Goal: Task Accomplishment & Management: Use online tool/utility

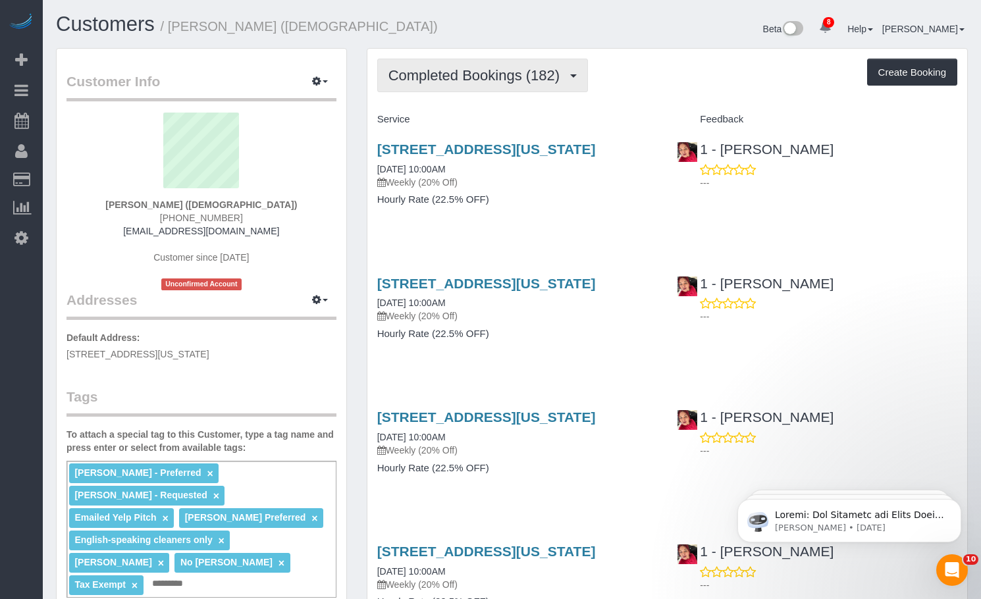
click at [452, 84] on button "Completed Bookings (182)" at bounding box center [482, 76] width 211 height 34
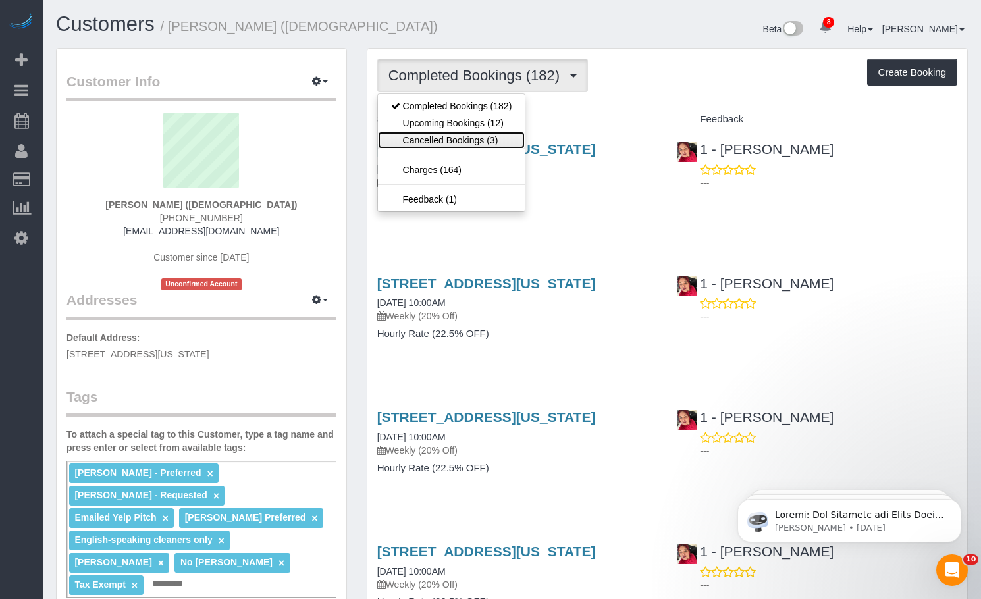
click at [448, 143] on link "Cancelled Bookings (3)" at bounding box center [452, 140] width 148 height 17
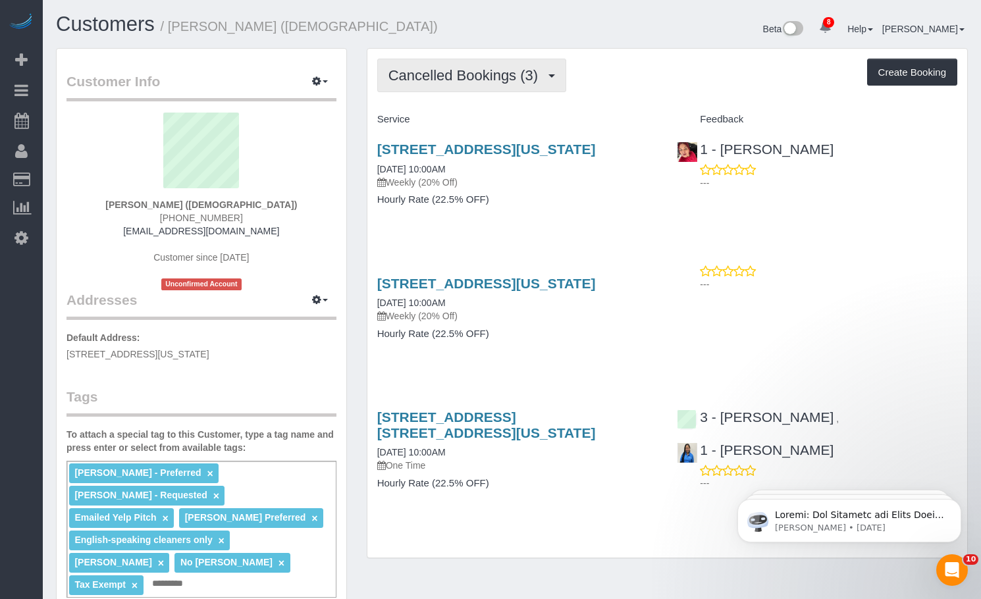
click at [434, 70] on span "Cancelled Bookings (3)" at bounding box center [467, 75] width 156 height 16
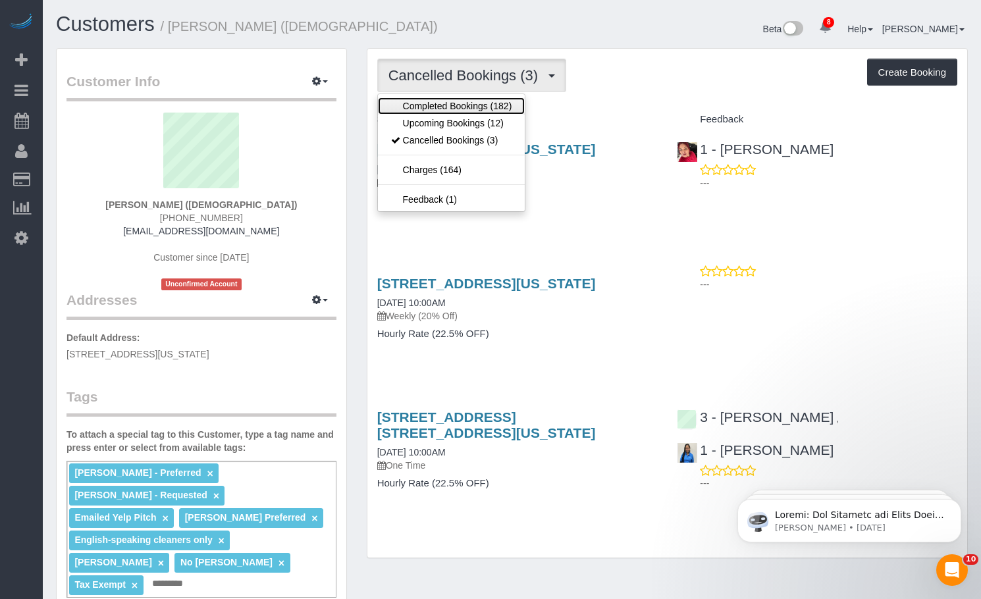
click at [438, 105] on link "Completed Bookings (182)" at bounding box center [452, 105] width 148 height 17
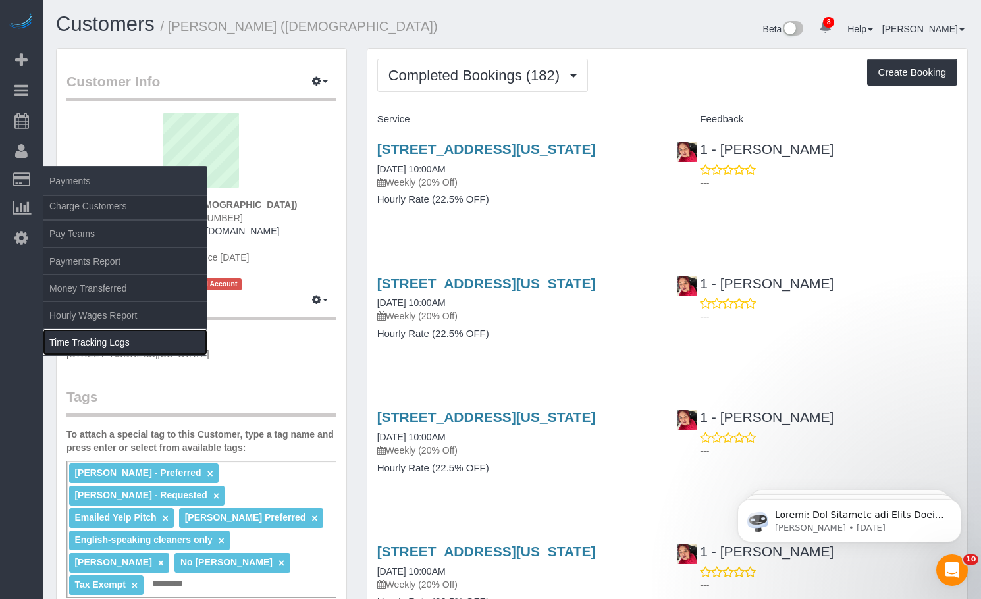
click at [84, 336] on link "Time Tracking Logs" at bounding box center [125, 342] width 165 height 26
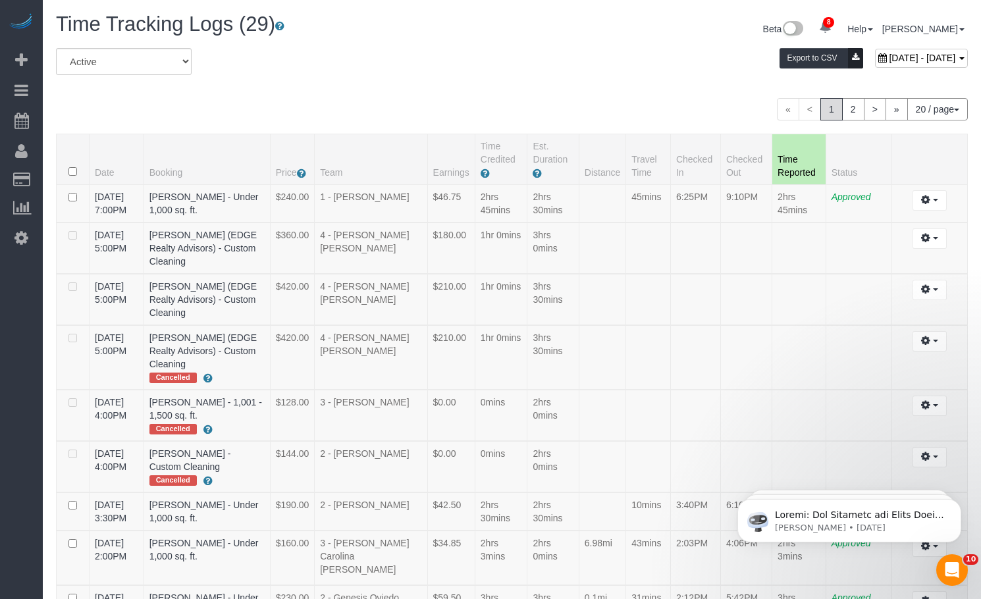
click at [889, 57] on span "[DATE] - [DATE]" at bounding box center [922, 58] width 67 height 11
type input "**********"
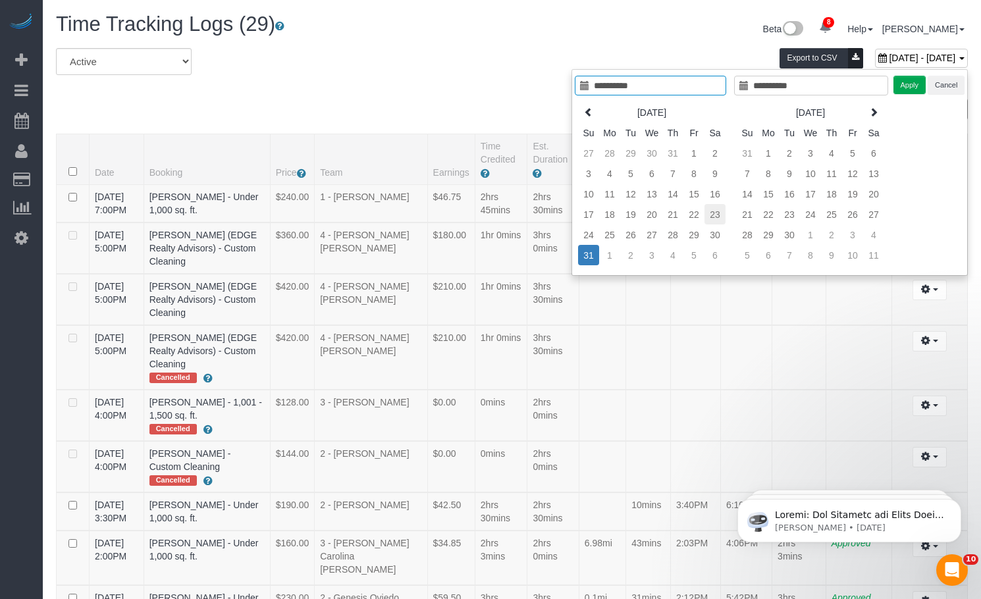
type input "**********"
click at [720, 221] on td "23" at bounding box center [715, 214] width 21 height 20
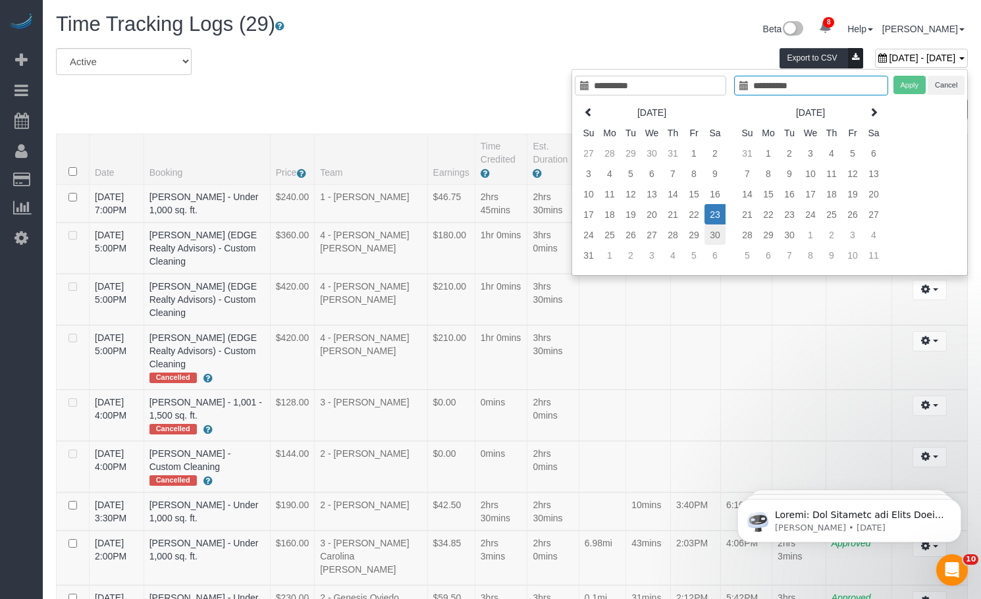
type input "**********"
click at [715, 231] on td "30" at bounding box center [715, 235] width 21 height 20
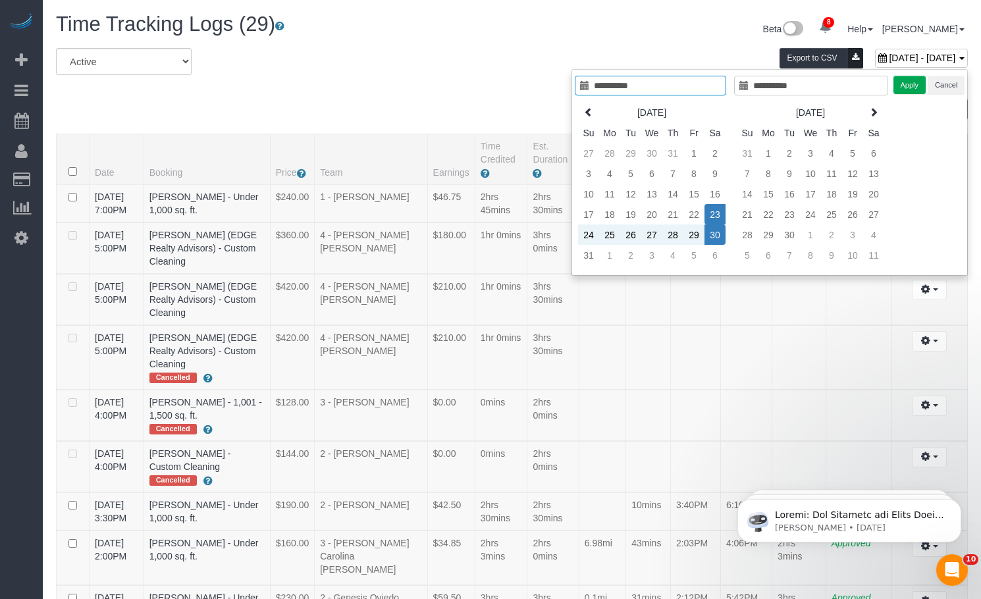
type input "**********"
click at [907, 84] on button "Apply" at bounding box center [910, 85] width 33 height 19
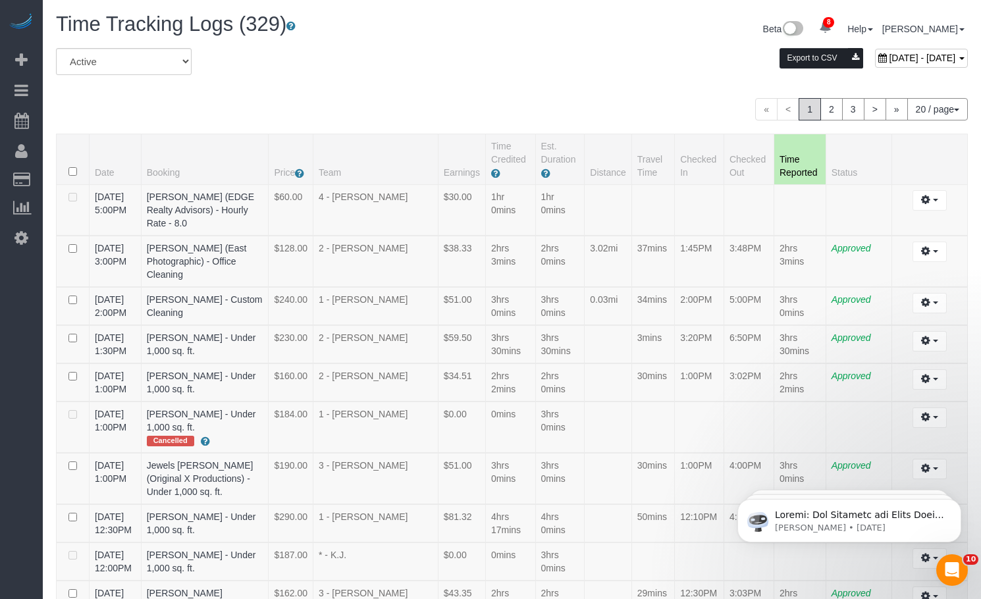
click at [780, 65] on button "Export to CSV" at bounding box center [822, 58] width 84 height 20
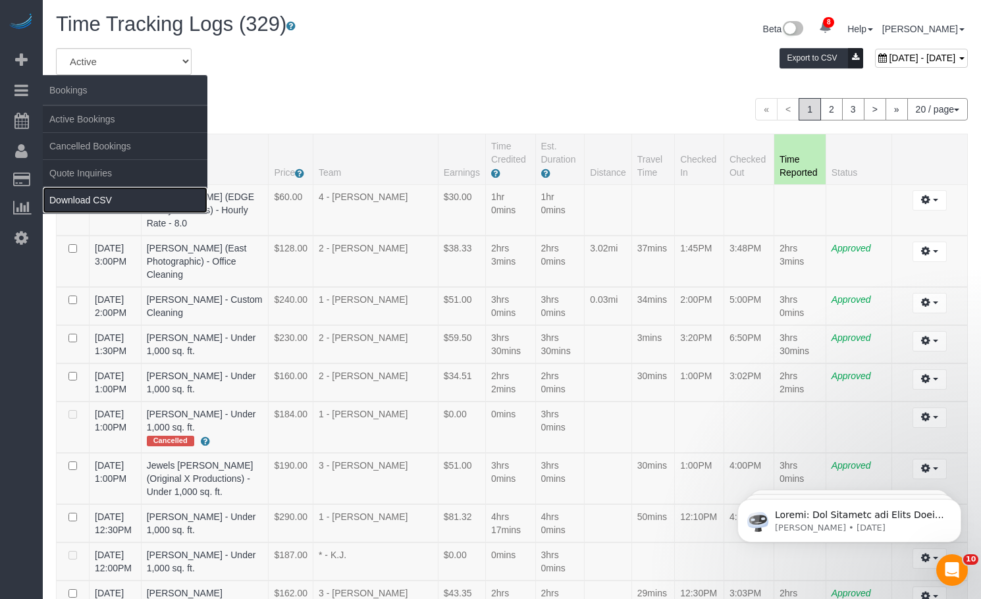
click at [120, 202] on link "Download CSV" at bounding box center [125, 200] width 165 height 26
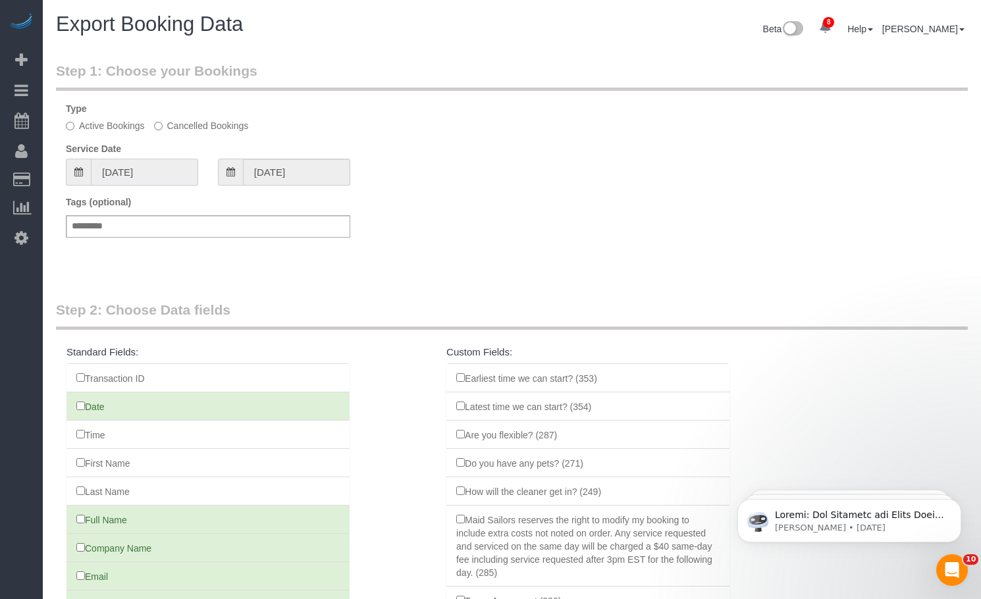
click at [124, 177] on input "08/01/2025" at bounding box center [144, 172] width 107 height 27
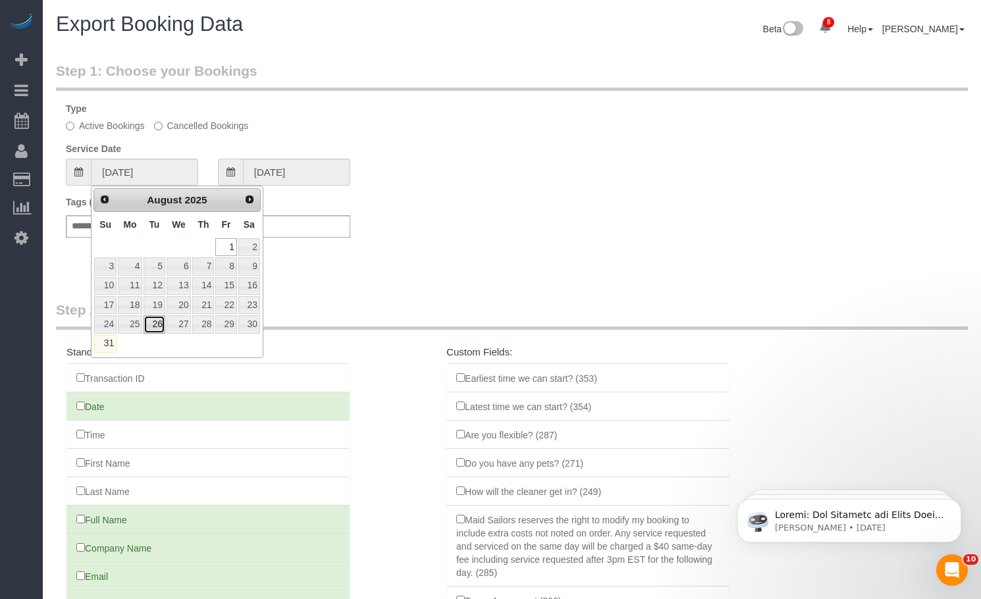
click at [151, 330] on link "26" at bounding box center [154, 324] width 21 height 18
type input "08/26/2025"
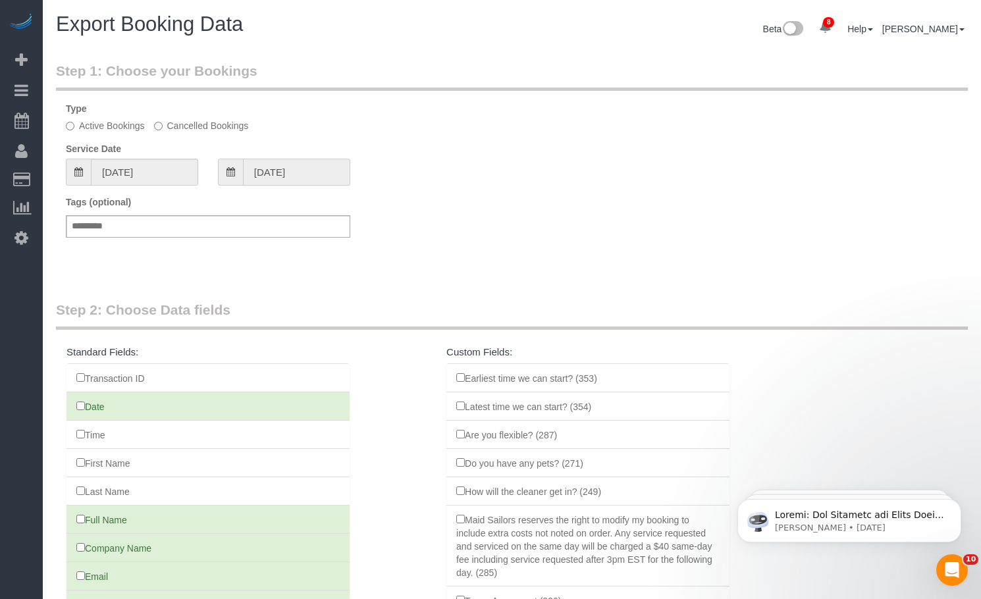
click at [298, 169] on input "08/26/2025" at bounding box center [296, 172] width 107 height 27
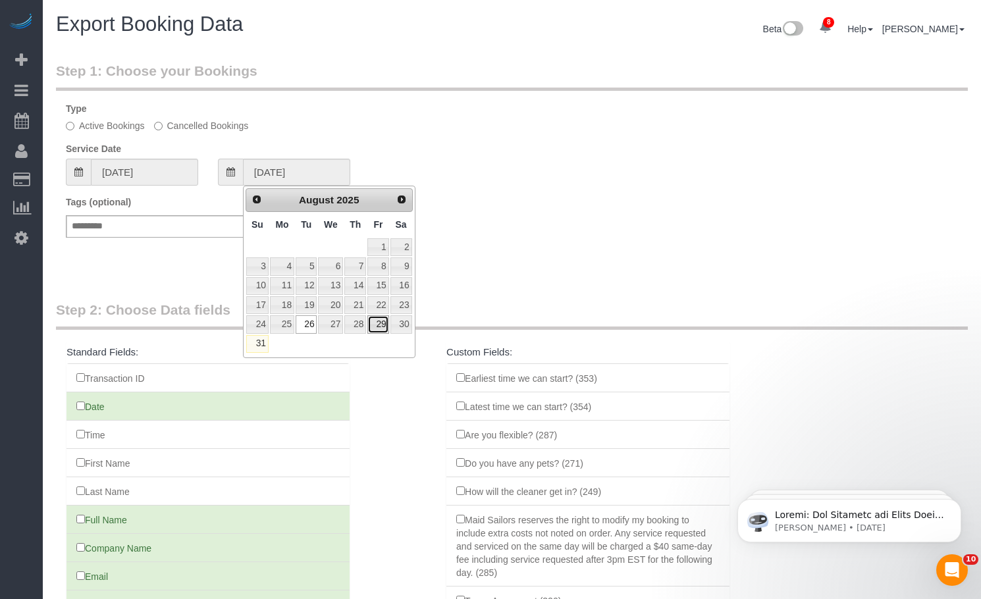
click at [383, 324] on link "29" at bounding box center [377, 324] width 21 height 18
type input "08/29/2025"
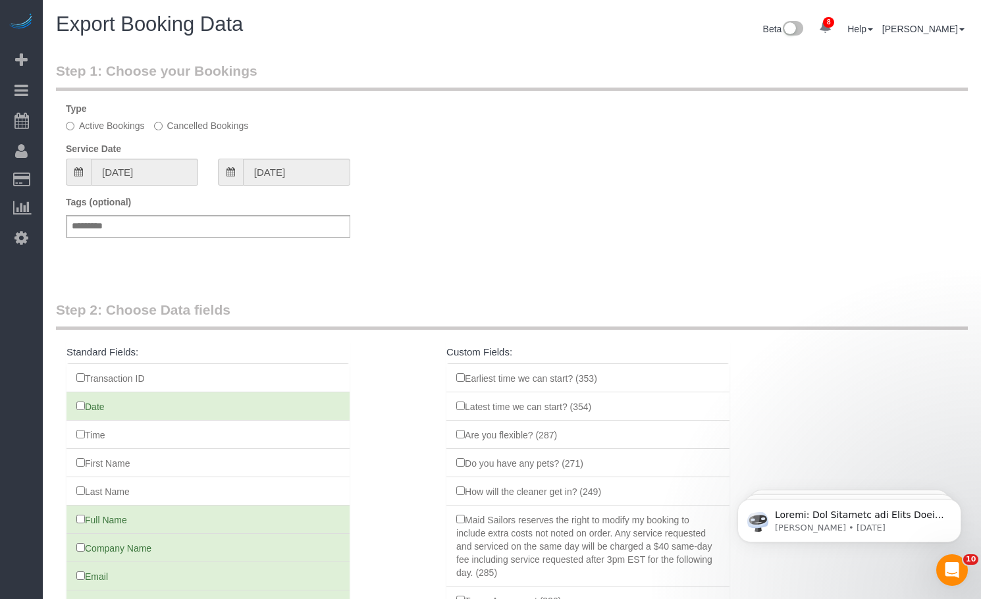
click at [531, 214] on div "Tags (optional) Add a tag" at bounding box center [512, 223] width 912 height 55
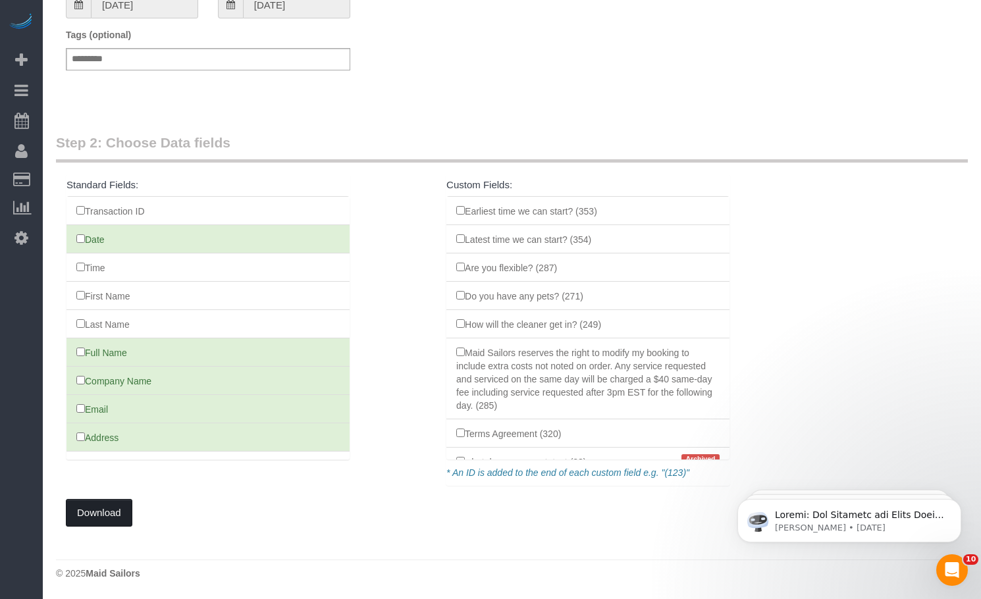
click at [113, 514] on button "Download" at bounding box center [99, 513] width 67 height 28
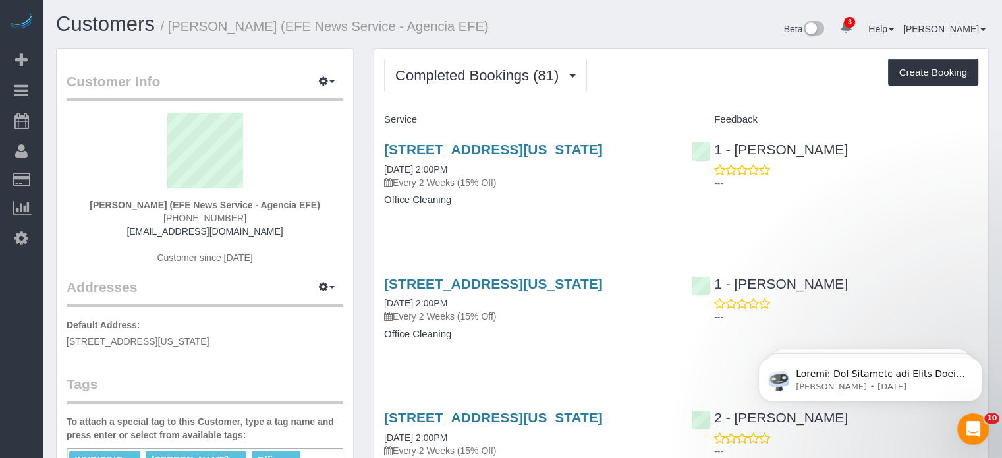
scroll to position [66, 0]
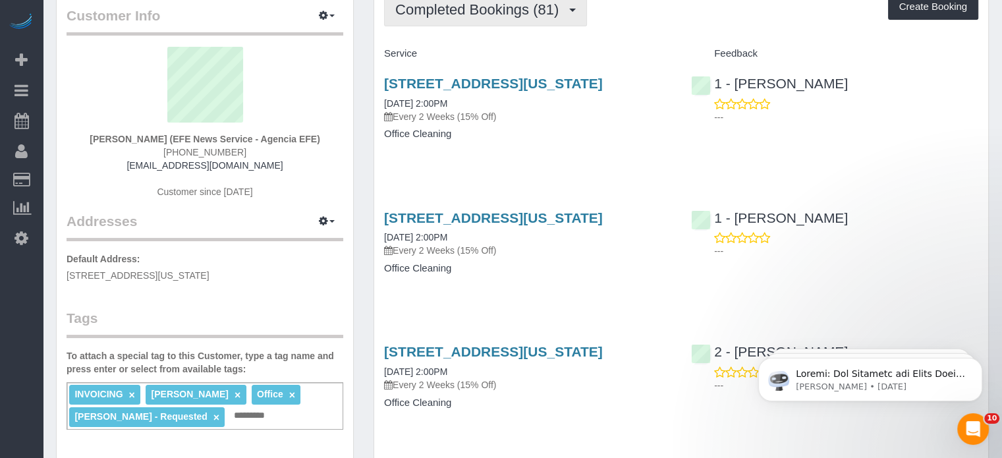
click at [495, 13] on button "Completed Bookings (81)" at bounding box center [485, 10] width 203 height 34
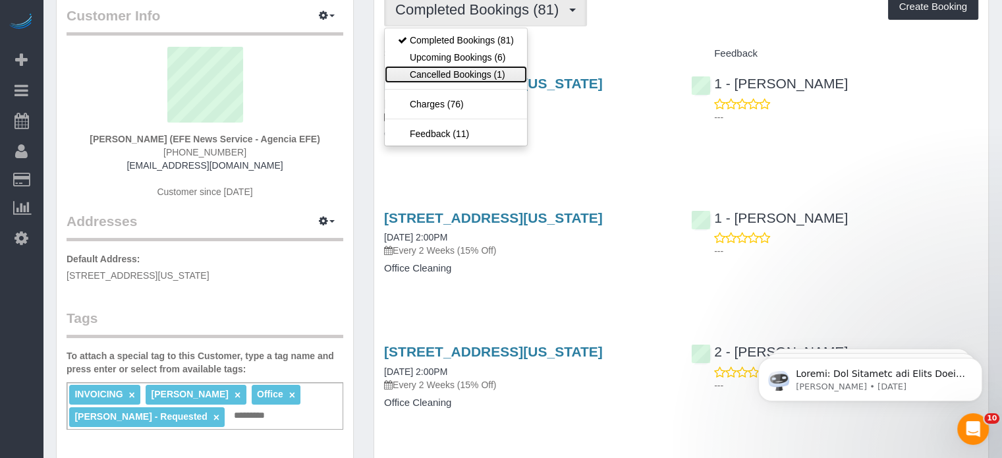
click at [481, 83] on link "Cancelled Bookings (1)" at bounding box center [456, 74] width 142 height 17
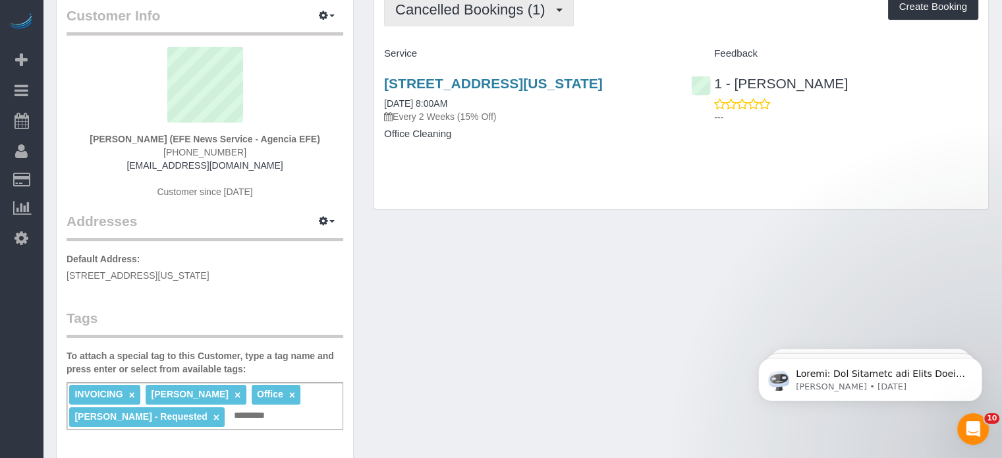
click at [509, 12] on button "Cancelled Bookings (1)" at bounding box center [479, 10] width 190 height 34
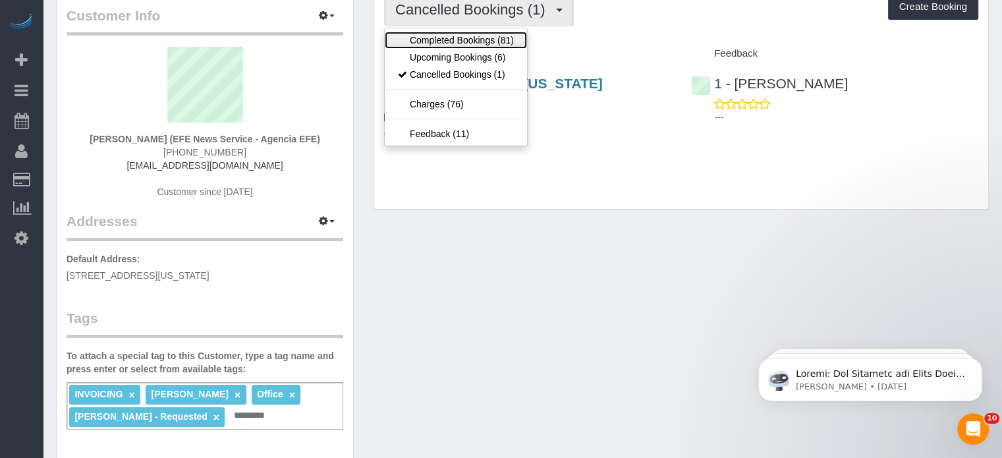
click at [491, 49] on link "Completed Bookings (81)" at bounding box center [456, 40] width 142 height 17
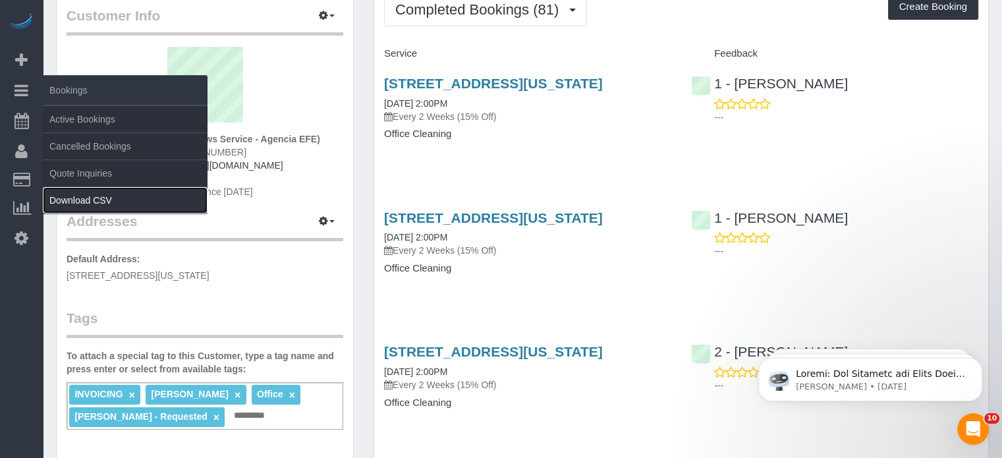
click at [111, 201] on link "Download CSV" at bounding box center [125, 200] width 165 height 26
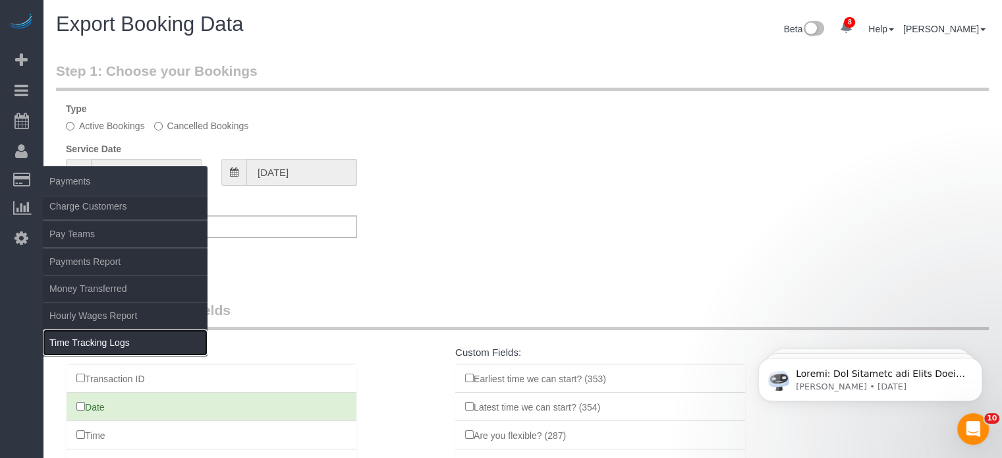
click at [65, 347] on link "Time Tracking Logs" at bounding box center [125, 342] width 165 height 26
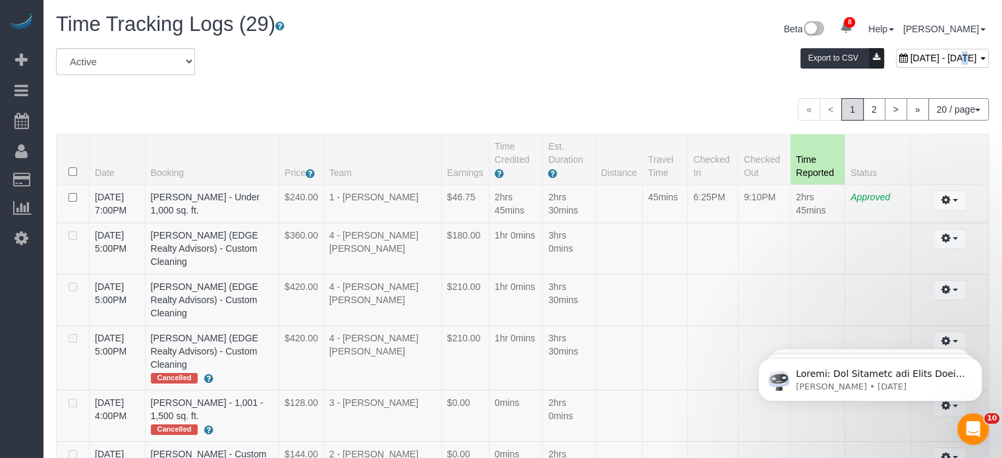
click at [910, 60] on span "[DATE] - [DATE]" at bounding box center [943, 58] width 67 height 11
type input "**********"
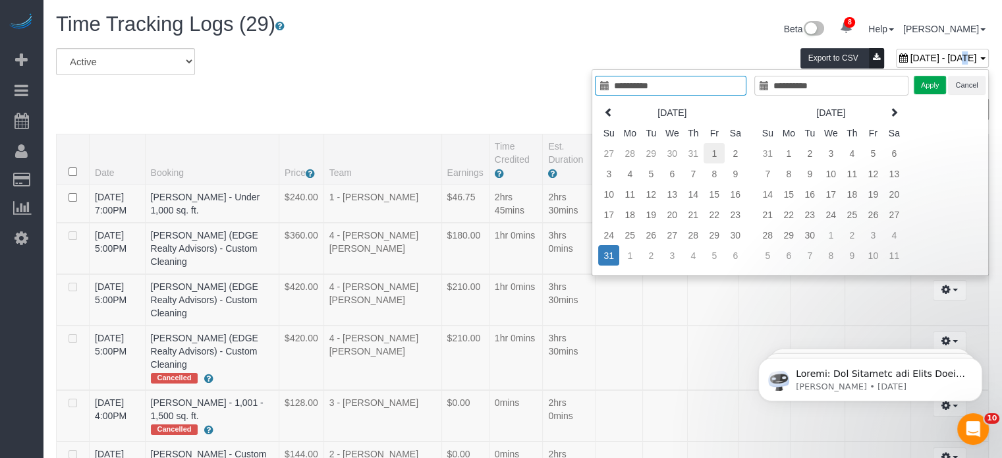
type input "**********"
click at [720, 157] on td "1" at bounding box center [713, 153] width 21 height 20
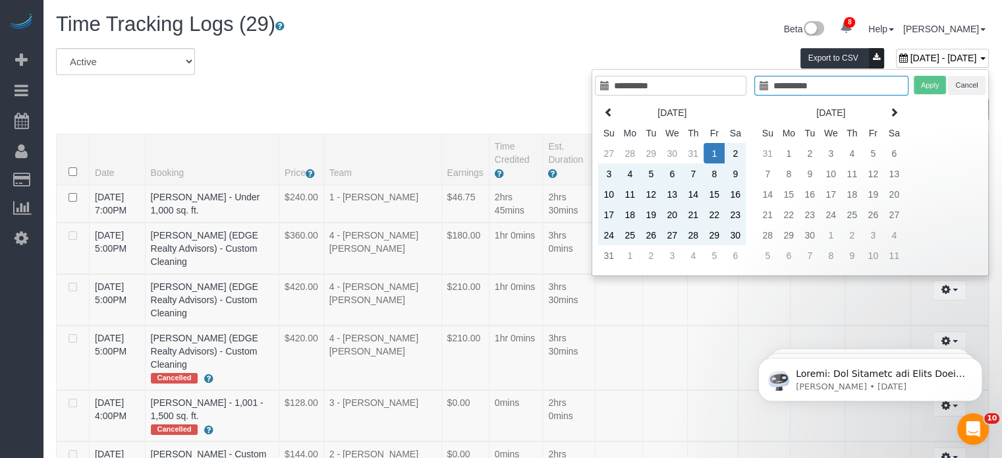
click at [597, 256] on div "Aug 2025 Su Mo Tu We Th Fr Sa 27 28 29 30 31 1 2 3 4 5 6 7 8 9 10 11 12 13 14 1…" at bounding box center [674, 184] width 159 height 171
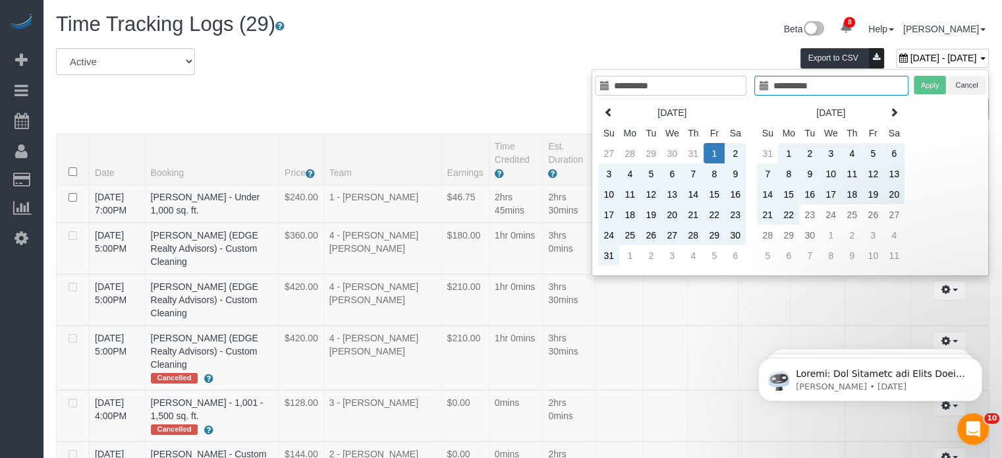
type input "**********"
click at [795, 84] on input "**********" at bounding box center [831, 86] width 154 height 20
click at [603, 260] on td "31" at bounding box center [608, 255] width 21 height 20
type input "**********"
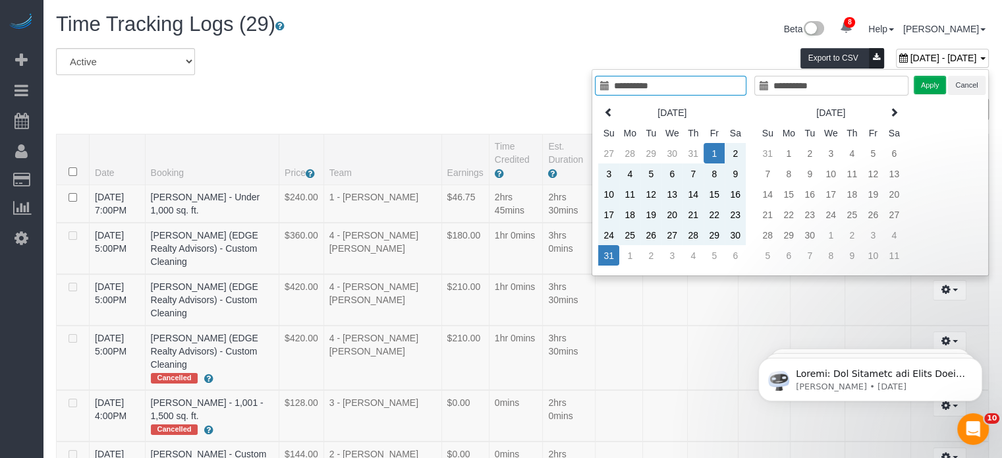
type input "**********"
click at [923, 83] on button "Apply" at bounding box center [929, 85] width 33 height 19
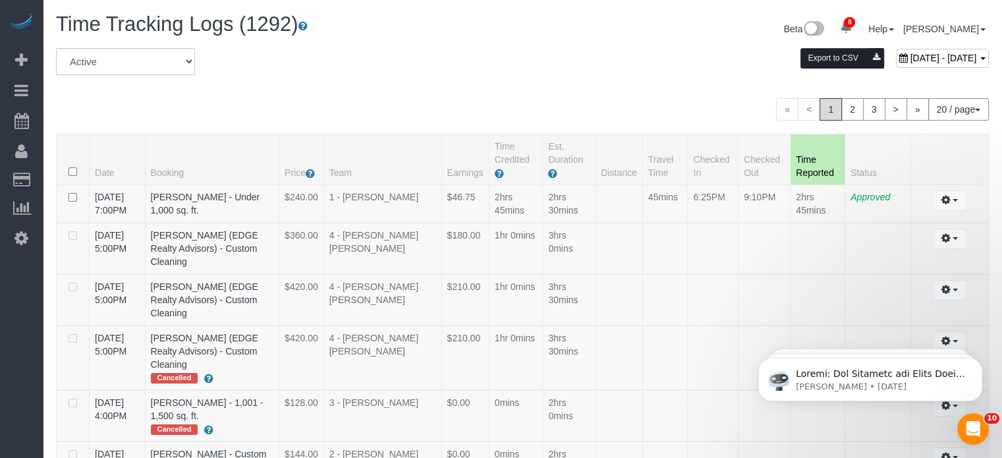
click at [800, 60] on button "Export to CSV" at bounding box center [842, 58] width 84 height 20
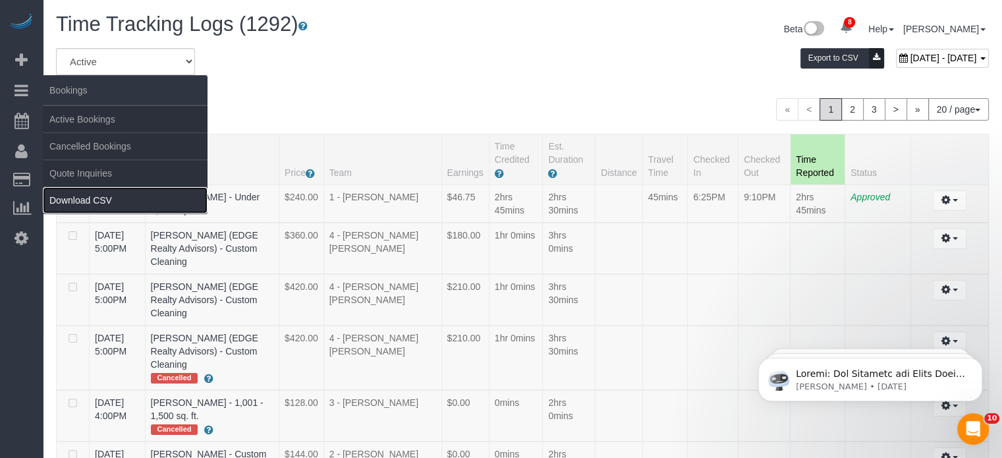
click at [109, 203] on link "Download CSV" at bounding box center [125, 200] width 165 height 26
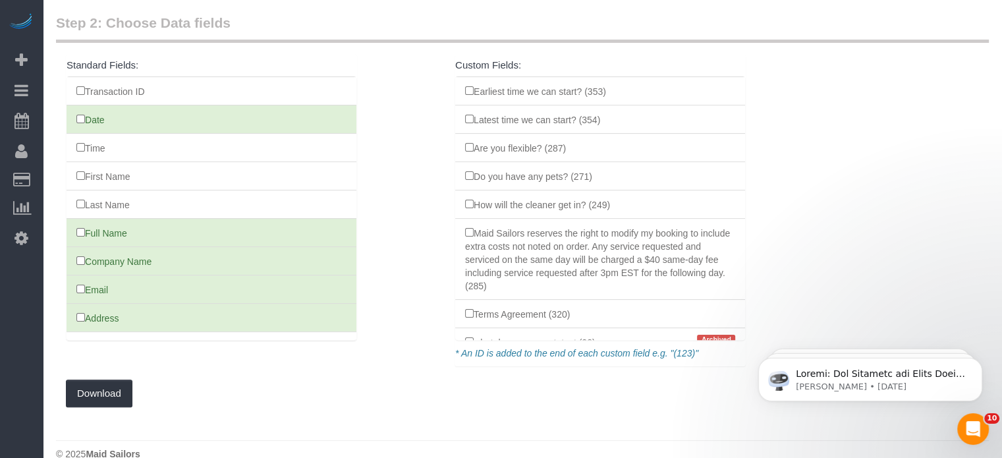
scroll to position [307, 0]
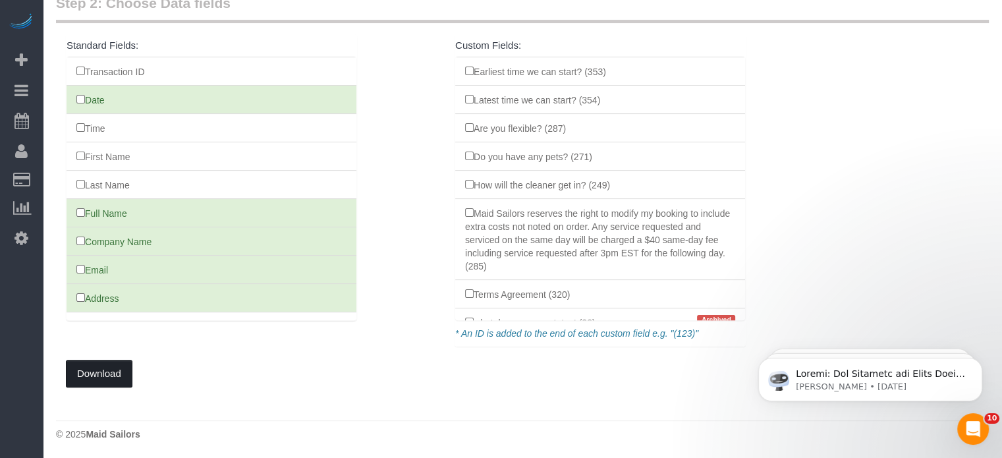
click at [131, 381] on button "Download" at bounding box center [99, 374] width 67 height 28
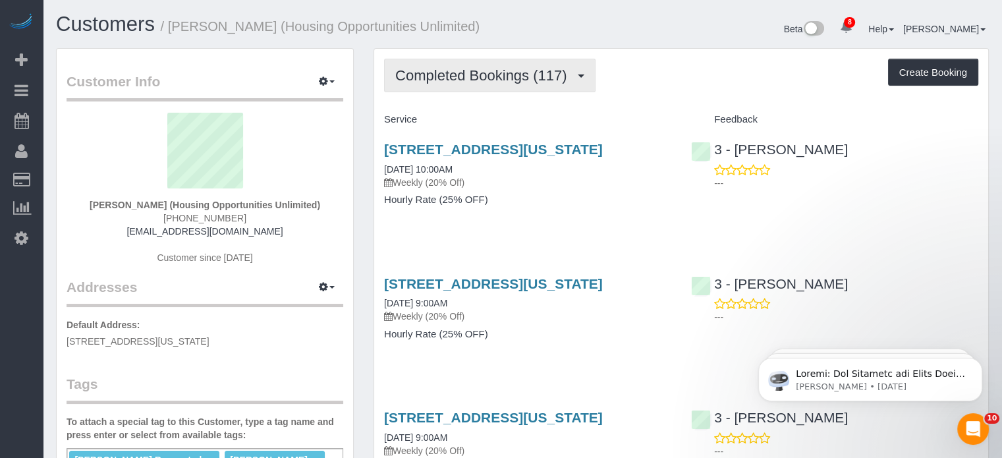
click at [498, 63] on button "Completed Bookings (117)" at bounding box center [489, 76] width 211 height 34
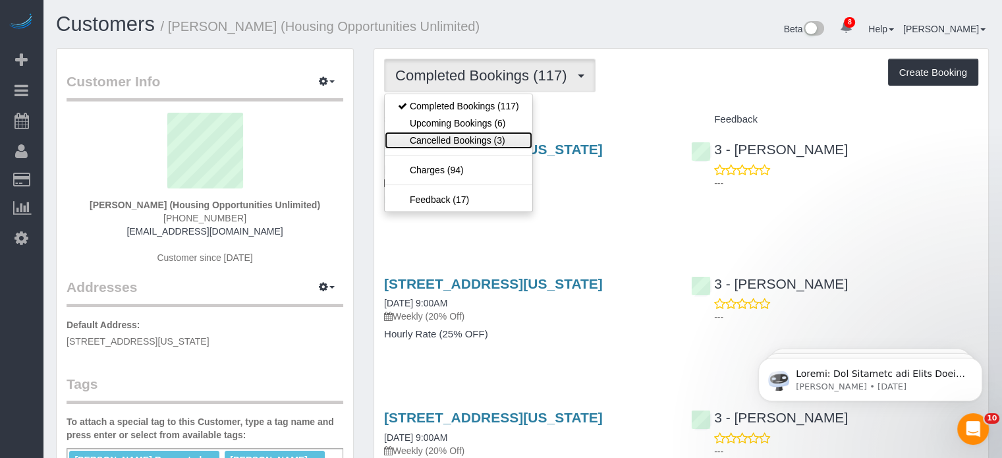
click at [466, 141] on link "Cancelled Bookings (3)" at bounding box center [459, 140] width 148 height 17
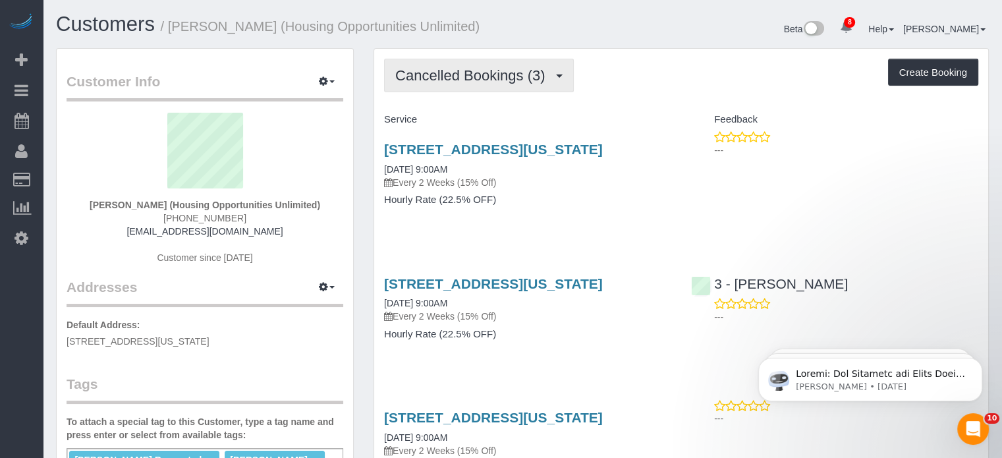
click at [477, 80] on span "Cancelled Bookings (3)" at bounding box center [473, 75] width 156 height 16
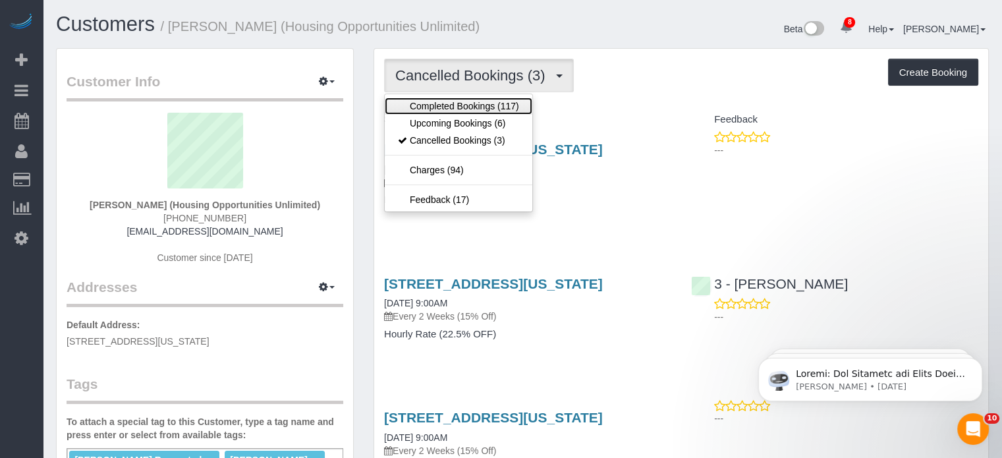
click at [473, 110] on link "Completed Bookings (117)" at bounding box center [459, 105] width 148 height 17
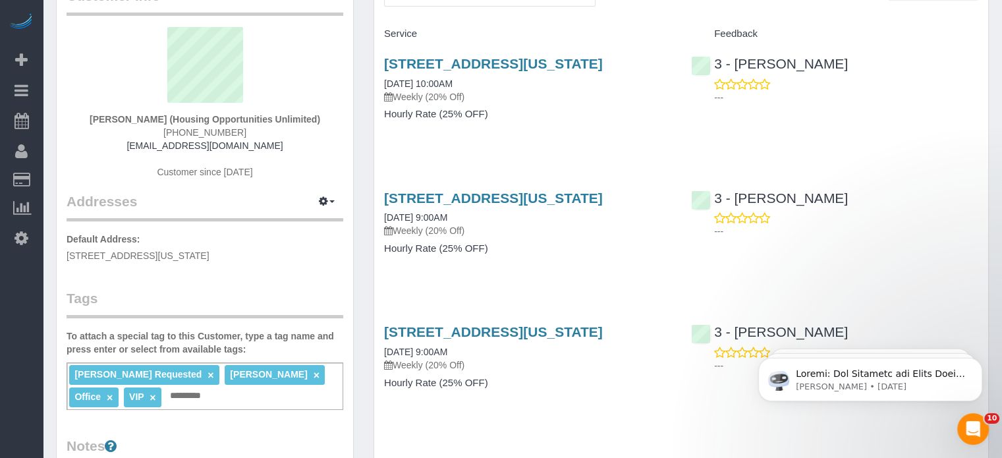
scroll to position [66, 0]
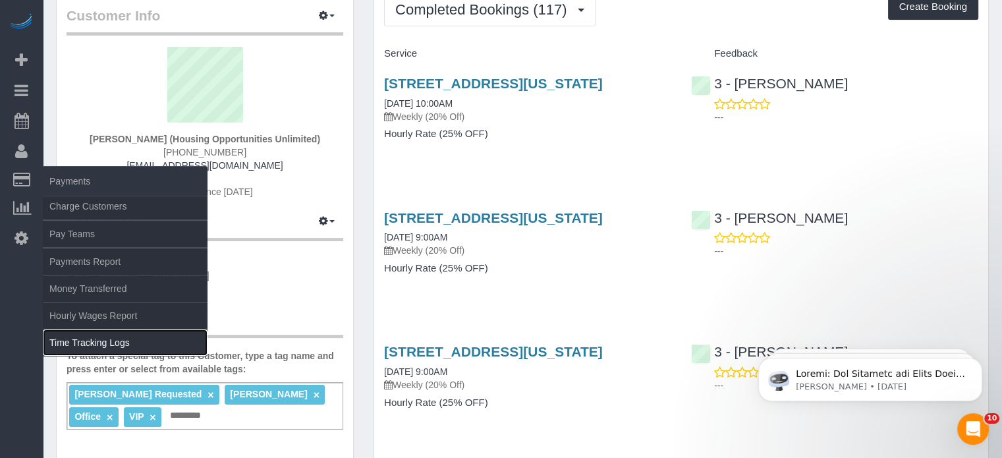
click at [82, 337] on link "Time Tracking Logs" at bounding box center [125, 342] width 165 height 26
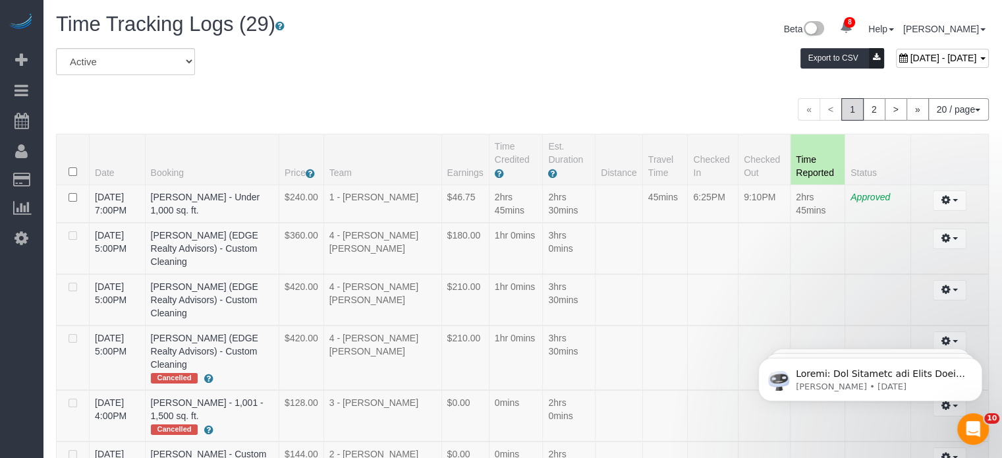
click at [464, 49] on div "August 31, 2025 - August 31, 2025 Export to CSV" at bounding box center [681, 61] width 635 height 26
click at [910, 53] on span "[DATE] - [DATE]" at bounding box center [943, 58] width 67 height 11
type input "**********"
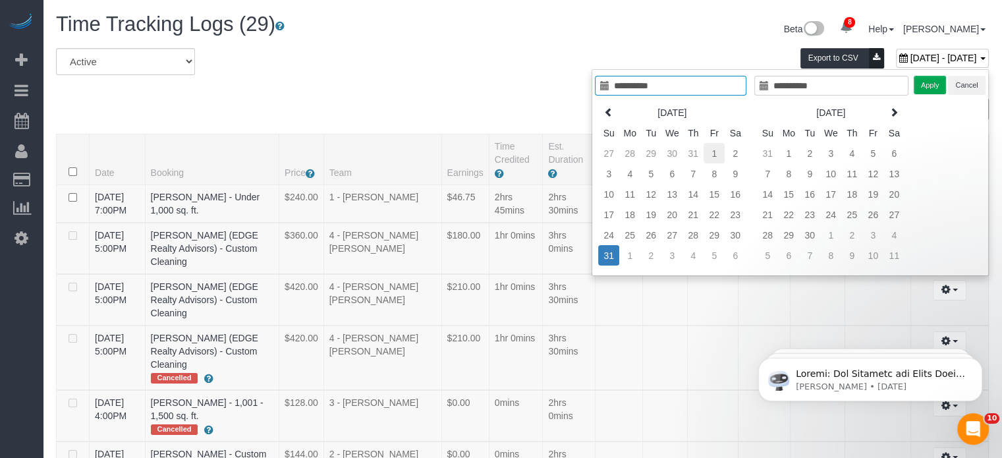
type input "**********"
click at [714, 153] on td "1" at bounding box center [713, 153] width 21 height 20
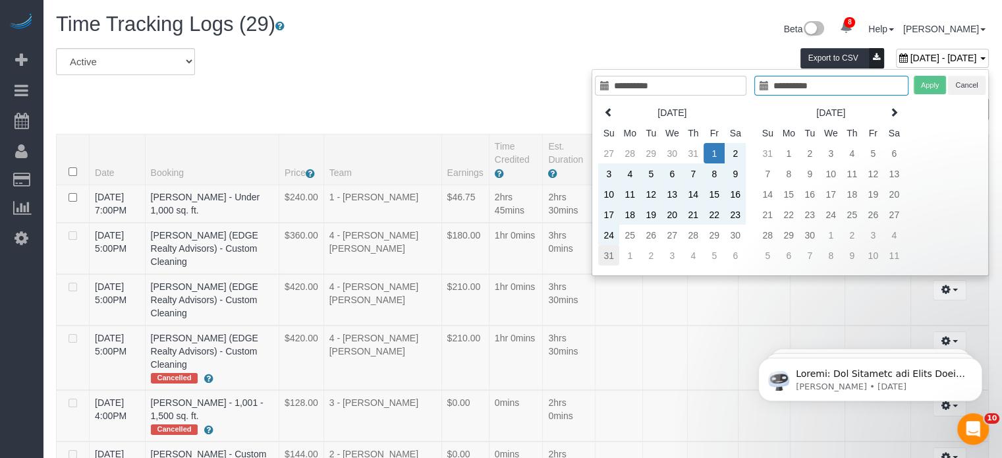
type input "**********"
click at [609, 250] on td "31" at bounding box center [608, 255] width 21 height 20
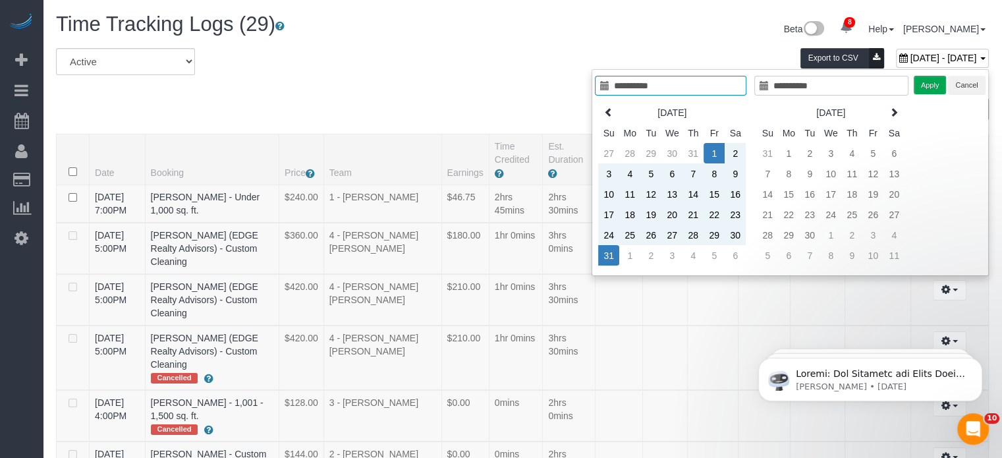
type input "**********"
click at [935, 91] on button "Apply" at bounding box center [929, 85] width 33 height 19
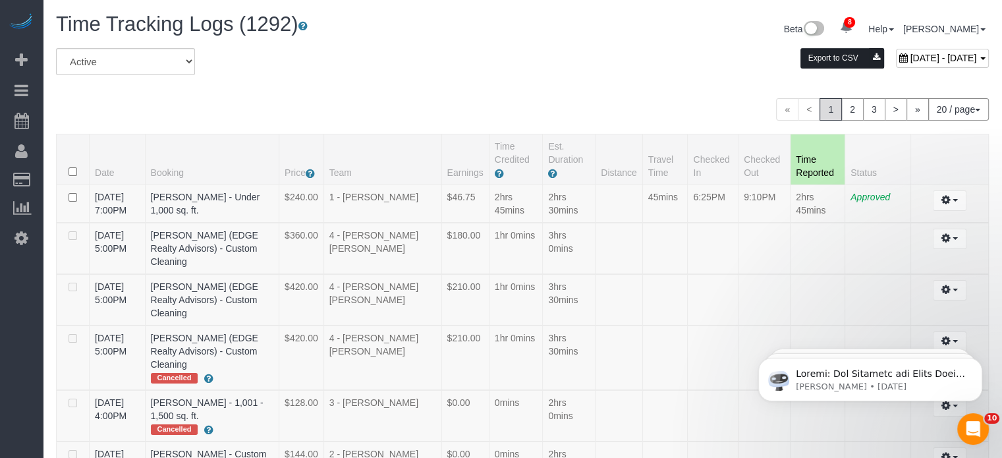
click at [800, 54] on button "Export to CSV" at bounding box center [842, 58] width 84 height 20
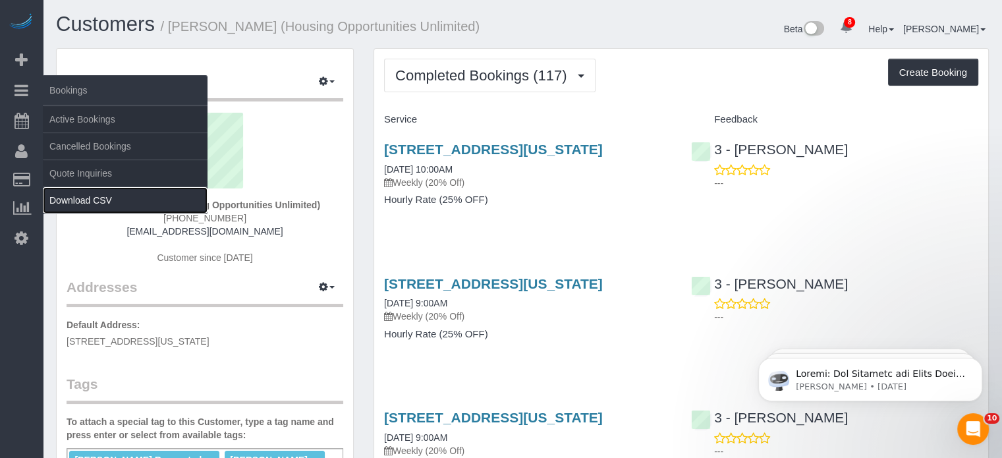
click at [110, 201] on link "Download CSV" at bounding box center [125, 200] width 165 height 26
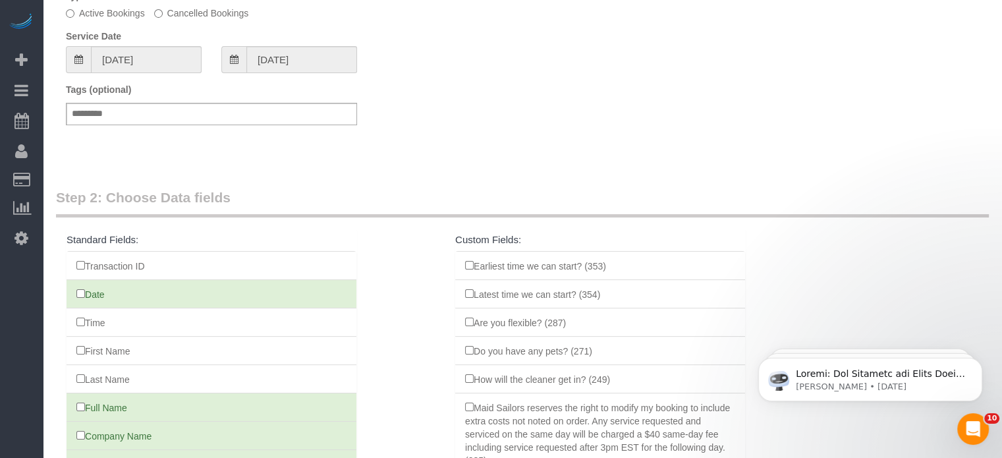
scroll to position [307, 0]
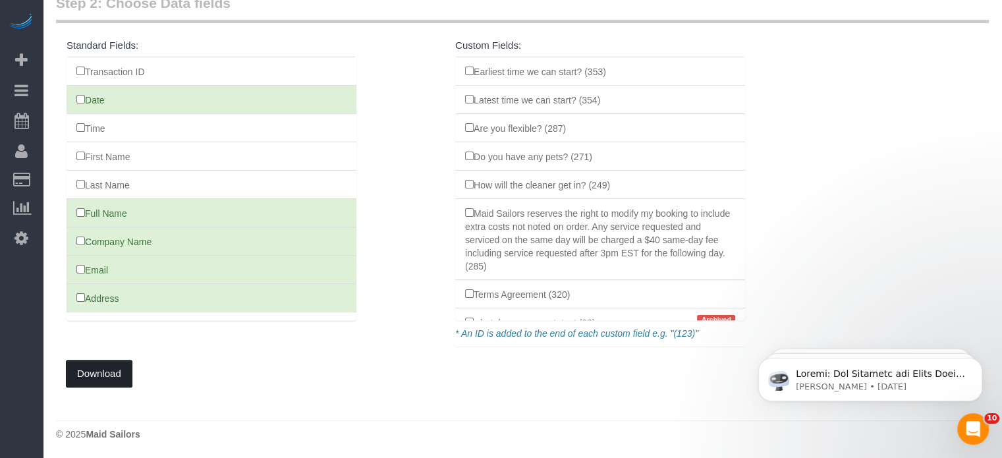
click at [107, 370] on button "Download" at bounding box center [99, 374] width 67 height 28
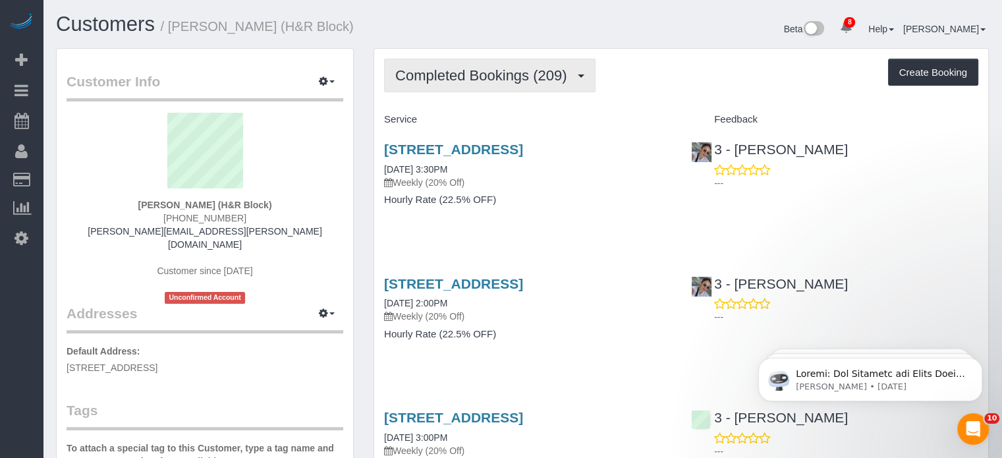
click at [504, 72] on span "Completed Bookings (209)" at bounding box center [484, 75] width 178 height 16
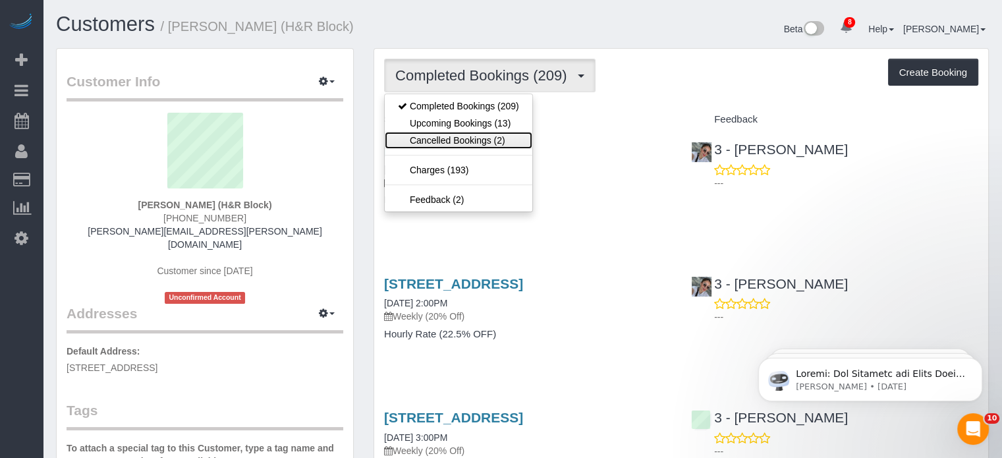
click at [469, 142] on link "Cancelled Bookings (2)" at bounding box center [459, 140] width 148 height 17
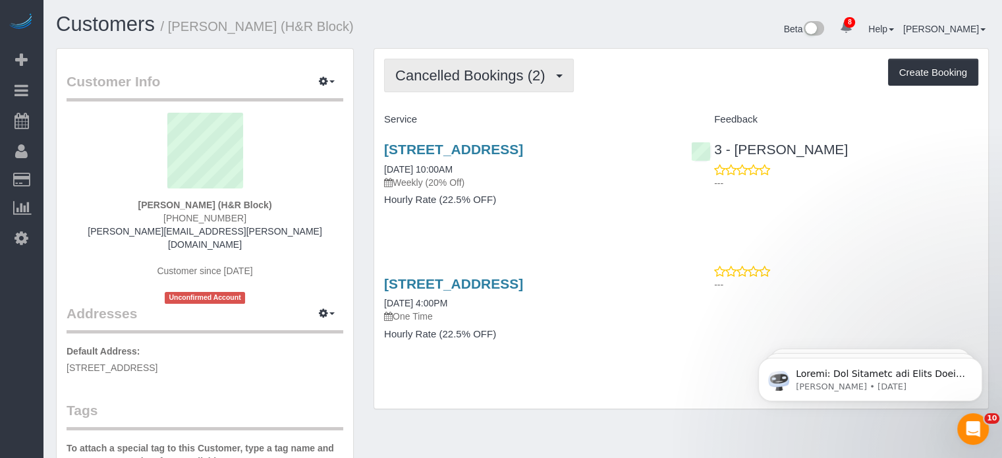
click at [519, 76] on span "Cancelled Bookings (2)" at bounding box center [473, 75] width 156 height 16
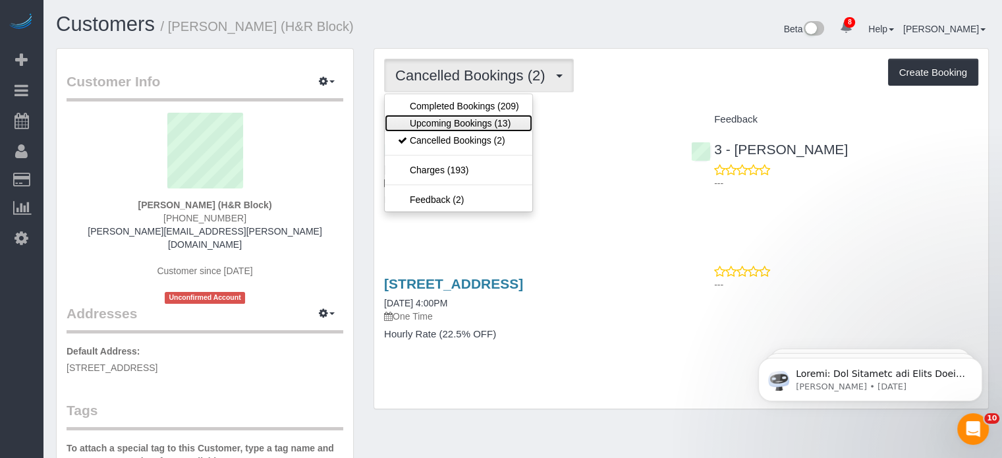
click at [466, 117] on link "Upcoming Bookings (13)" at bounding box center [459, 123] width 148 height 17
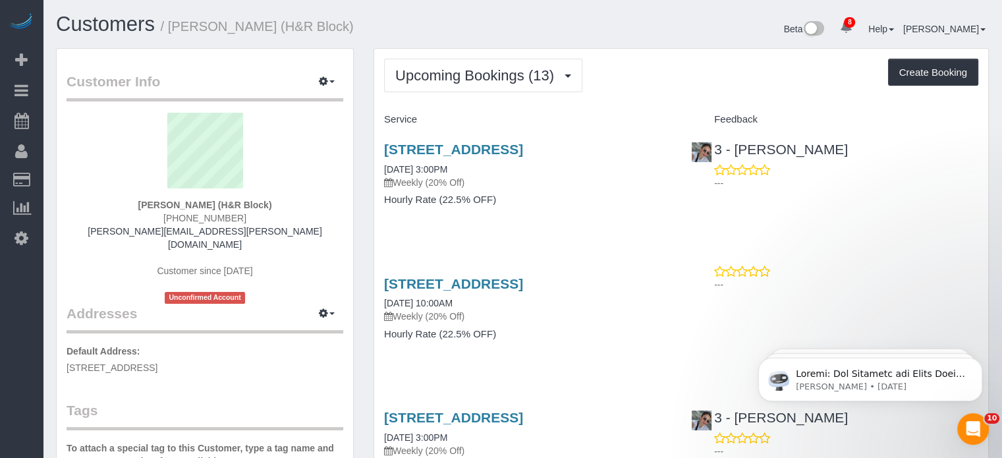
click at [495, 78] on span "Upcoming Bookings (13)" at bounding box center [477, 75] width 165 height 16
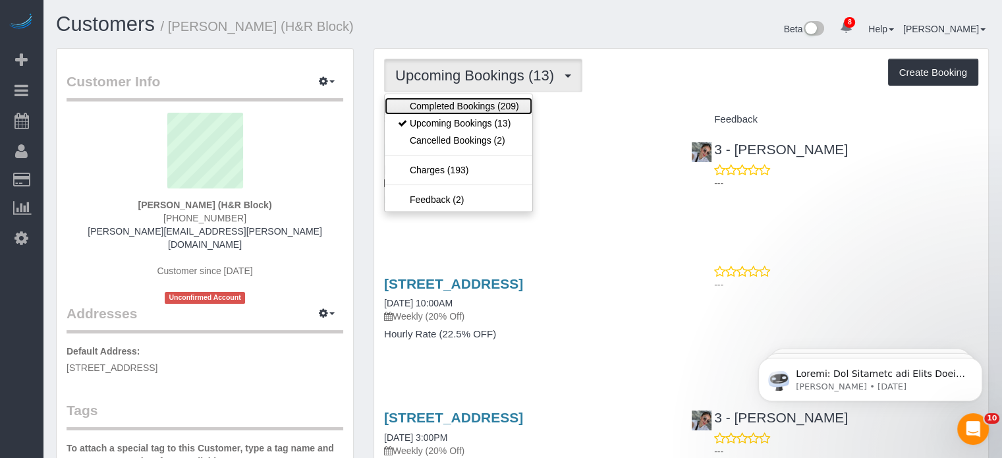
click at [473, 102] on link "Completed Bookings (209)" at bounding box center [459, 105] width 148 height 17
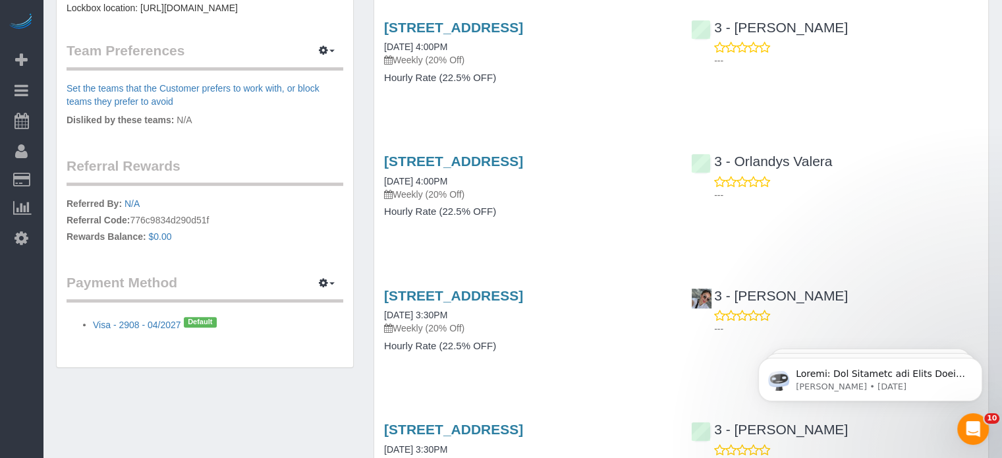
scroll to position [724, 0]
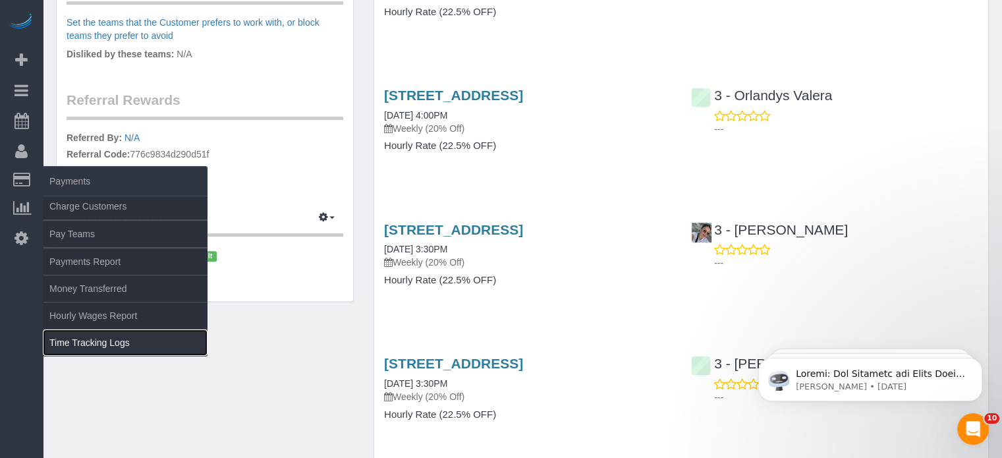
click at [80, 342] on link "Time Tracking Logs" at bounding box center [125, 342] width 165 height 26
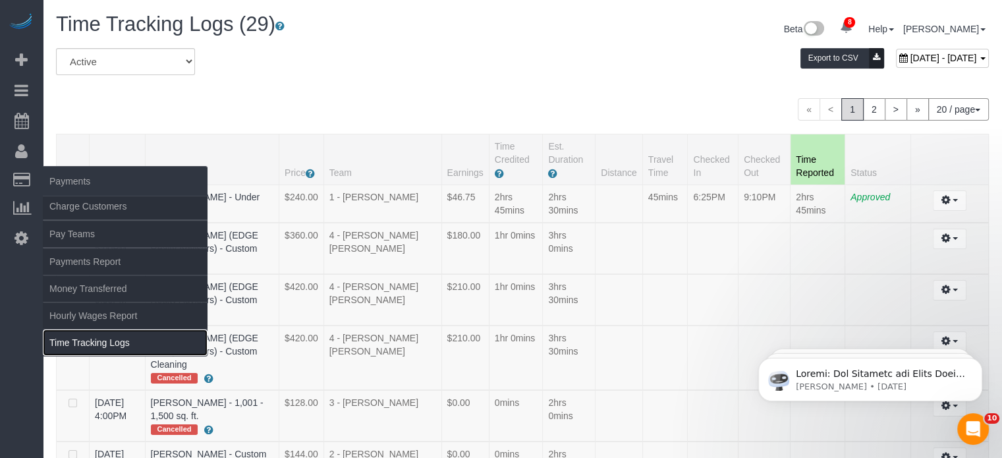
click at [80, 342] on link "Time Tracking Logs" at bounding box center [125, 342] width 165 height 26
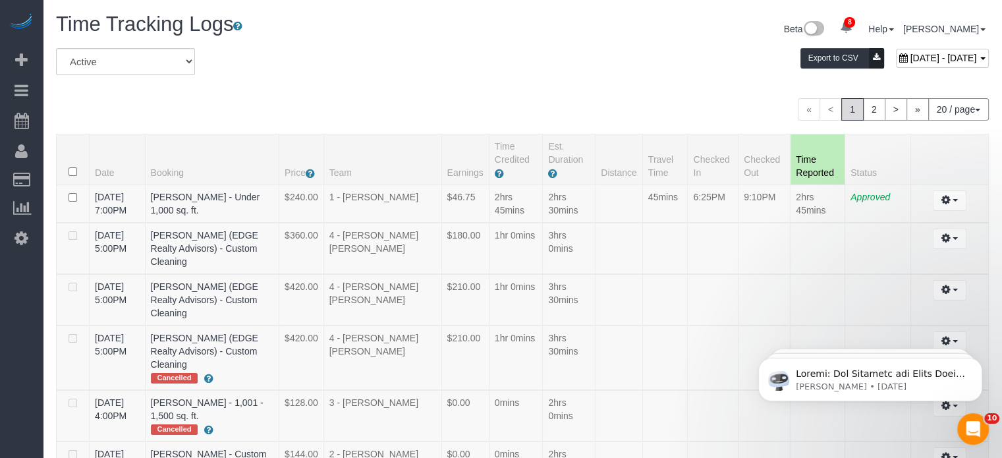
click at [910, 59] on span "August 31, 2025 - August 31, 2025" at bounding box center [943, 58] width 67 height 11
type input "**********"
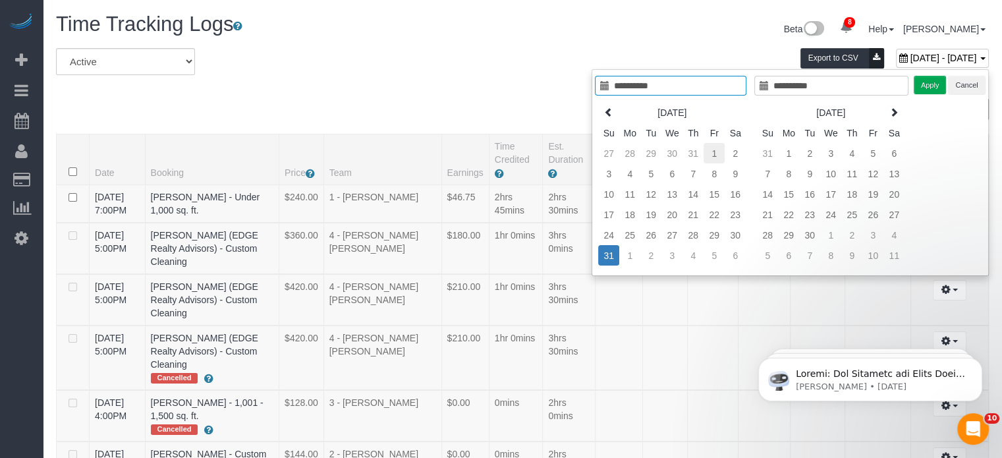
type input "**********"
click at [708, 147] on td "1" at bounding box center [713, 153] width 21 height 20
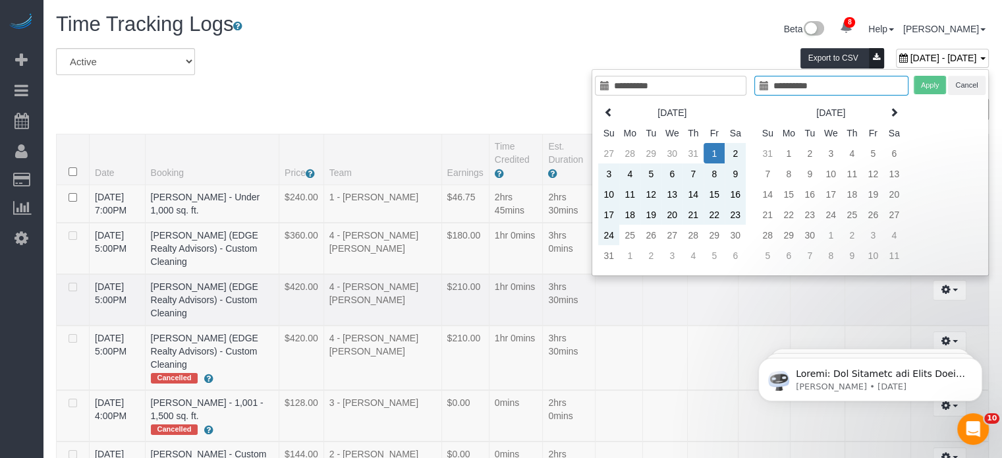
type input "**********"
click at [613, 257] on td "31" at bounding box center [608, 255] width 21 height 20
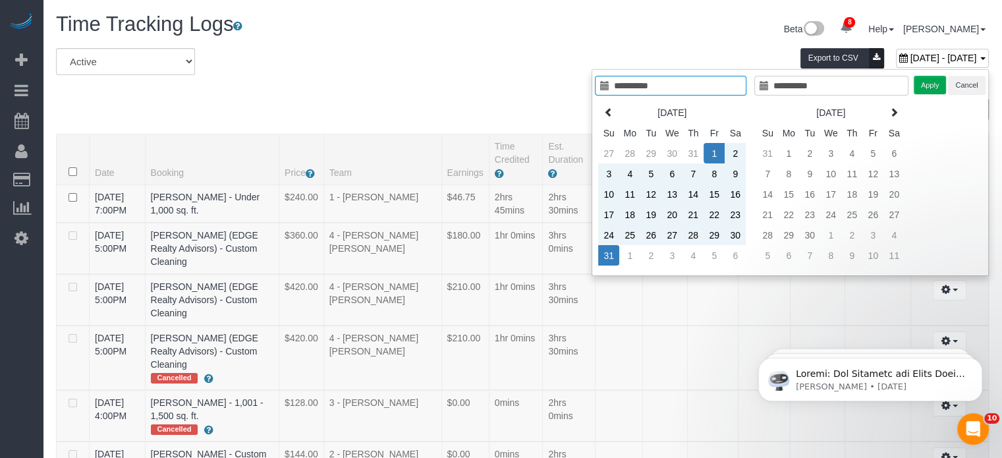
type input "**********"
click at [940, 84] on button "Apply" at bounding box center [929, 85] width 33 height 19
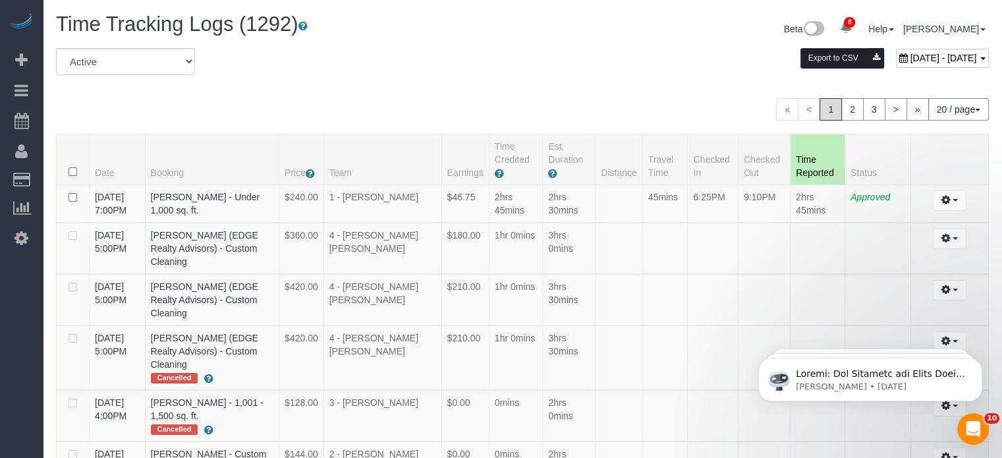
click at [800, 51] on button "Export to CSV" at bounding box center [842, 58] width 84 height 20
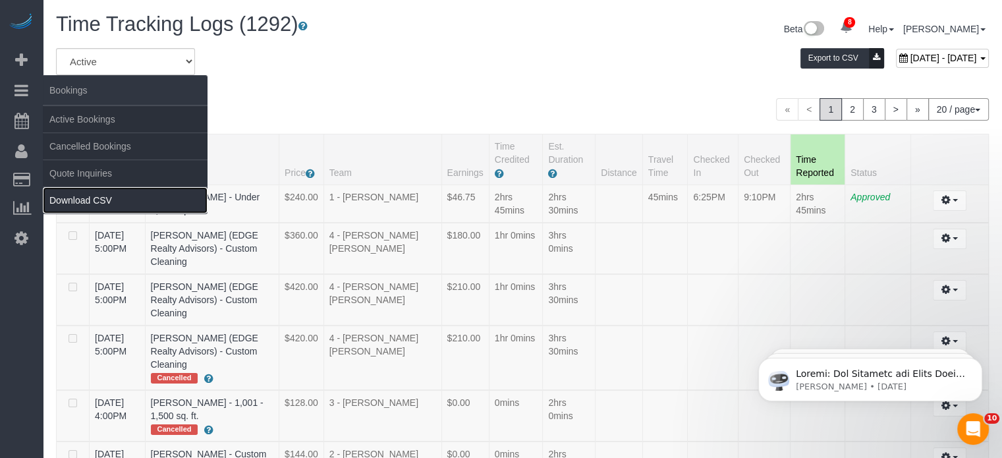
click at [88, 199] on link "Download CSV" at bounding box center [125, 200] width 165 height 26
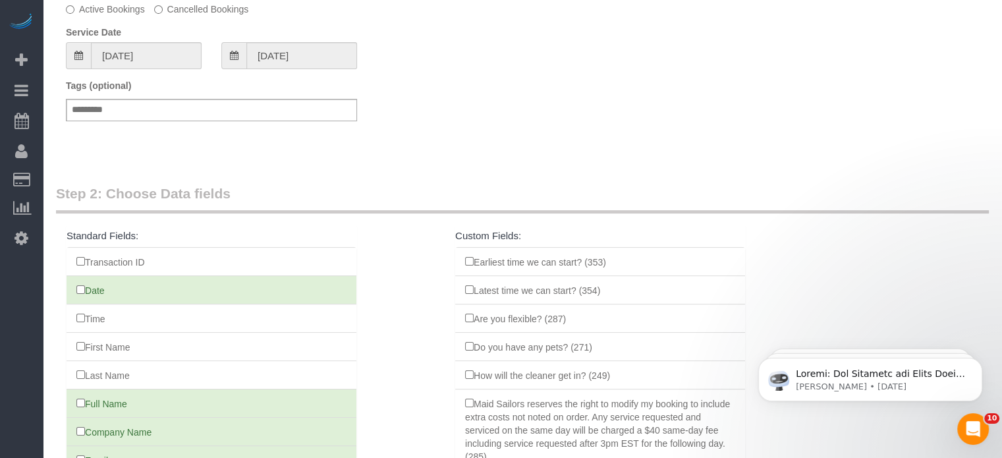
scroll to position [307, 0]
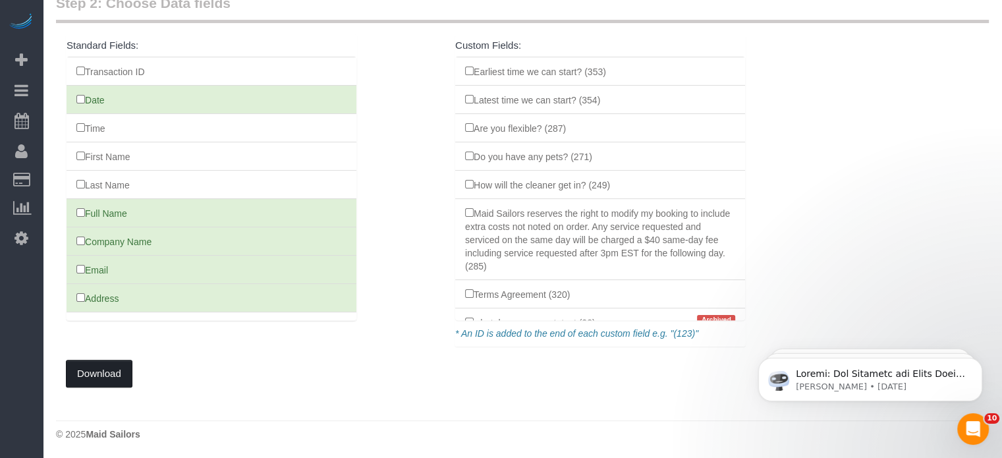
click at [108, 365] on button "Download" at bounding box center [99, 374] width 67 height 28
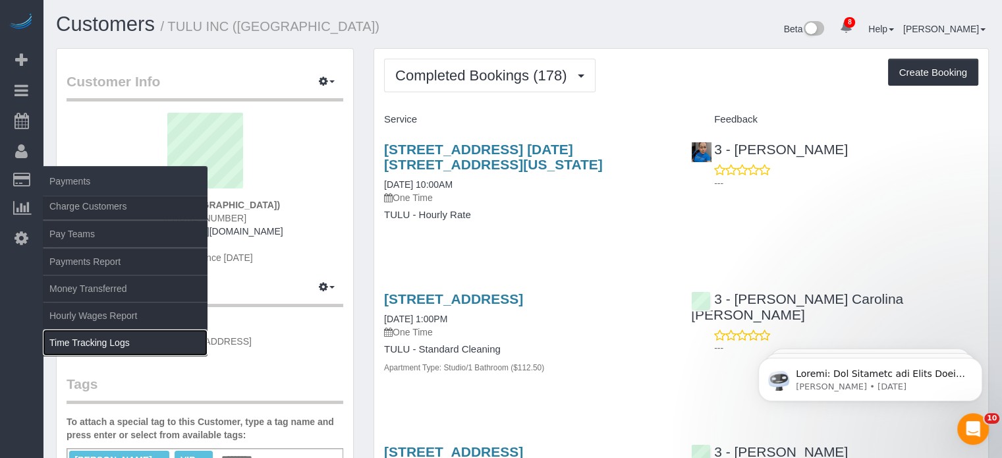
click at [82, 341] on link "Time Tracking Logs" at bounding box center [125, 342] width 165 height 26
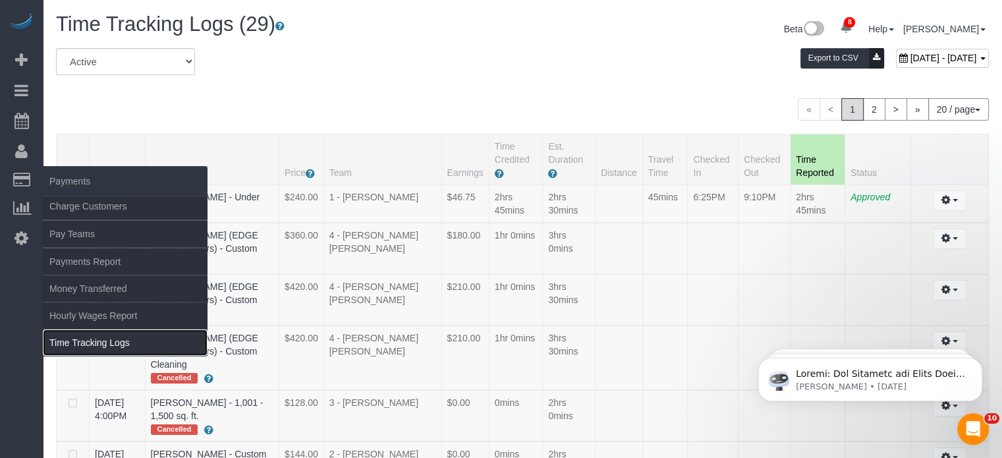
click at [82, 341] on link "Time Tracking Logs" at bounding box center [125, 342] width 165 height 26
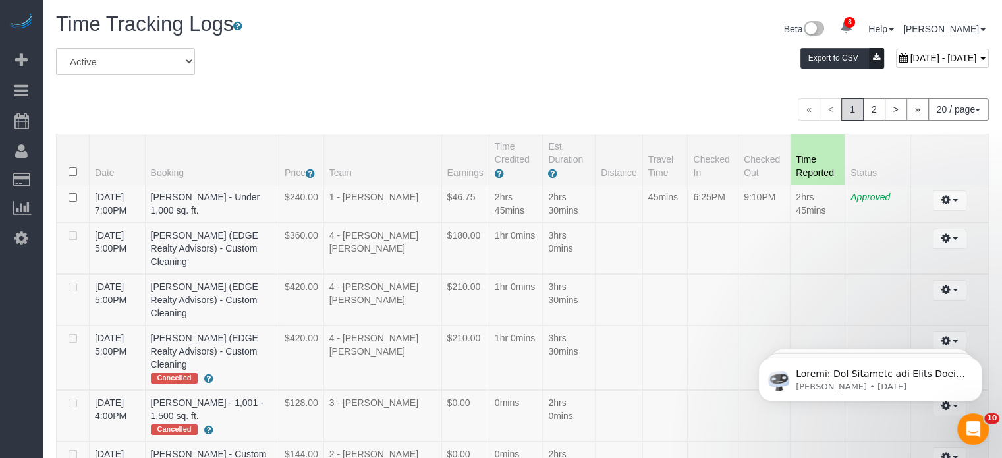
click at [910, 53] on span "[DATE] - [DATE]" at bounding box center [943, 58] width 67 height 11
type input "**********"
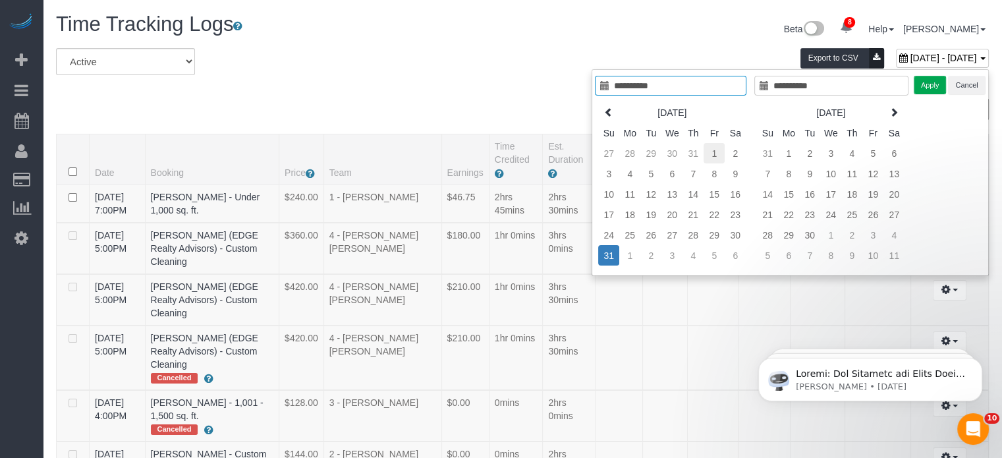
type input "**********"
click at [708, 149] on td "1" at bounding box center [713, 153] width 21 height 20
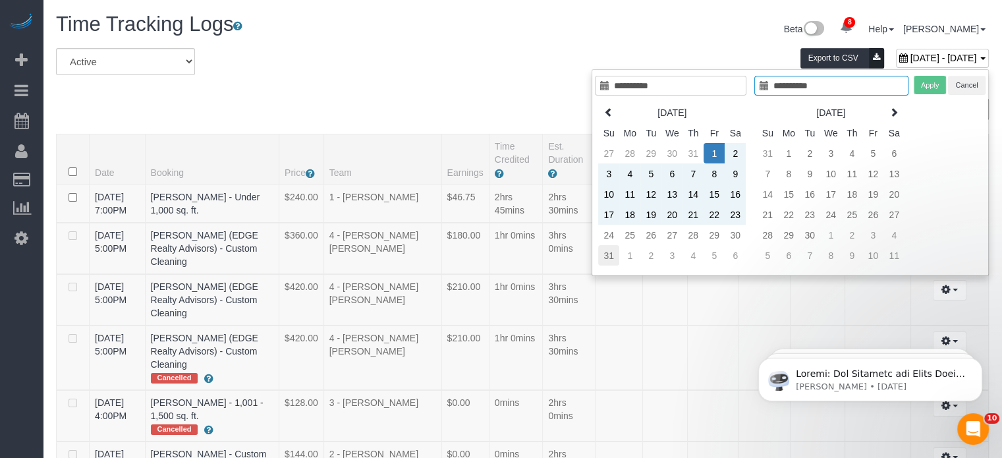
type input "**********"
click at [605, 252] on td "31" at bounding box center [608, 255] width 21 height 20
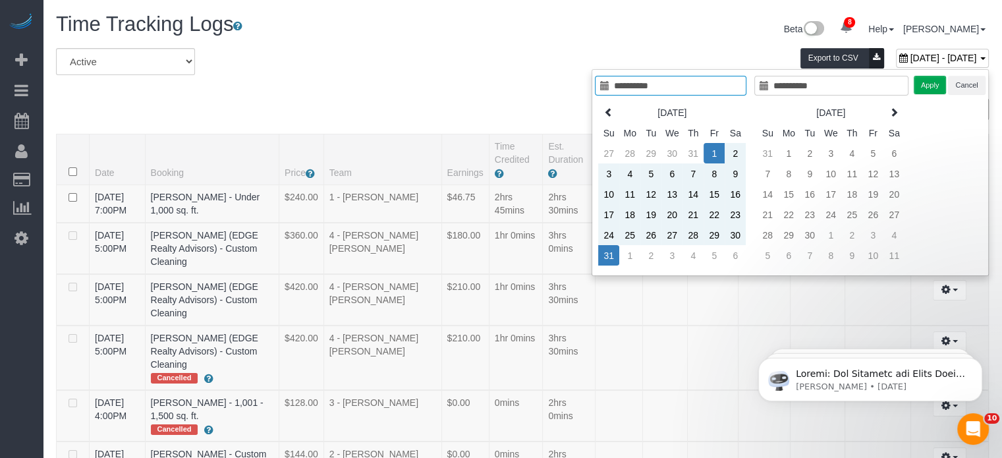
type input "**********"
click at [929, 78] on button "Apply" at bounding box center [929, 85] width 33 height 19
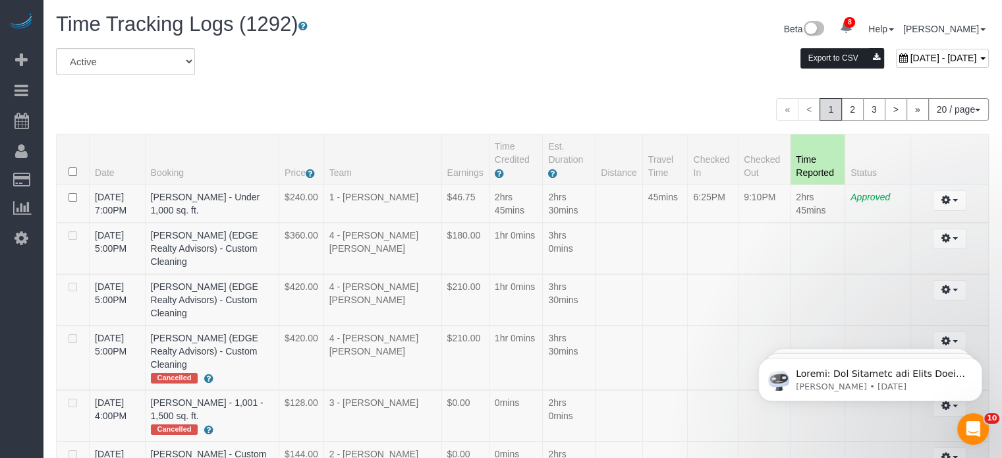
click at [800, 52] on button "Export to CSV" at bounding box center [842, 58] width 84 height 20
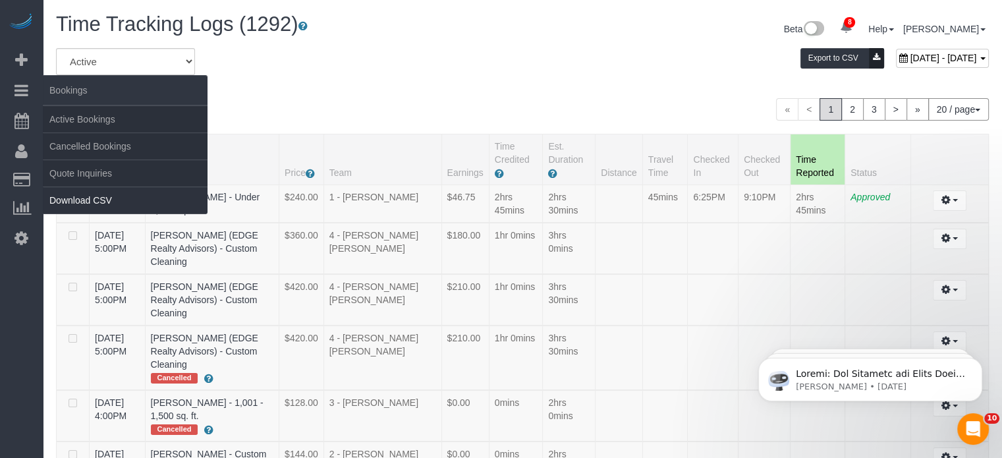
click at [124, 196] on link "Download CSV" at bounding box center [125, 200] width 165 height 26
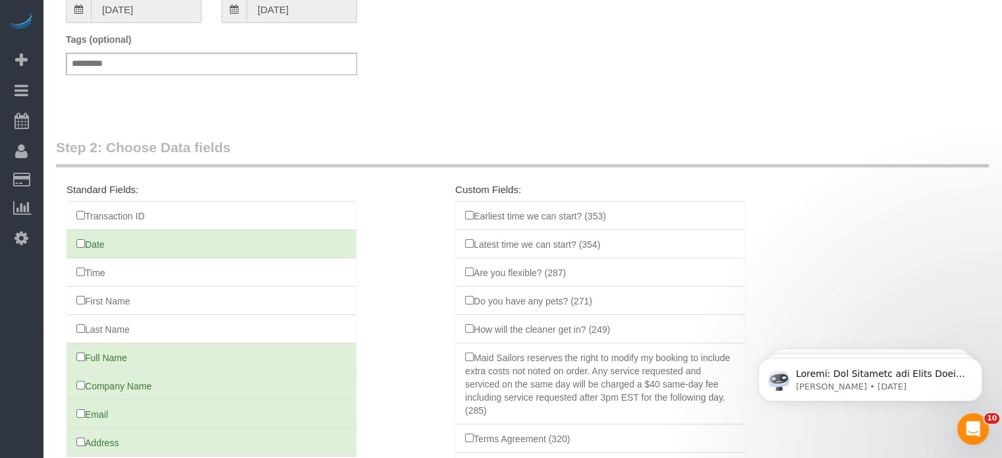
scroll to position [307, 0]
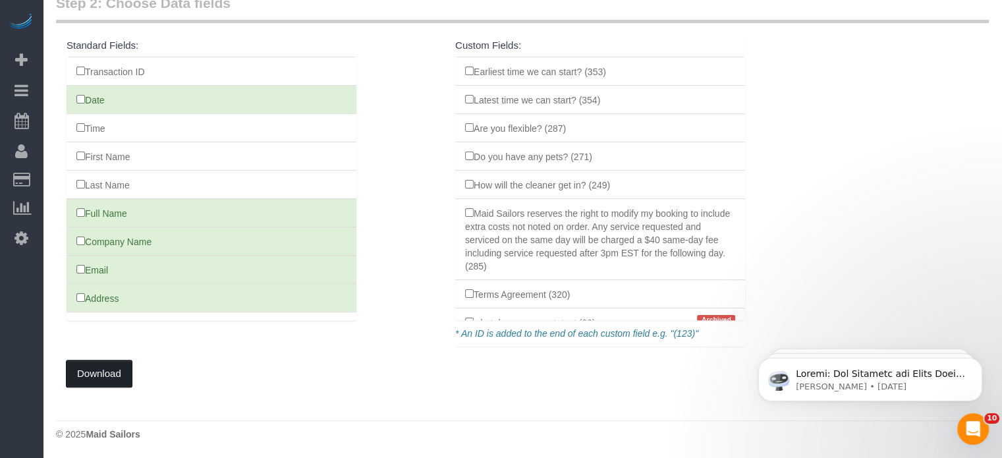
click at [101, 369] on button "Download" at bounding box center [99, 374] width 67 height 28
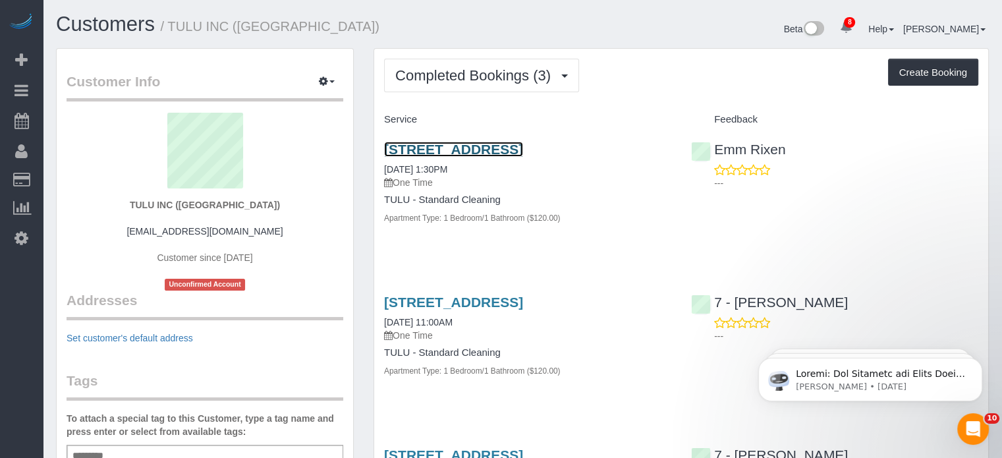
click at [494, 145] on link "2501 West 26th Ave, Apt. 1010, Denver, CO 80211" at bounding box center [453, 149] width 139 height 15
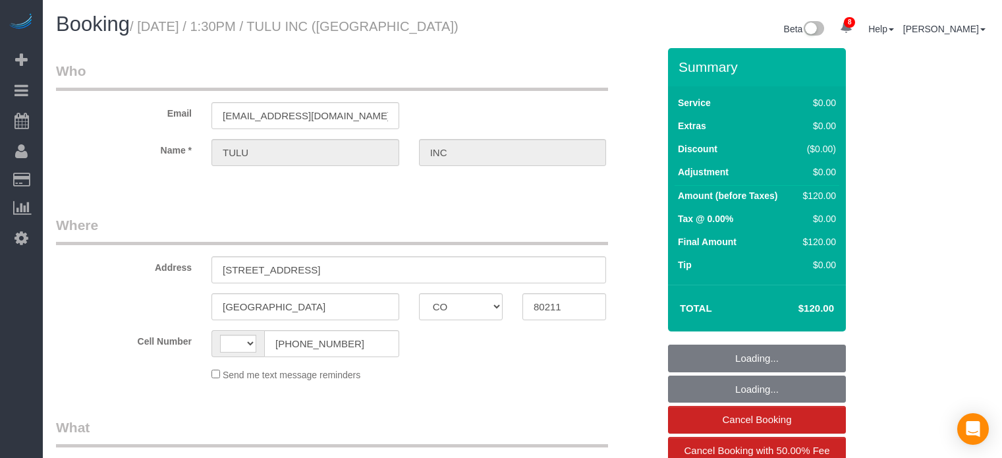
select select "CO"
select select "string:[GEOGRAPHIC_DATA]"
select select "1"
select select "number:89"
select select "number:90"
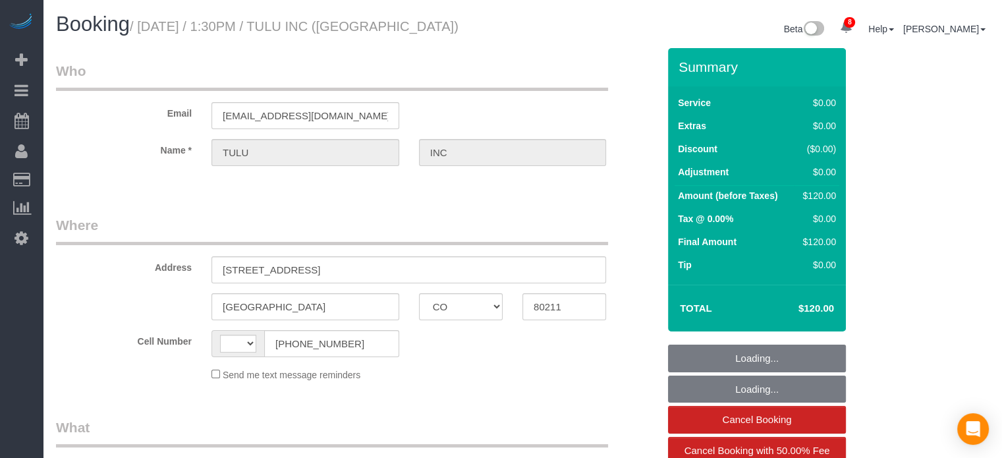
select select "number:15"
select select "number:6"
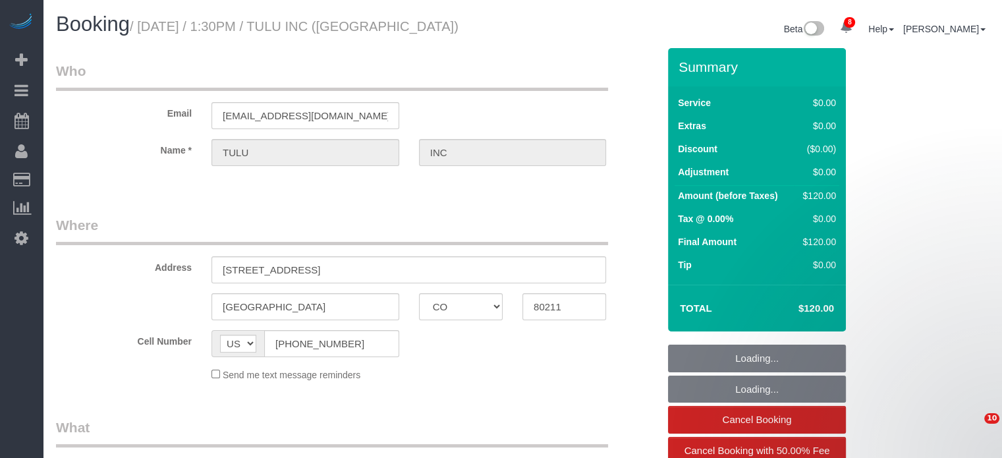
select select "object:906"
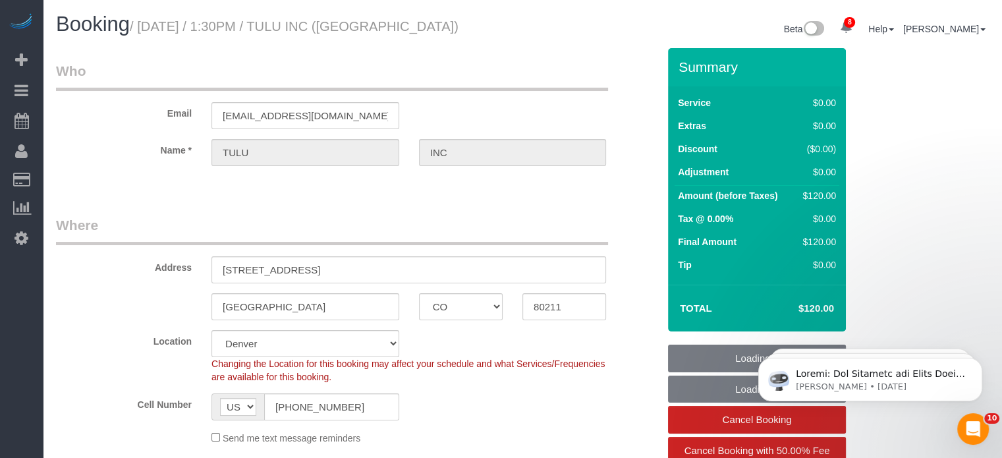
select select "1"
select select "object:978"
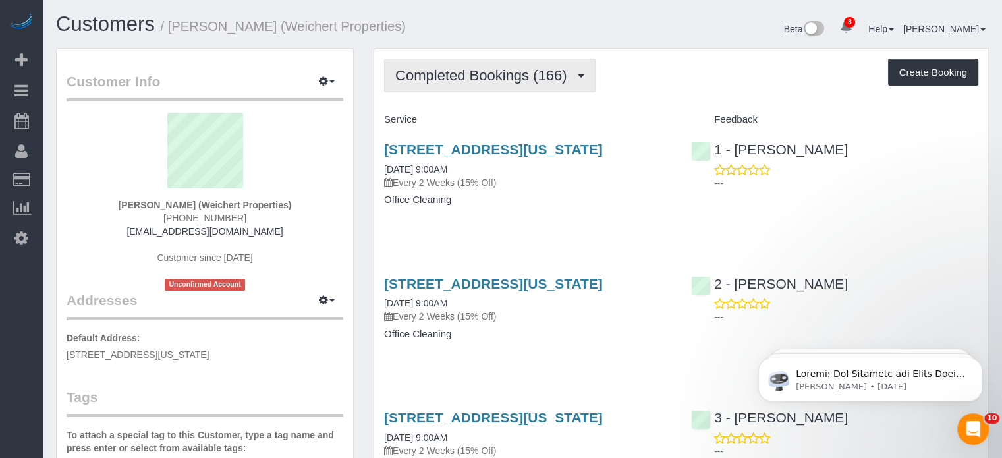
click at [547, 71] on span "Completed Bookings (166)" at bounding box center [484, 75] width 178 height 16
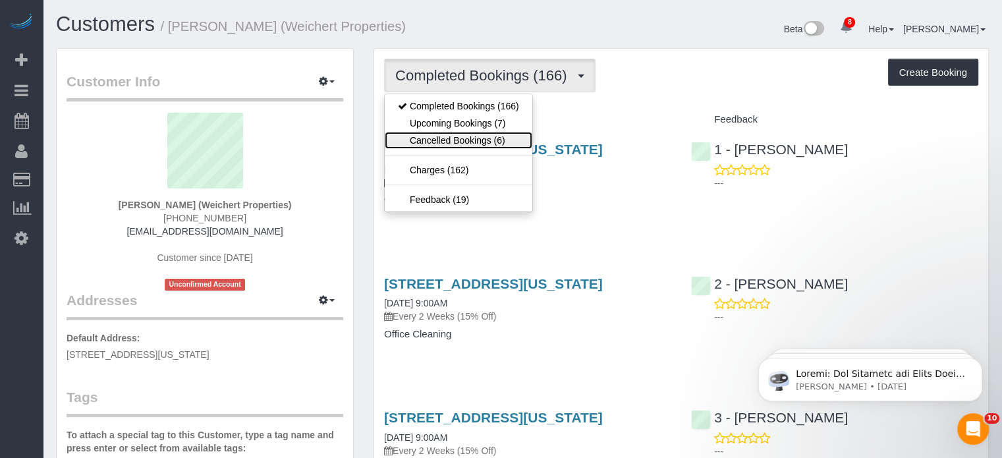
click at [481, 144] on link "Cancelled Bookings (6)" at bounding box center [459, 140] width 148 height 17
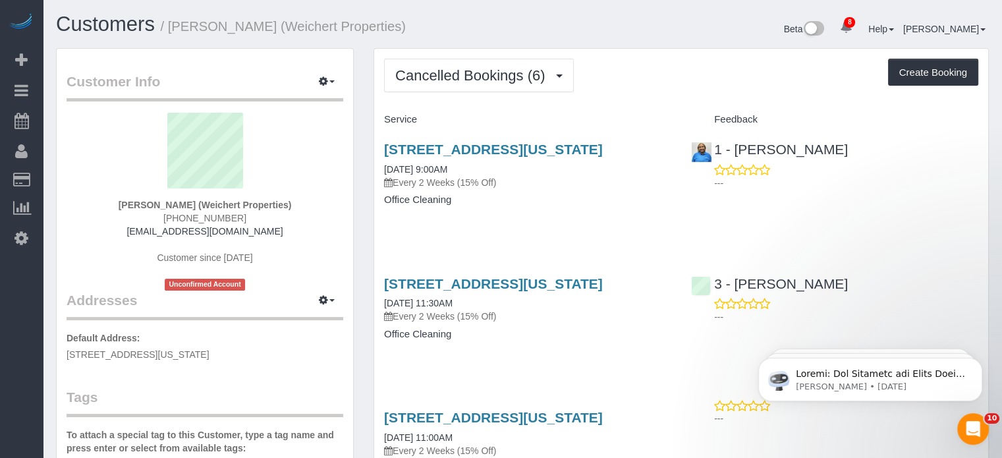
click at [576, 78] on div "Cancelled Bookings (6) Completed Bookings (166) Upcoming Bookings (7) Cancelled…" at bounding box center [681, 76] width 594 height 34
click at [564, 76] on button "Cancelled Bookings (6)" at bounding box center [479, 76] width 190 height 34
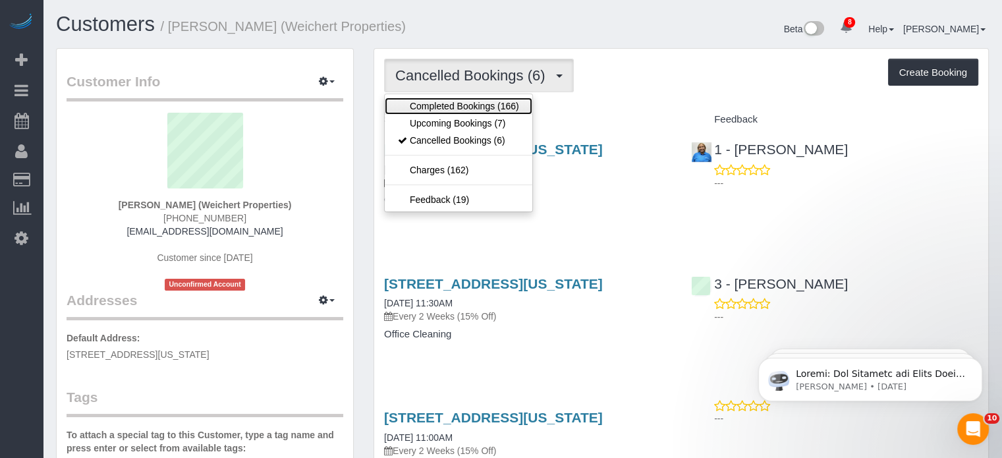
click at [483, 106] on link "Completed Bookings (166)" at bounding box center [459, 105] width 148 height 17
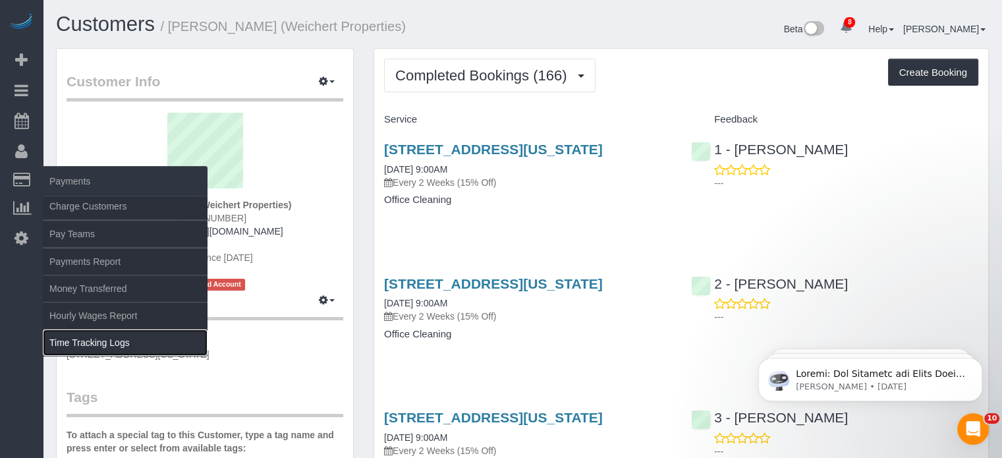
click at [61, 346] on link "Time Tracking Logs" at bounding box center [125, 342] width 165 height 26
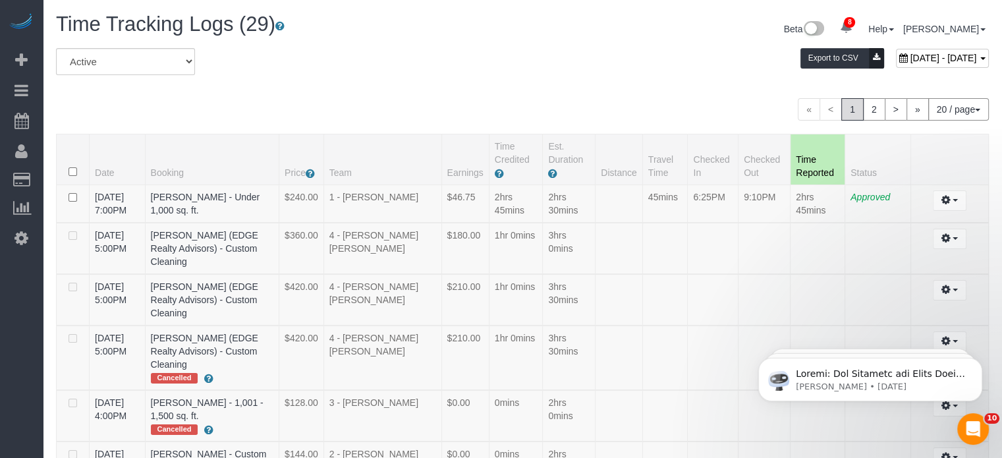
click at [910, 53] on span "August 31, 2025 - August 31, 2025" at bounding box center [943, 58] width 67 height 11
type input "**********"
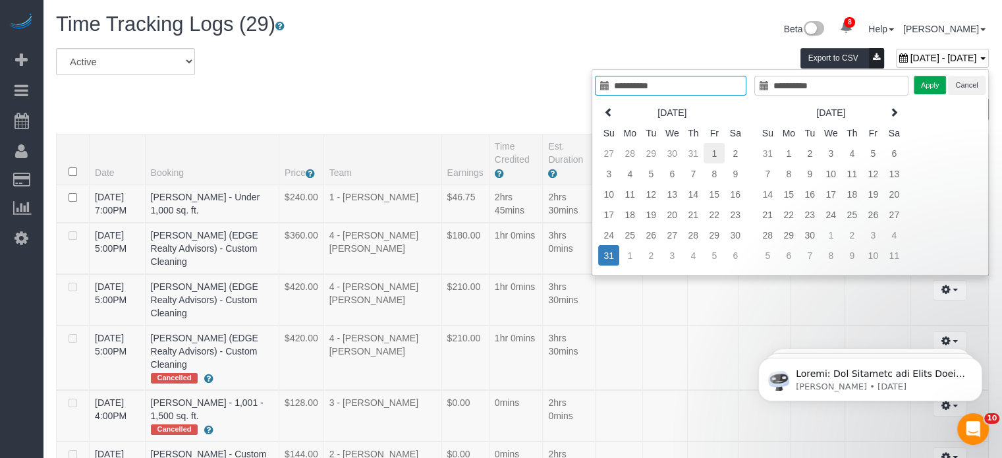
type input "**********"
click at [713, 149] on td "1" at bounding box center [713, 153] width 21 height 20
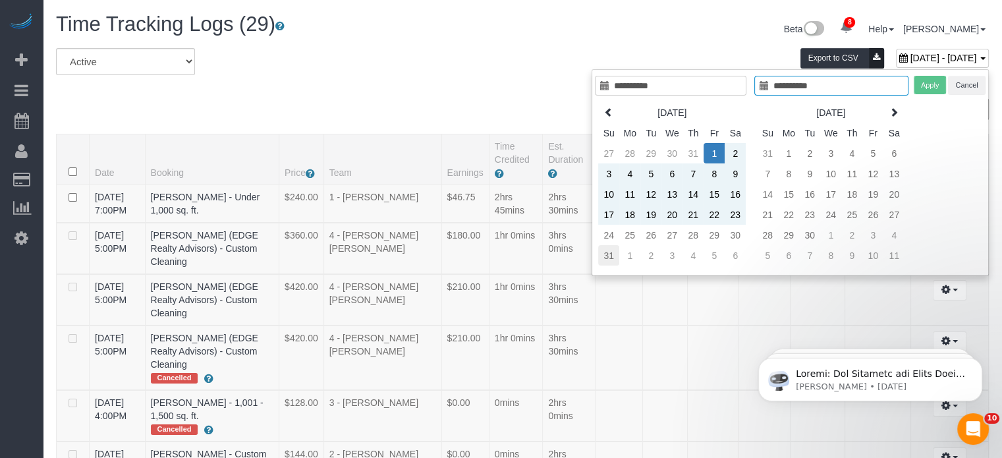
type input "**********"
click at [610, 254] on td "31" at bounding box center [608, 255] width 21 height 20
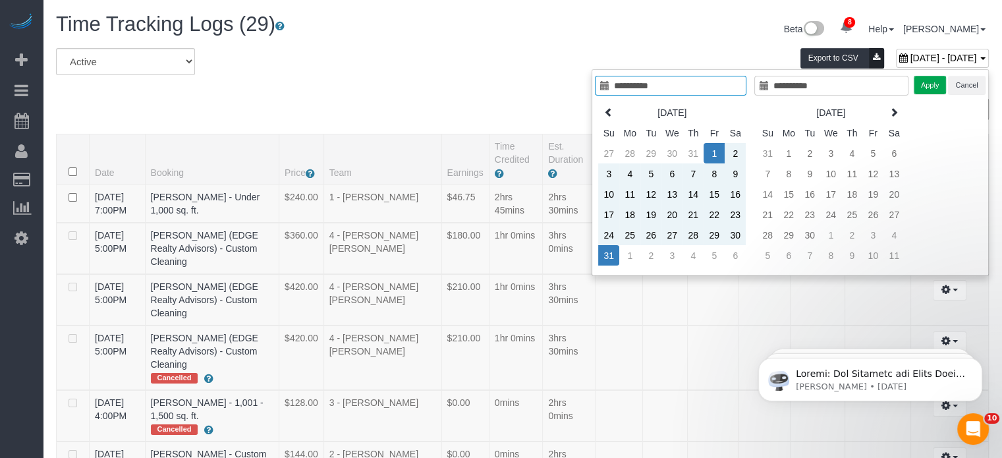
type input "**********"
click at [926, 80] on button "Apply" at bounding box center [929, 85] width 33 height 19
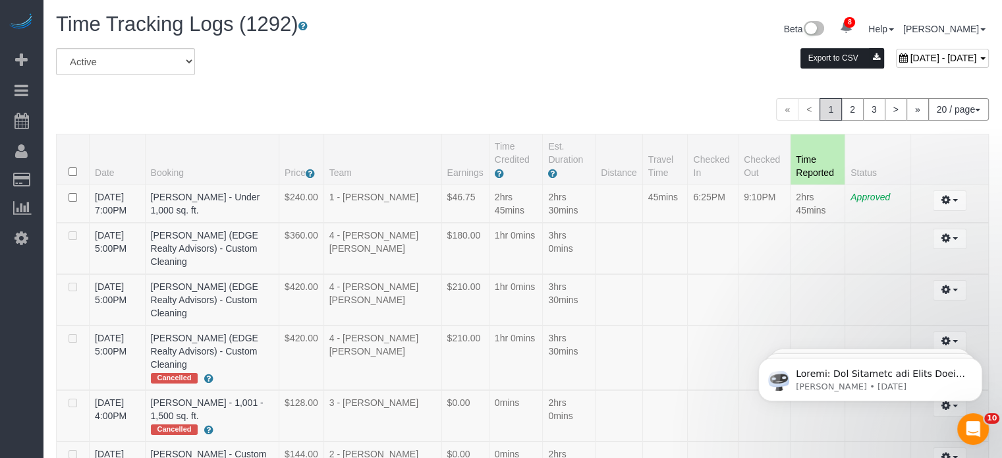
click at [800, 57] on button "Export to CSV" at bounding box center [842, 58] width 84 height 20
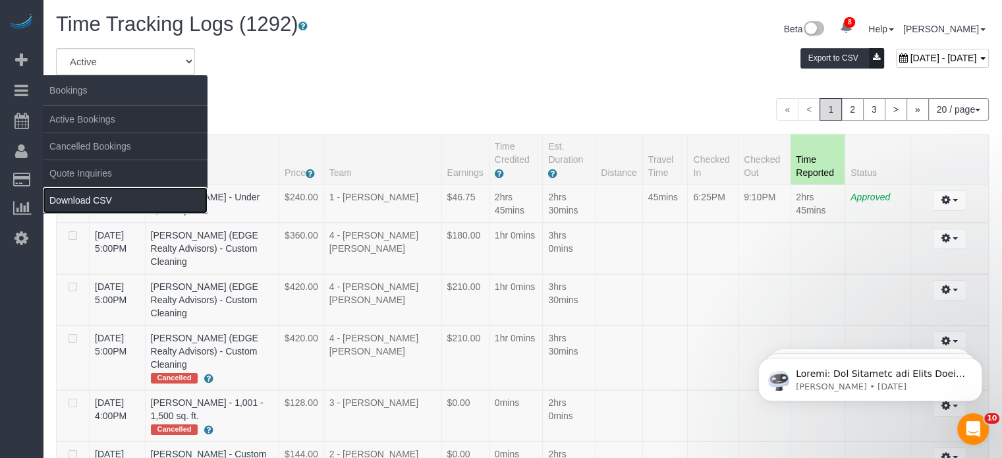
click at [58, 200] on link "Download CSV" at bounding box center [125, 200] width 165 height 26
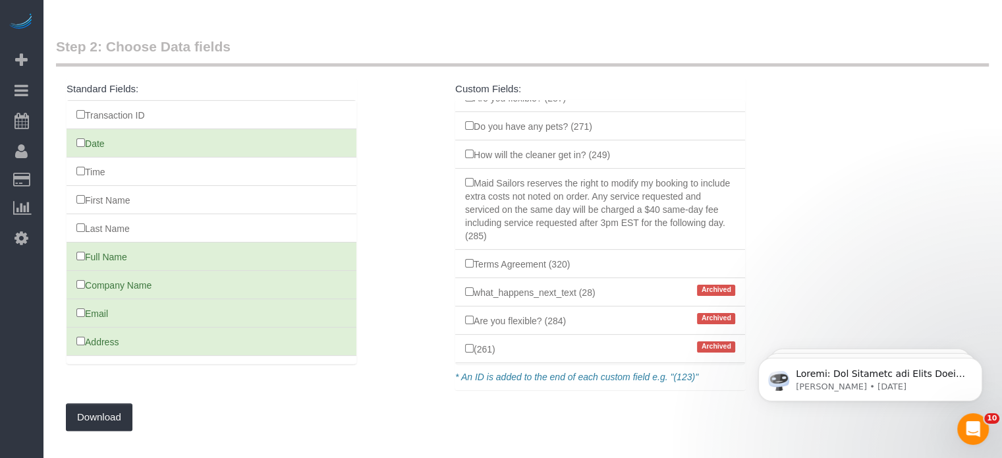
scroll to position [132, 0]
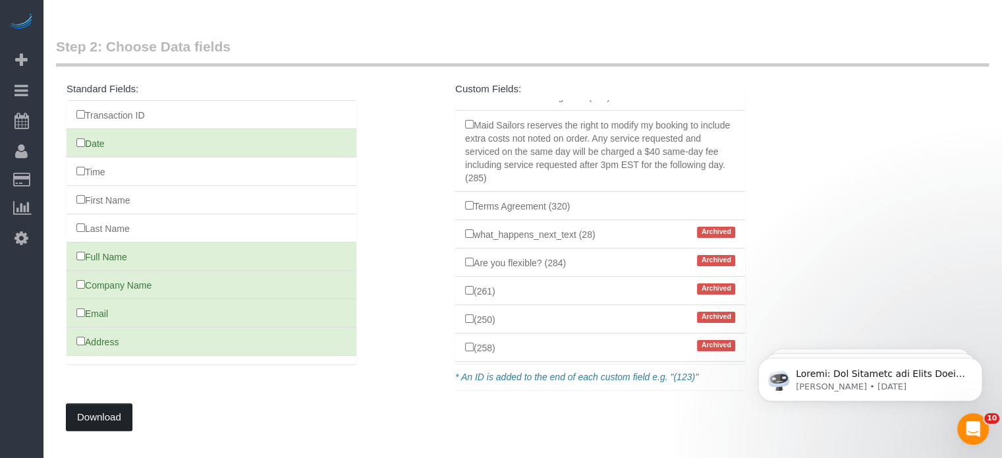
click at [105, 408] on button "Download" at bounding box center [99, 417] width 67 height 28
click at [125, 429] on div "Step 2: Choose Data fields Standard Fields: Transaction ID Date Time First Name…" at bounding box center [522, 240] width 952 height 433
click at [84, 412] on button "Download" at bounding box center [99, 417] width 67 height 28
click at [84, 412] on div "Downloading..." at bounding box center [522, 417] width 913 height 28
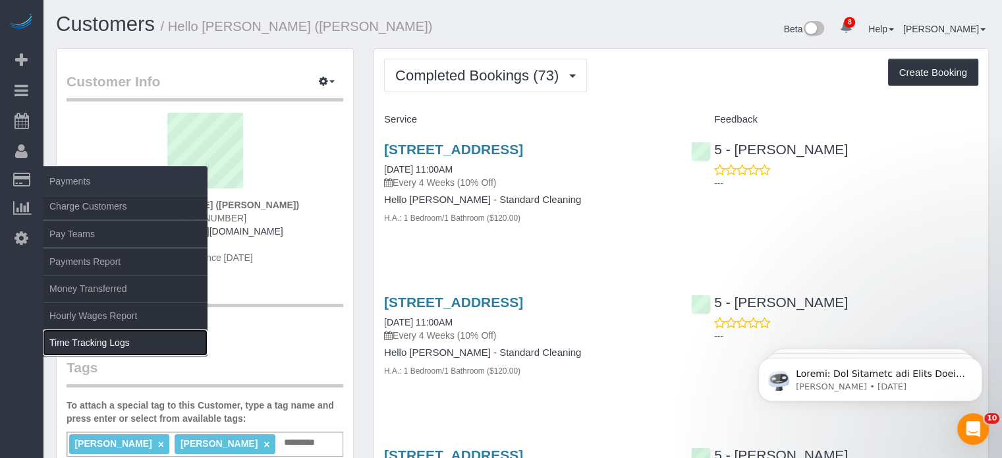
click at [72, 344] on link "Time Tracking Logs" at bounding box center [125, 342] width 165 height 26
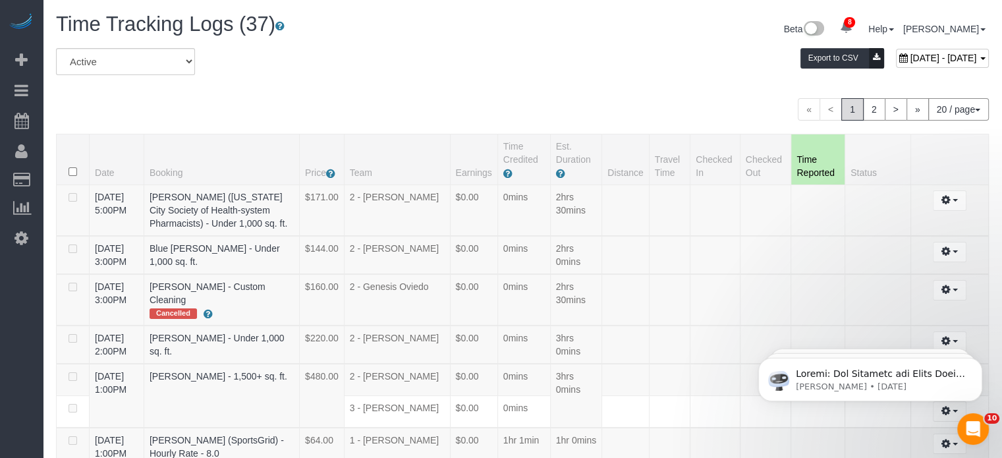
click at [910, 57] on span "September 01, 2025 - September 01, 2025" at bounding box center [943, 58] width 67 height 11
type input "**********"
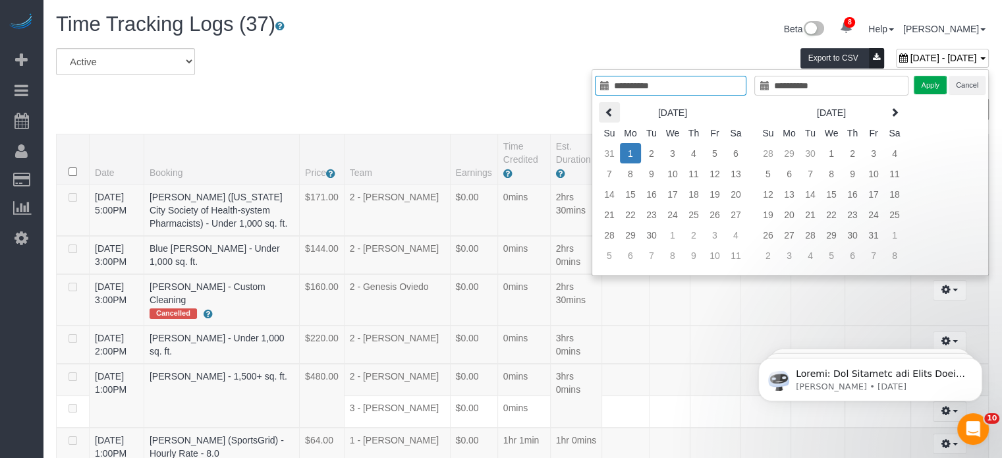
click at [611, 104] on th at bounding box center [609, 112] width 21 height 20
type input "**********"
click at [711, 149] on td "1" at bounding box center [714, 153] width 21 height 20
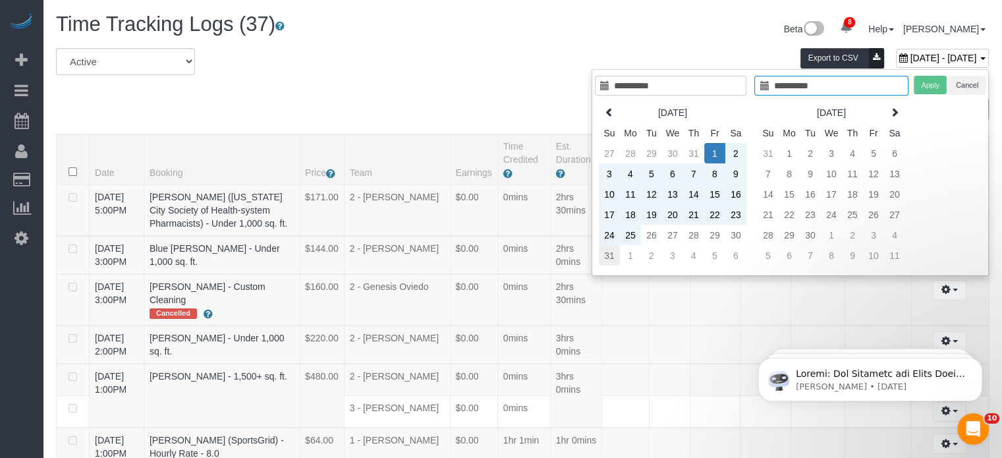
type input "**********"
click at [609, 250] on td "31" at bounding box center [609, 255] width 21 height 20
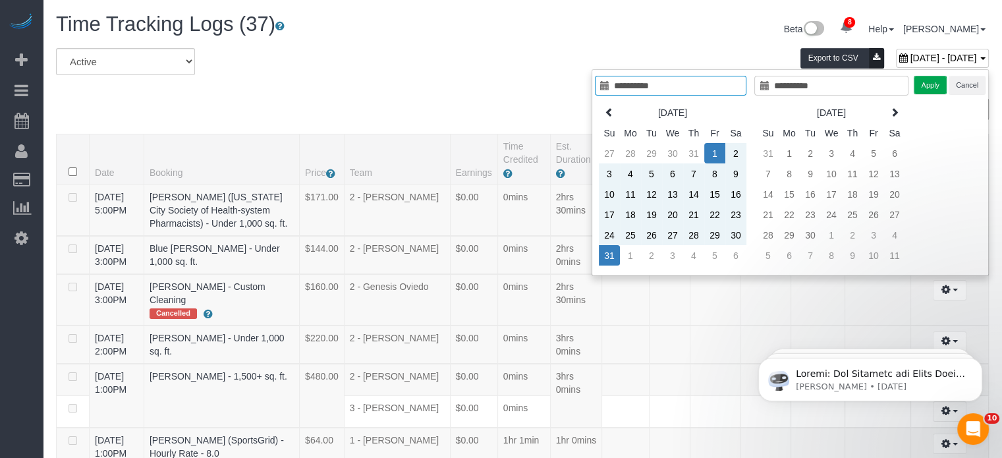
type input "**********"
click at [925, 88] on button "Apply" at bounding box center [929, 85] width 33 height 19
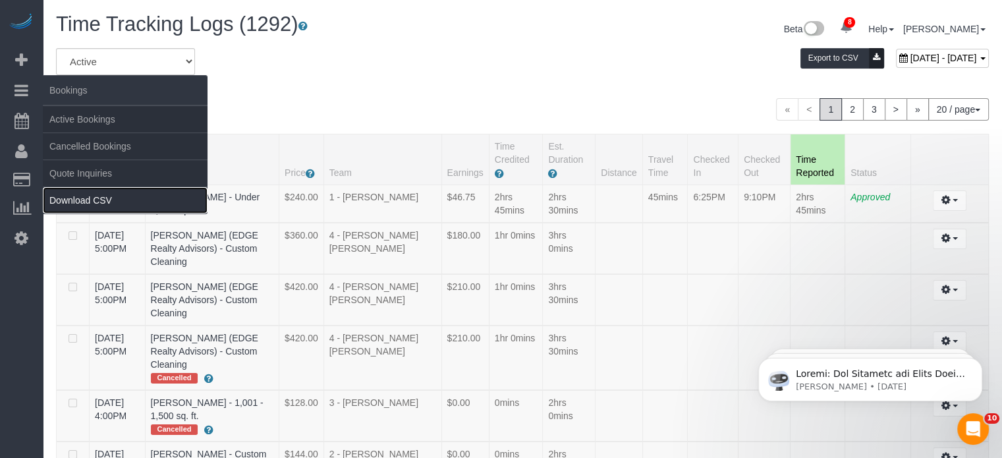
click at [96, 200] on link "Download CSV" at bounding box center [125, 200] width 165 height 26
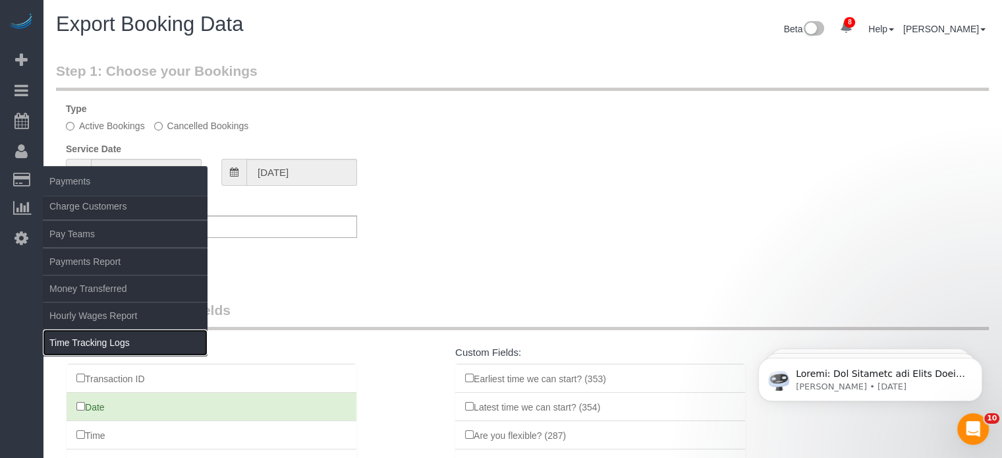
click at [81, 347] on link "Time Tracking Logs" at bounding box center [125, 342] width 165 height 26
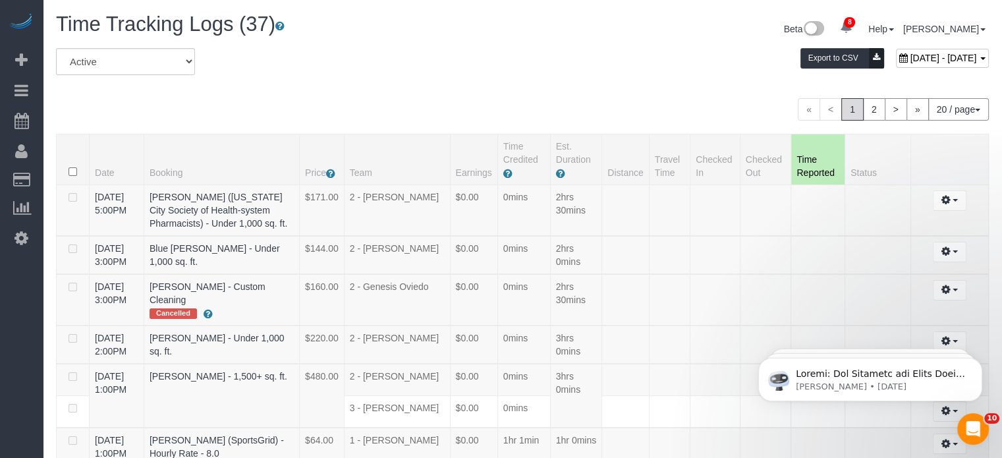
click at [910, 58] on span "September 01, 2025 - September 01, 2025" at bounding box center [943, 58] width 67 height 11
type input "**********"
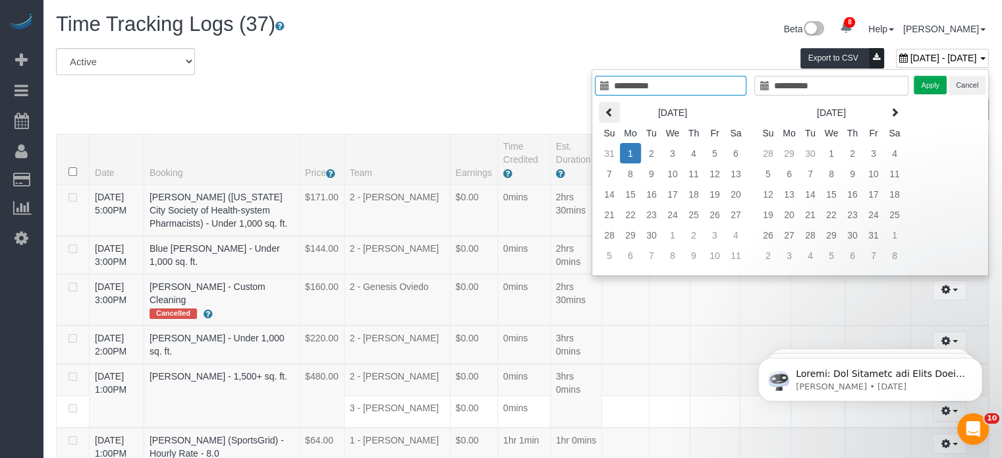
click at [606, 107] on icon at bounding box center [609, 111] width 9 height 9
type input "**********"
click at [717, 156] on td "1" at bounding box center [714, 153] width 21 height 20
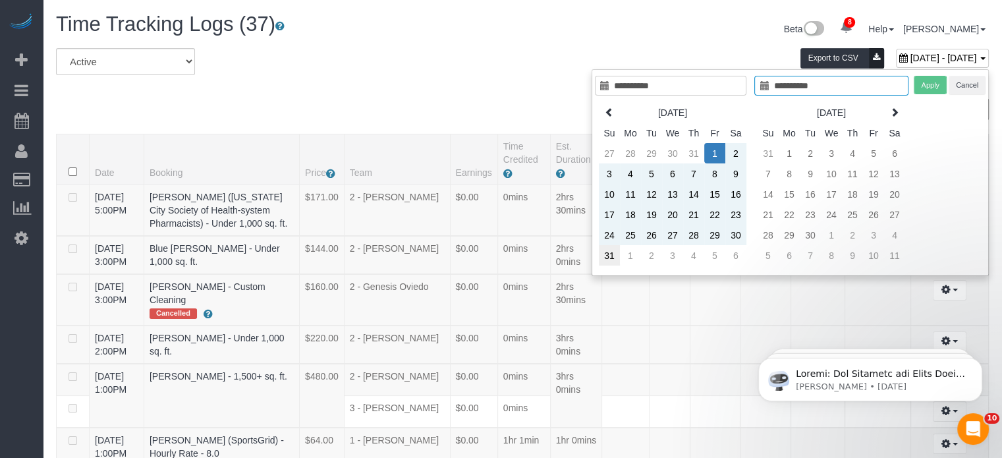
type input "**********"
click at [603, 257] on td "31" at bounding box center [609, 255] width 21 height 20
type input "**********"
click at [934, 86] on button "Apply" at bounding box center [929, 85] width 33 height 19
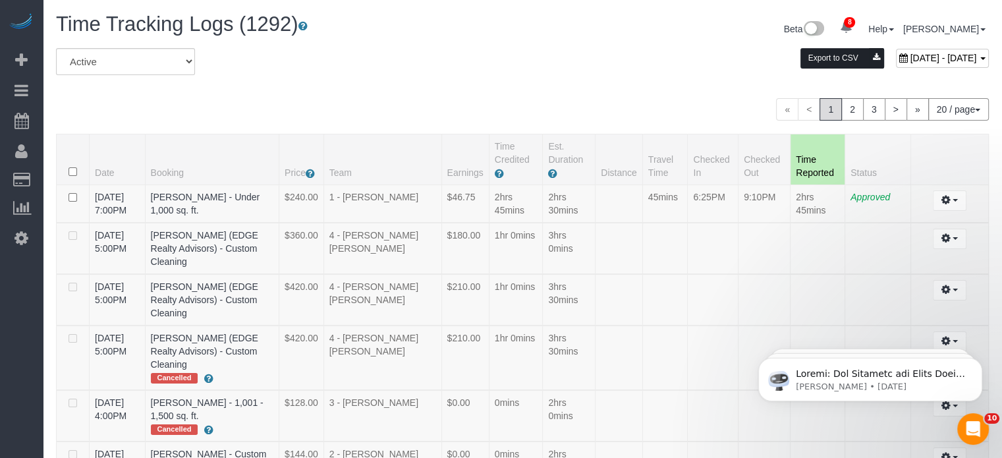
click at [800, 51] on button "Export to CSV" at bounding box center [842, 58] width 84 height 20
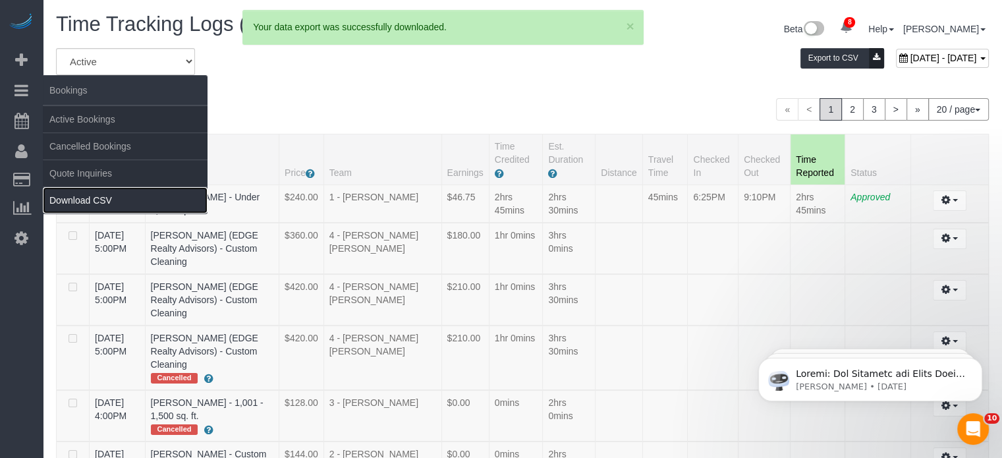
click at [100, 203] on link "Download CSV" at bounding box center [125, 200] width 165 height 26
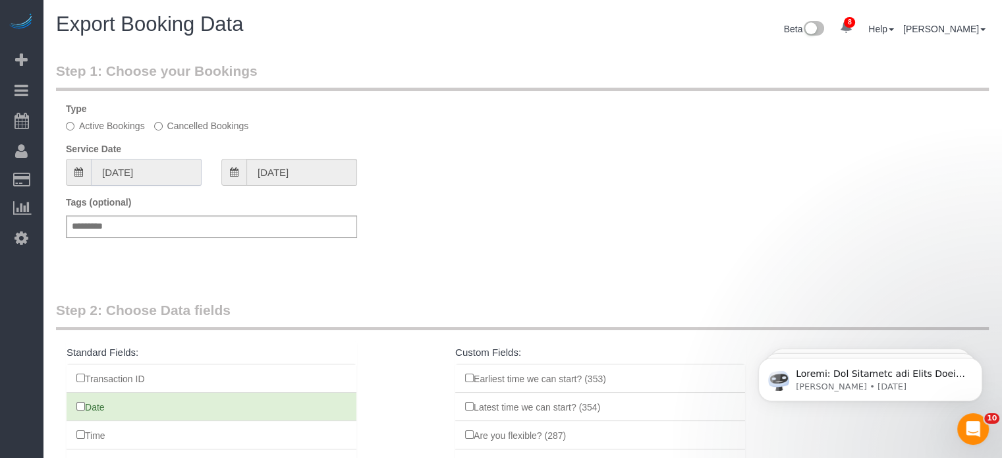
click at [140, 166] on input "08/02/2025" at bounding box center [146, 172] width 111 height 27
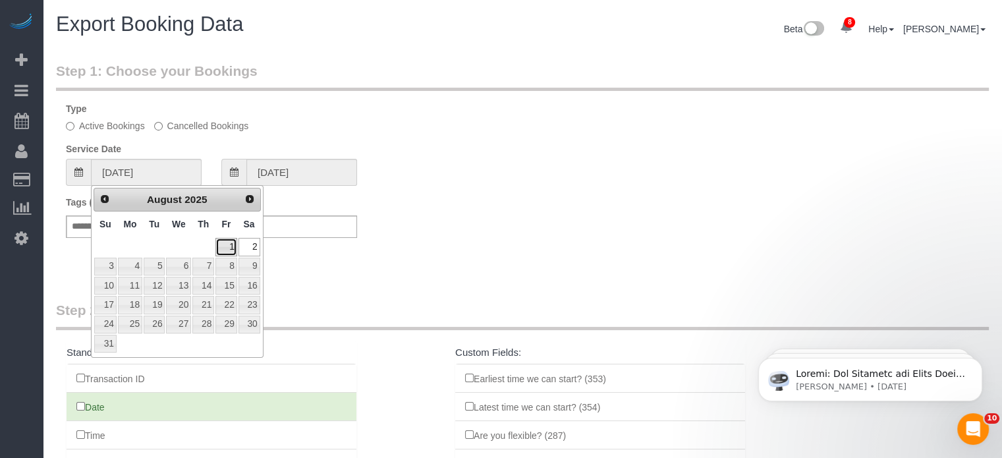
click at [224, 244] on link "1" at bounding box center [225, 247] width 21 height 18
type input "08/01/2025"
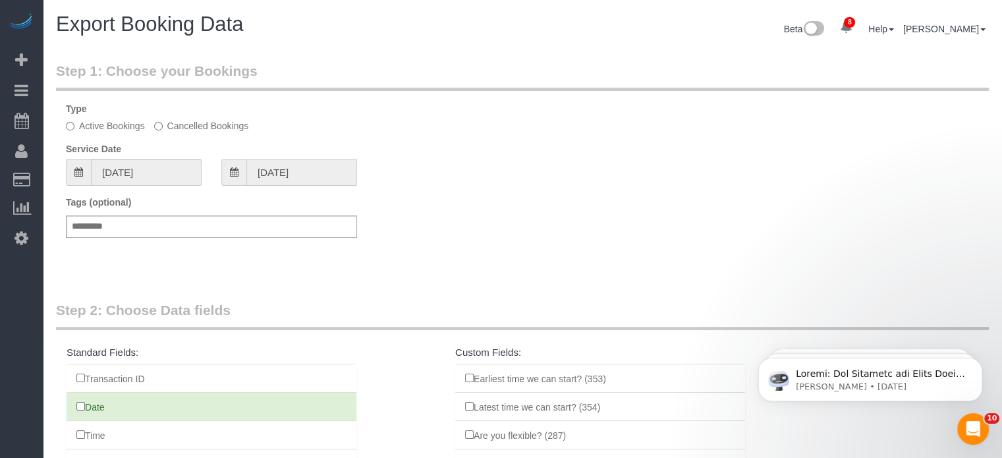
click at [321, 171] on input "08/01/2025" at bounding box center [301, 172] width 111 height 27
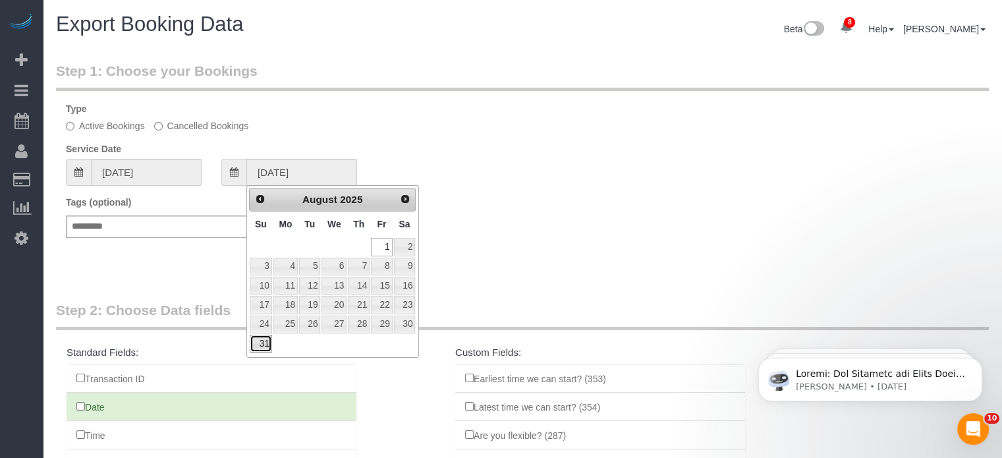
click at [255, 348] on link "31" at bounding box center [261, 344] width 22 height 18
type input "08/31/2025"
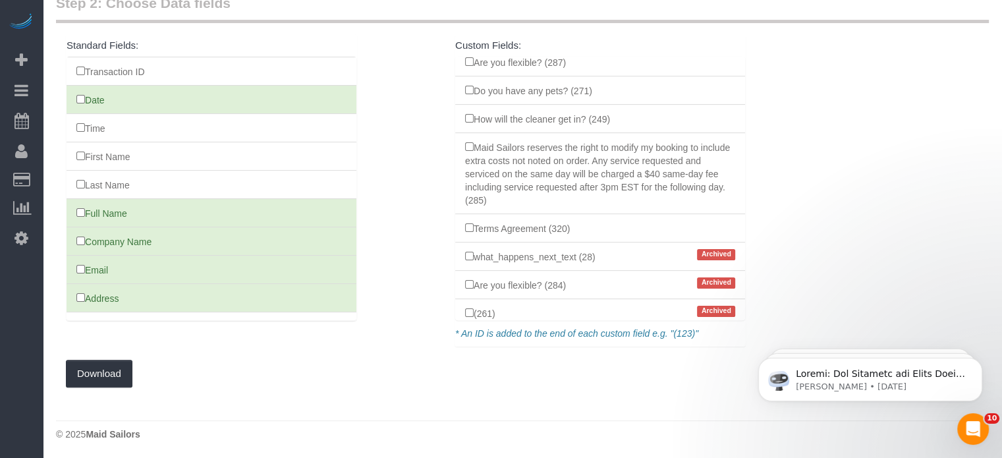
scroll to position [395, 0]
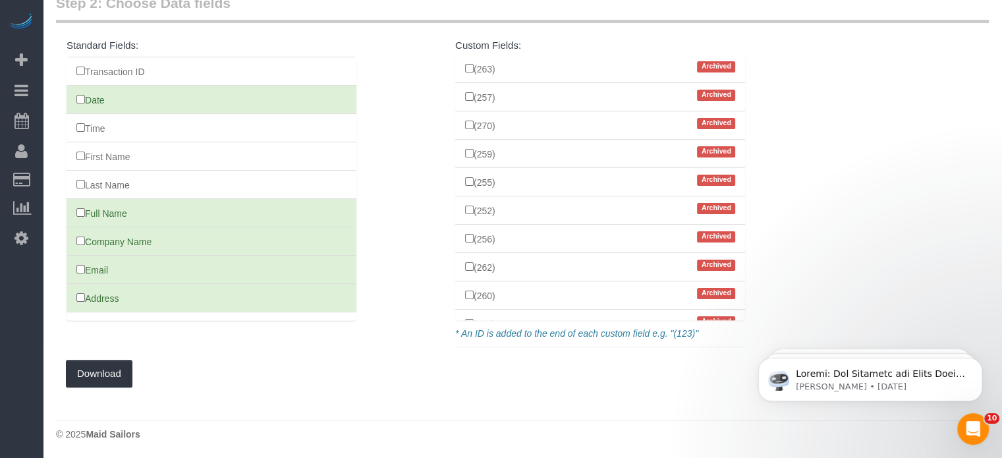
click at [115, 353] on fieldset "Step 2: Choose Data fields Standard Fields: Transaction ID Date Time First Name…" at bounding box center [522, 190] width 933 height 394
click at [108, 373] on button "Download" at bounding box center [99, 374] width 67 height 28
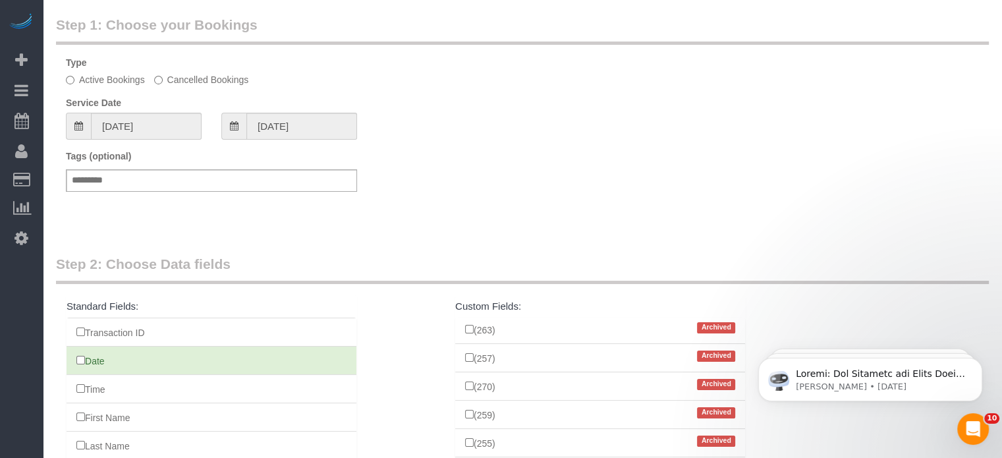
scroll to position [43, 0]
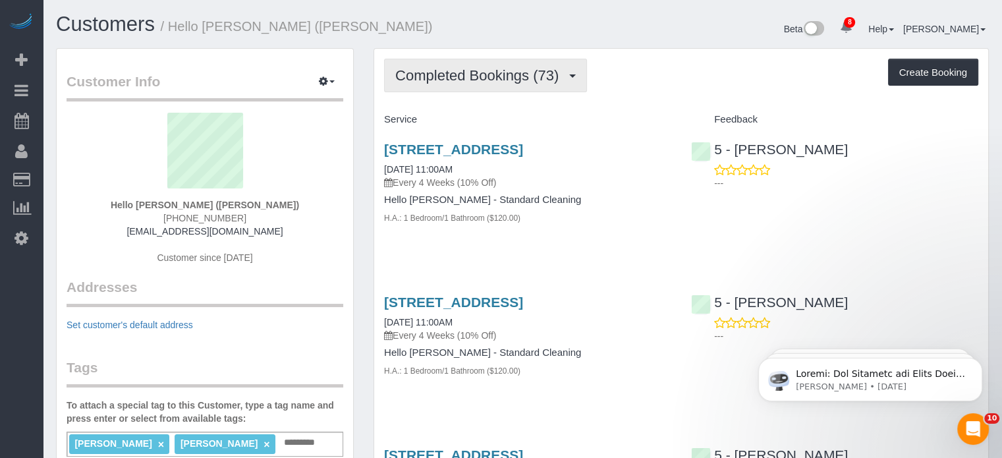
click at [493, 67] on span "Completed Bookings (73)" at bounding box center [480, 75] width 170 height 16
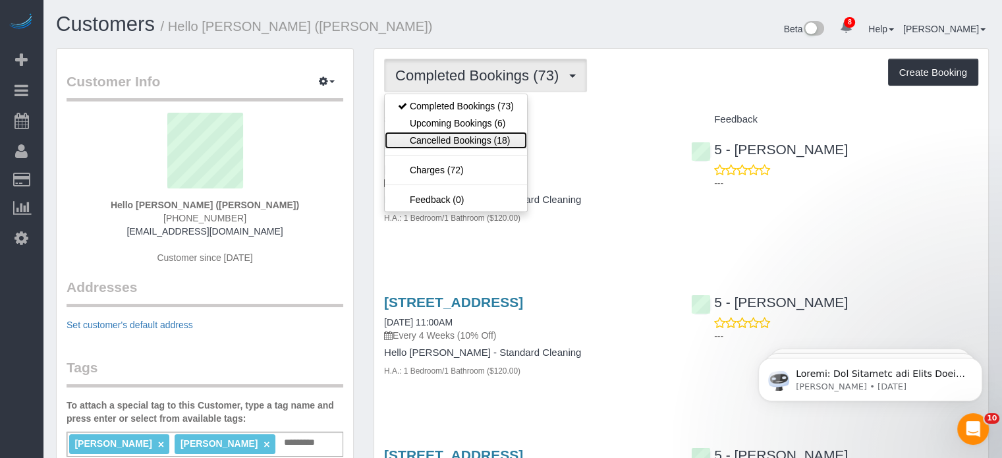
click at [473, 145] on link "Cancelled Bookings (18)" at bounding box center [456, 140] width 142 height 17
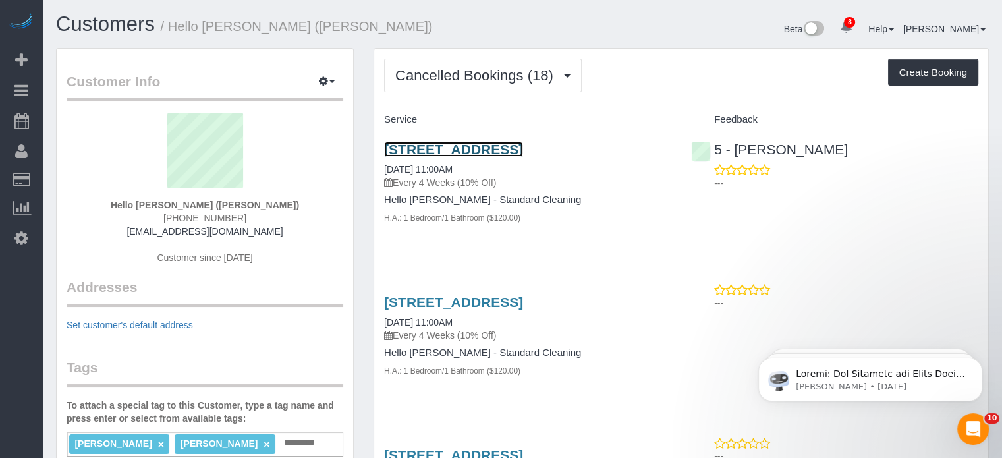
click at [412, 148] on link "[STREET_ADDRESS]" at bounding box center [453, 149] width 139 height 15
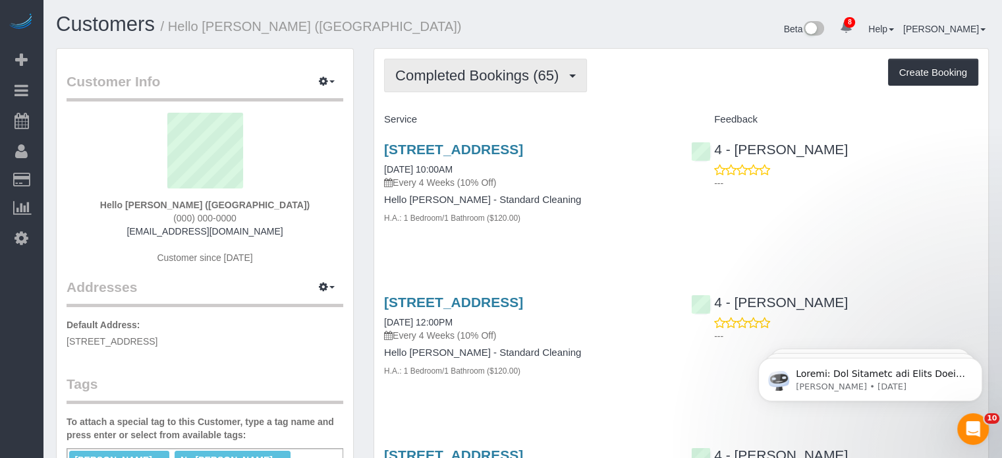
click at [498, 85] on button "Completed Bookings (65)" at bounding box center [485, 76] width 203 height 34
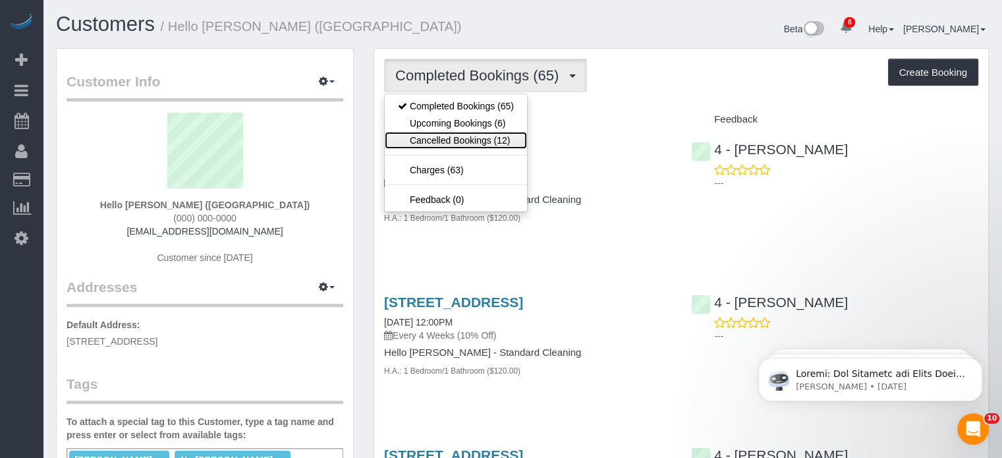
click at [474, 136] on link "Cancelled Bookings (12)" at bounding box center [456, 140] width 142 height 17
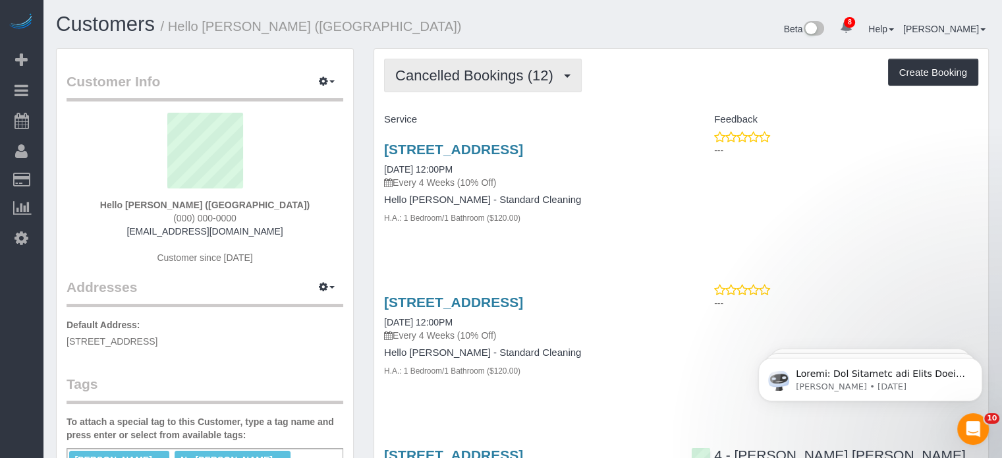
click at [510, 85] on button "Cancelled Bookings (12)" at bounding box center [483, 76] width 198 height 34
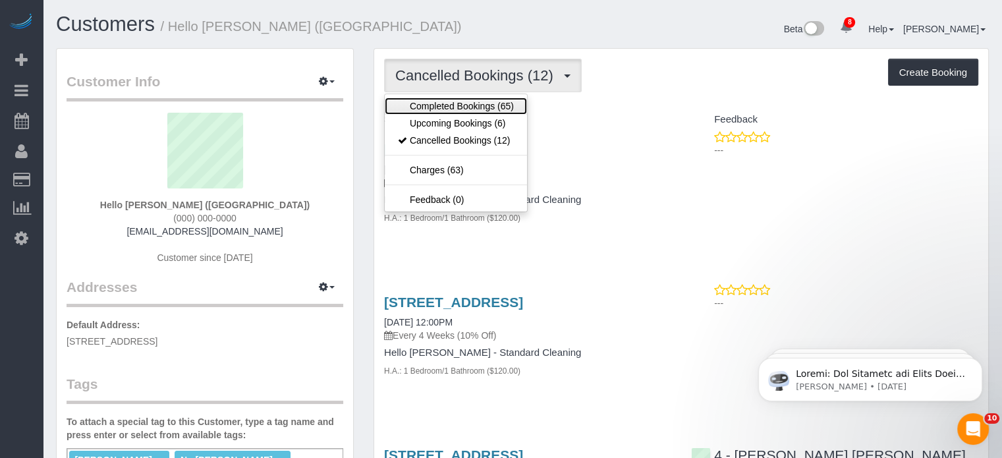
click at [498, 105] on link "Completed Bookings (65)" at bounding box center [456, 105] width 142 height 17
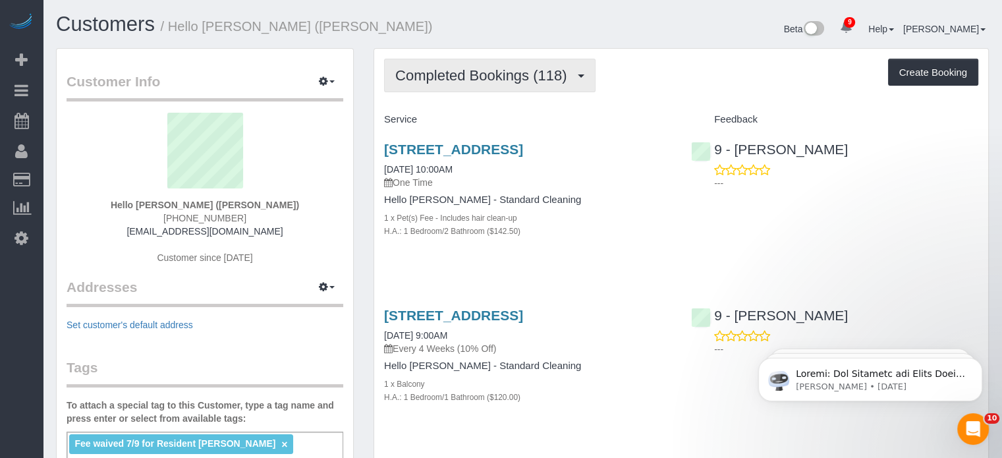
click at [481, 68] on span "Completed Bookings (118)" at bounding box center [484, 75] width 178 height 16
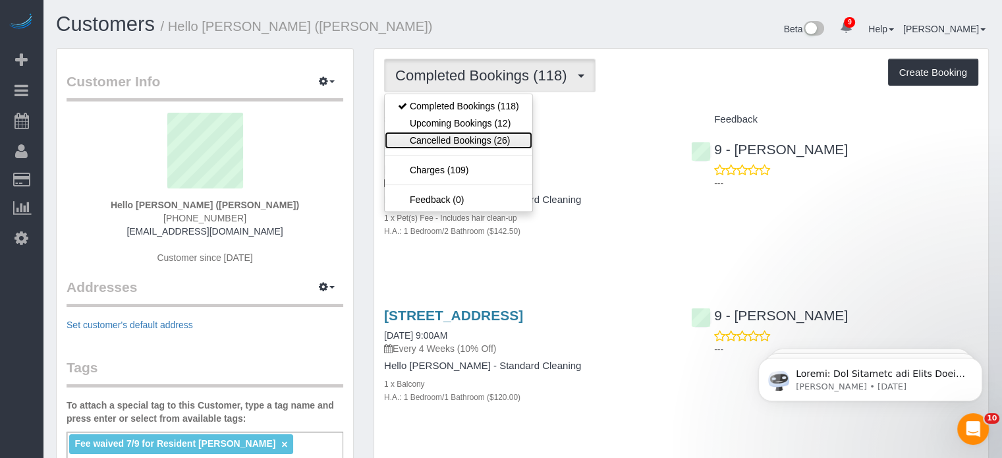
click at [468, 139] on link "Cancelled Bookings (26)" at bounding box center [459, 140] width 148 height 17
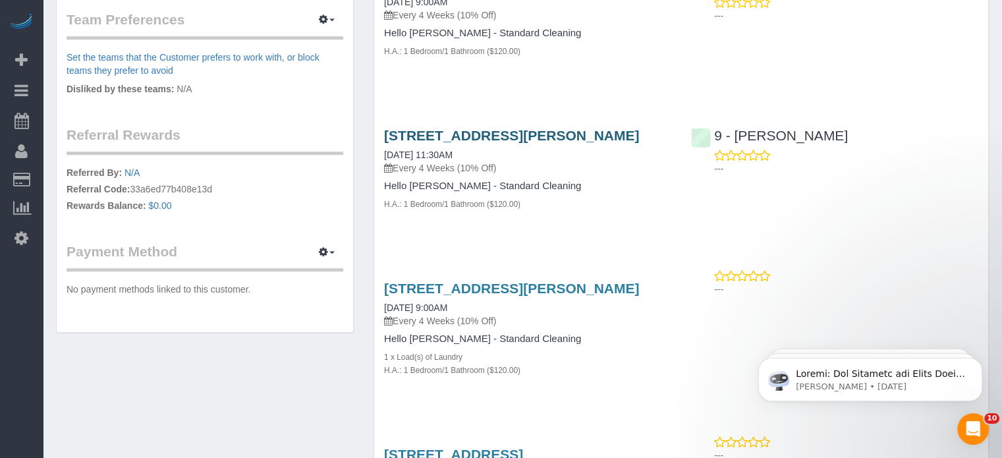
scroll to position [659, 0]
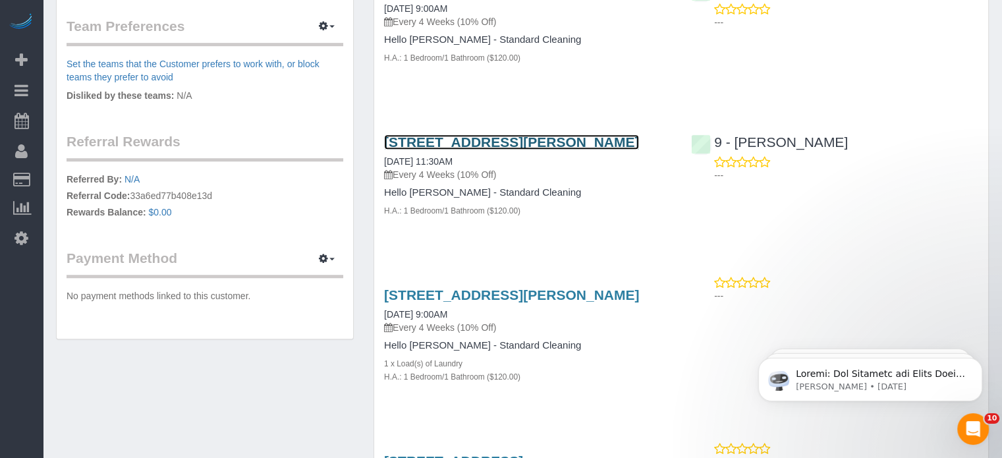
click at [437, 149] on link "[STREET_ADDRESS][PERSON_NAME]" at bounding box center [511, 141] width 255 height 15
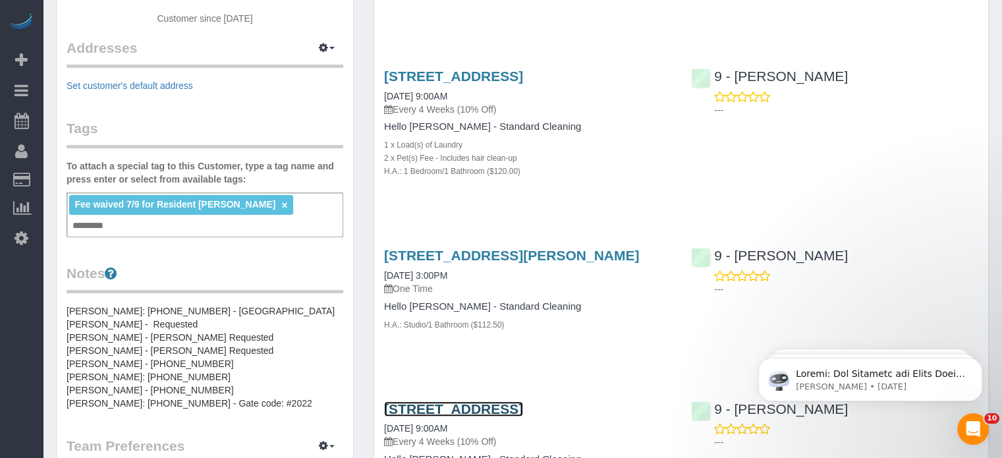
scroll to position [198, 0]
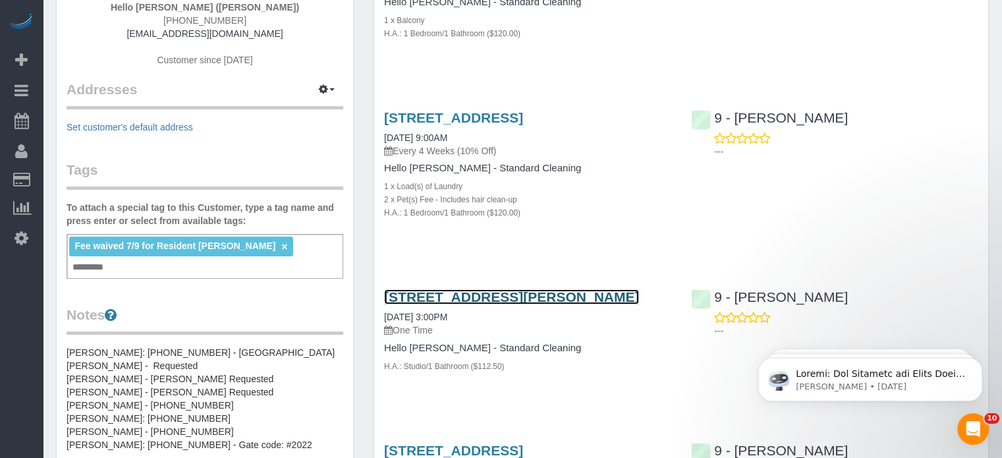
click at [475, 304] on link "1133 Harding Place, Apt. 358, Charlotte, NC 28204" at bounding box center [511, 296] width 255 height 15
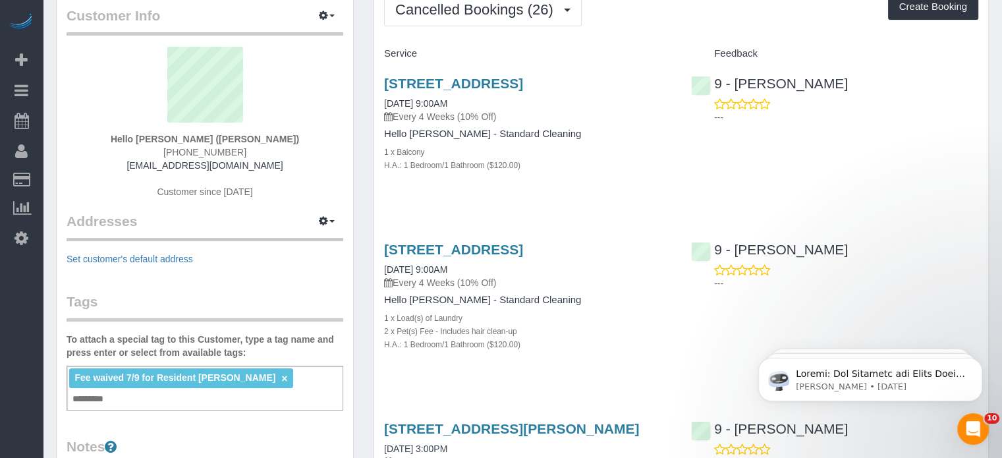
scroll to position [0, 0]
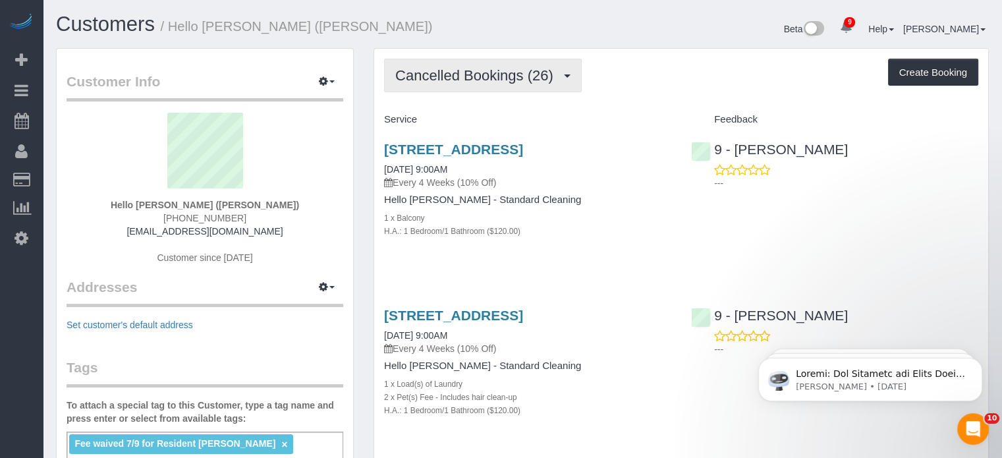
click at [531, 70] on span "Cancelled Bookings (26)" at bounding box center [477, 75] width 165 height 16
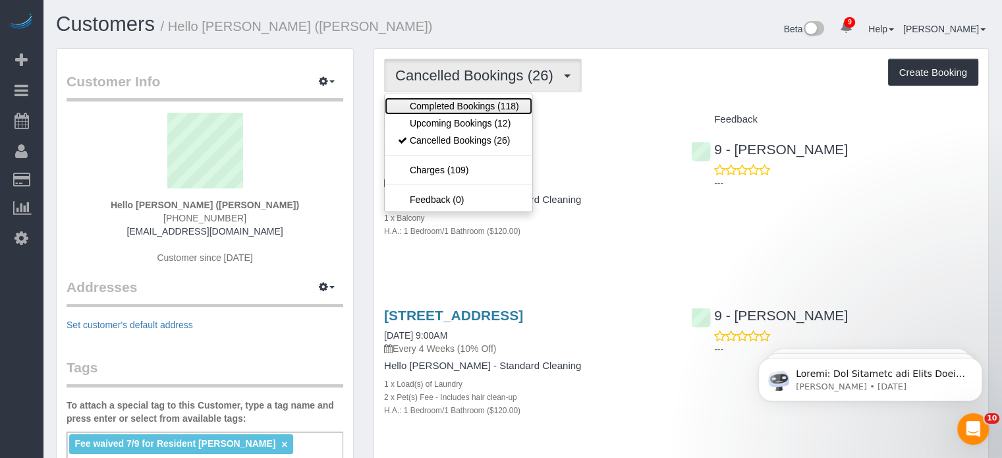
click at [500, 103] on link "Completed Bookings (118)" at bounding box center [459, 105] width 148 height 17
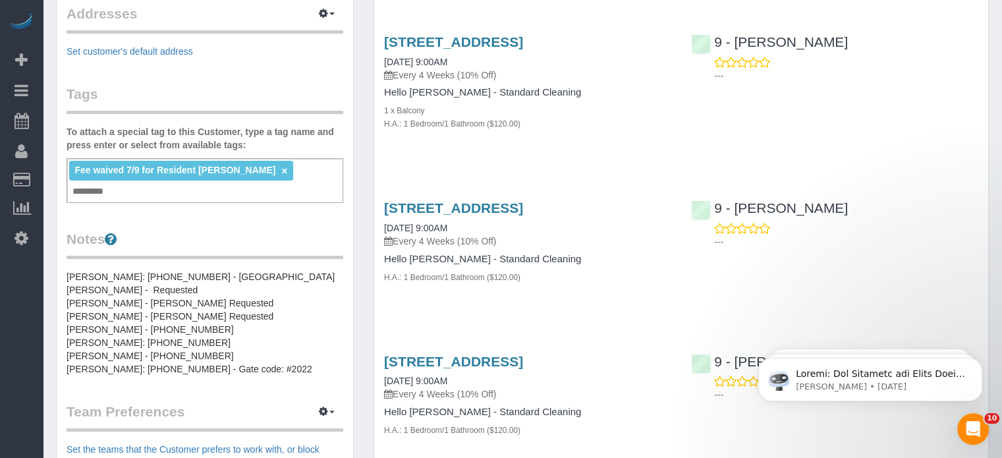
scroll to position [395, 0]
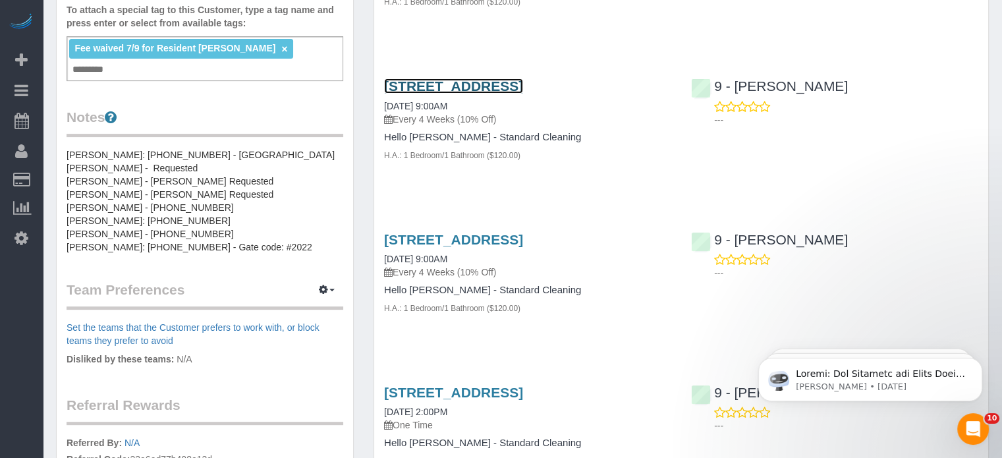
click at [483, 94] on link "1410 Abbey Place, Apt. 406, Charlotte, NC 28209" at bounding box center [453, 85] width 139 height 15
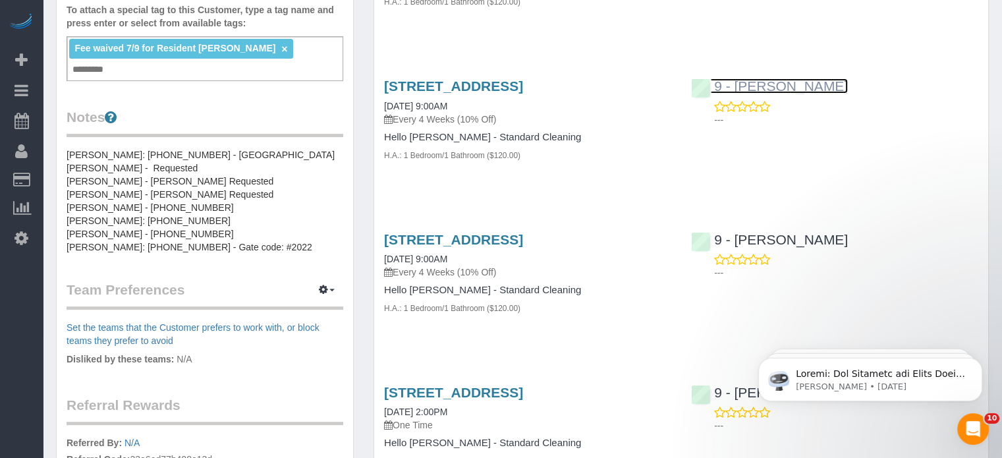
click at [795, 94] on link "9 - Marlene Anderson" at bounding box center [769, 85] width 157 height 15
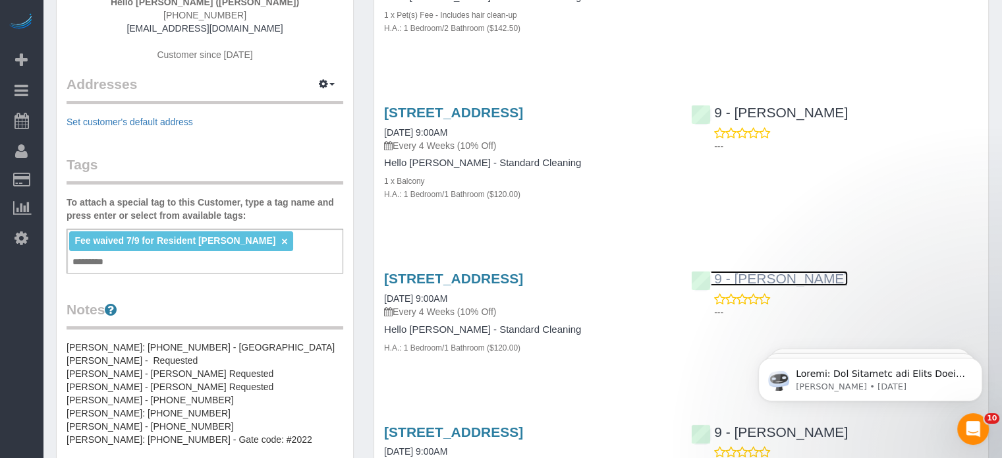
scroll to position [198, 0]
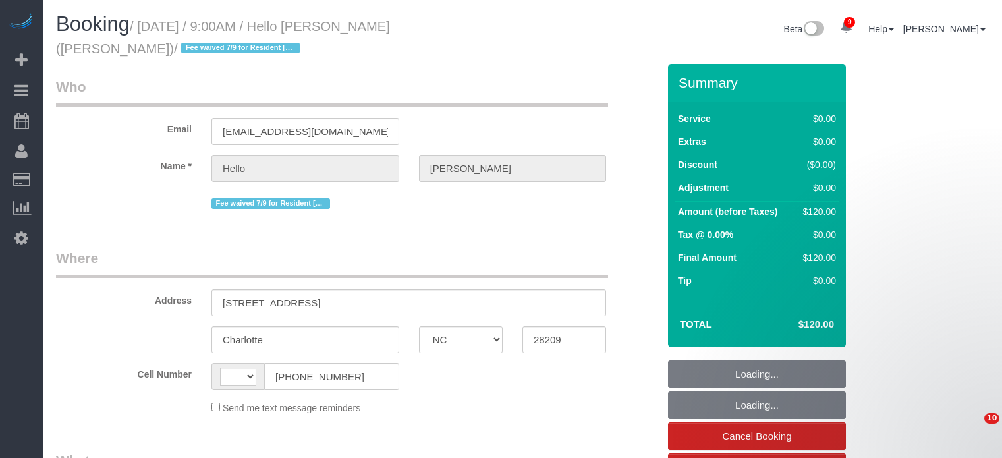
select select "NC"
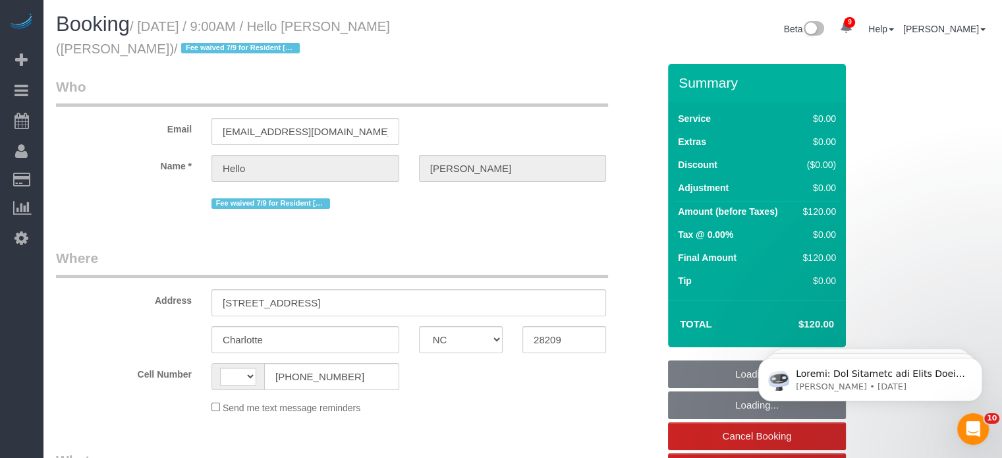
select select "number:89"
select select "number:90"
select select "number:15"
select select "number:5"
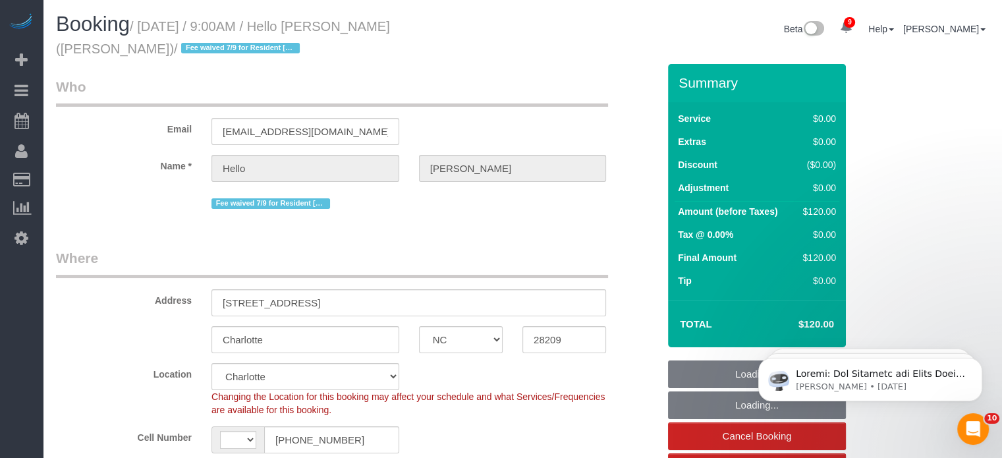
select select "string:US"
select select "object:717"
select select "1"
select select "spot1"
select select "object:998"
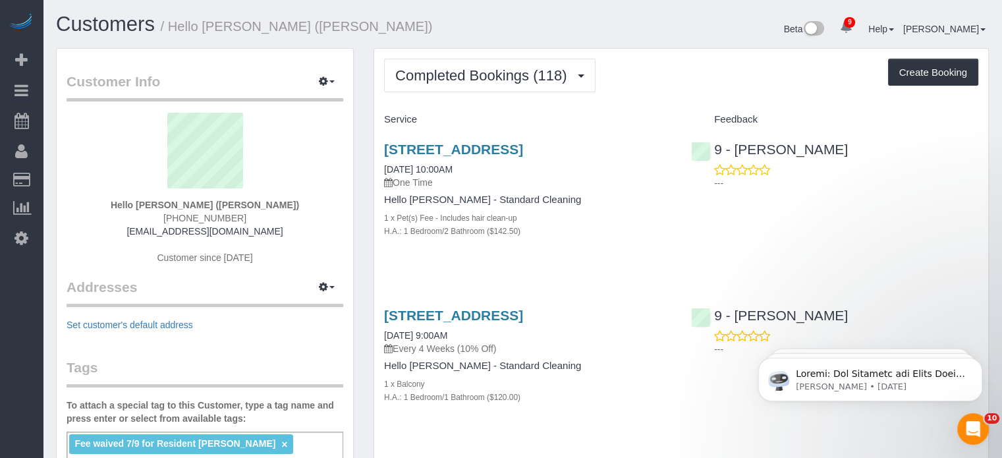
scroll to position [4580, 1001]
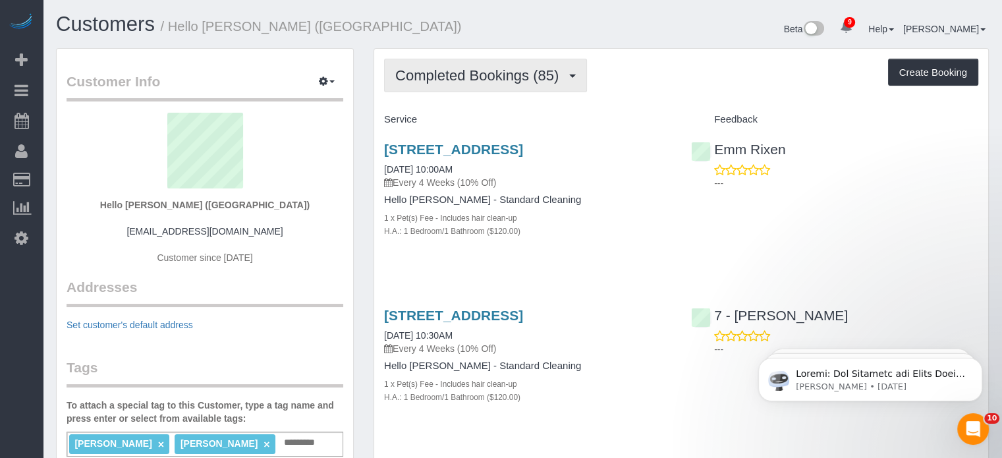
click at [470, 67] on span "Completed Bookings (85)" at bounding box center [480, 75] width 170 height 16
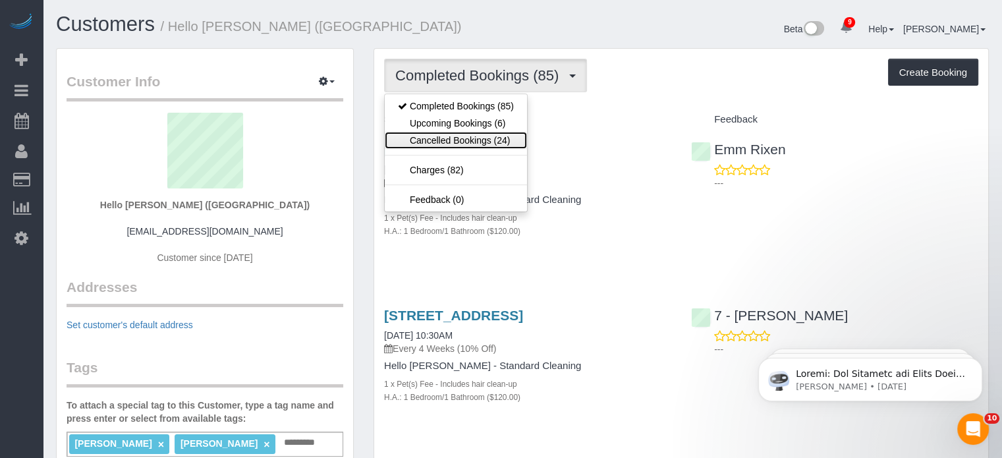
click at [461, 134] on link "Cancelled Bookings (24)" at bounding box center [456, 140] width 142 height 17
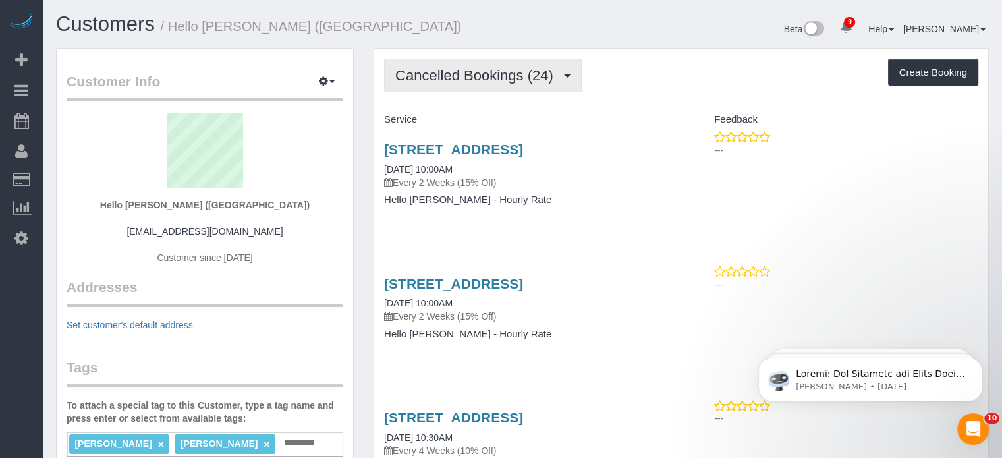
click at [520, 77] on span "Cancelled Bookings (24)" at bounding box center [477, 75] width 165 height 16
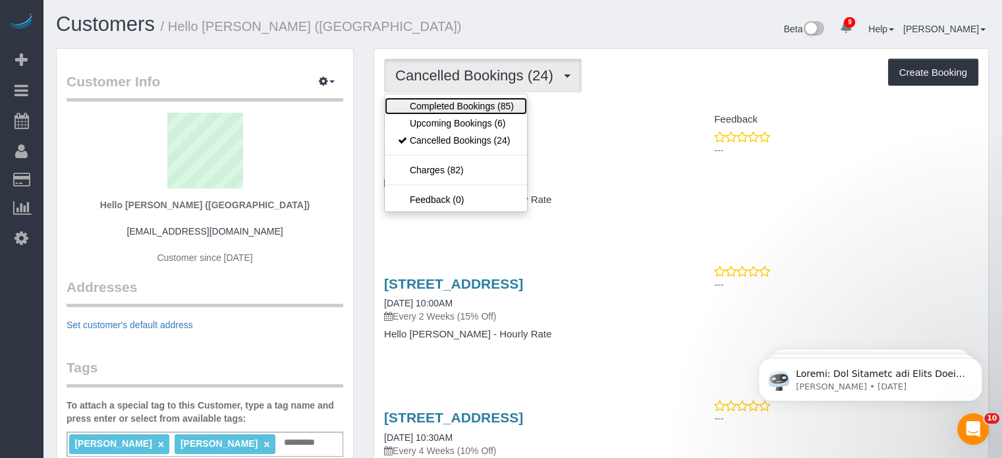
click at [497, 113] on link "Completed Bookings (85)" at bounding box center [456, 105] width 142 height 17
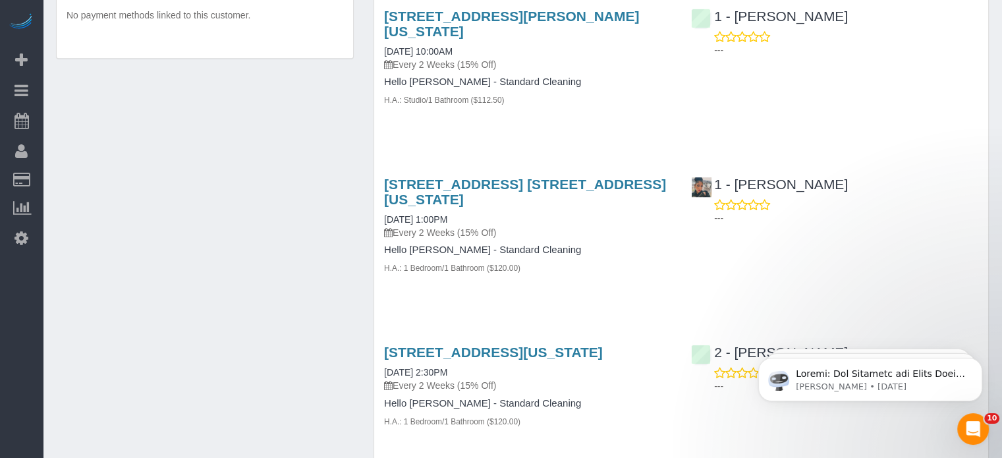
scroll to position [856, 0]
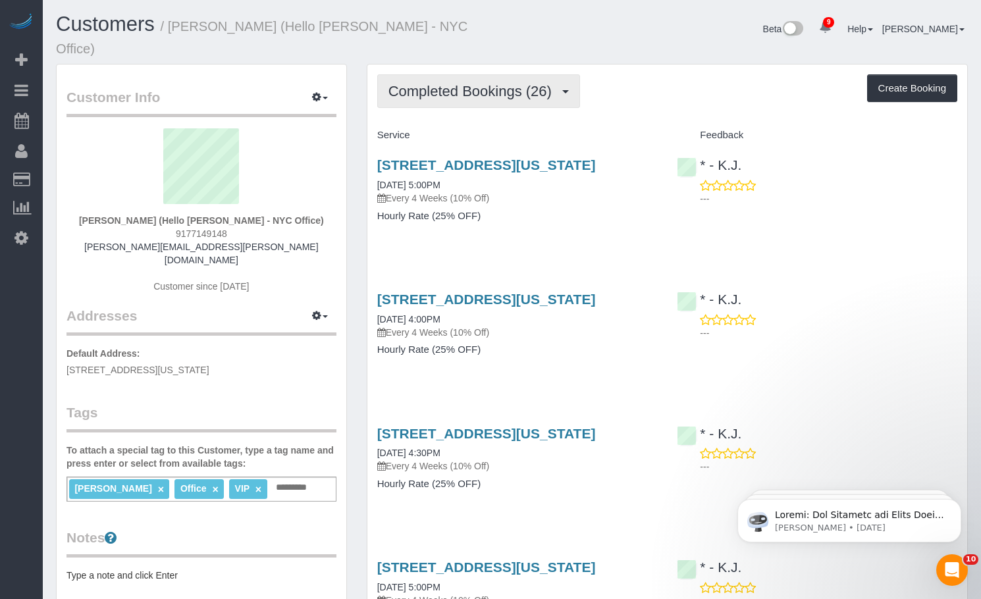
click at [493, 85] on button "Completed Bookings (26)" at bounding box center [478, 91] width 203 height 34
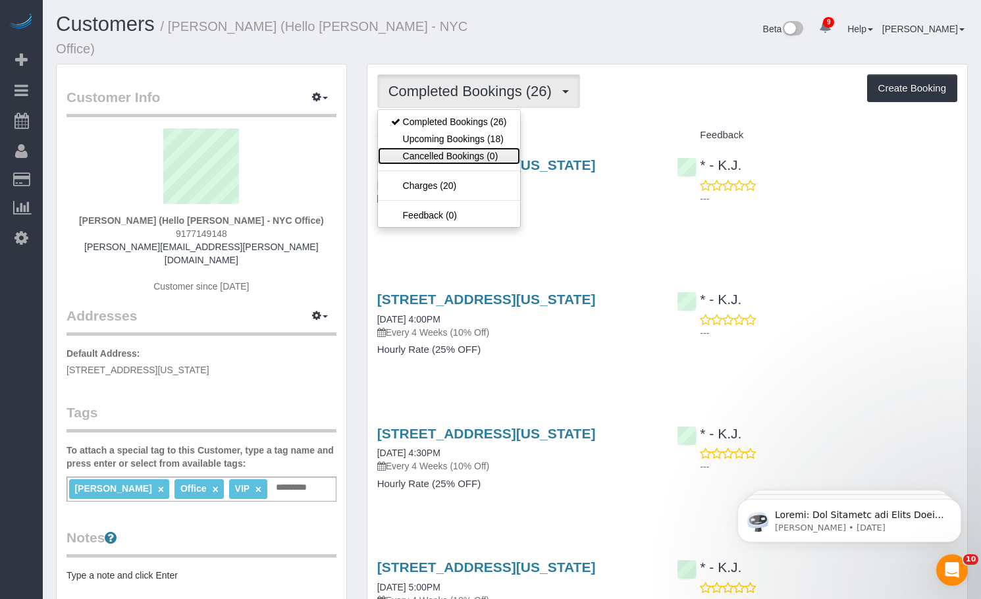
click at [477, 148] on link "Cancelled Bookings (0)" at bounding box center [449, 156] width 142 height 17
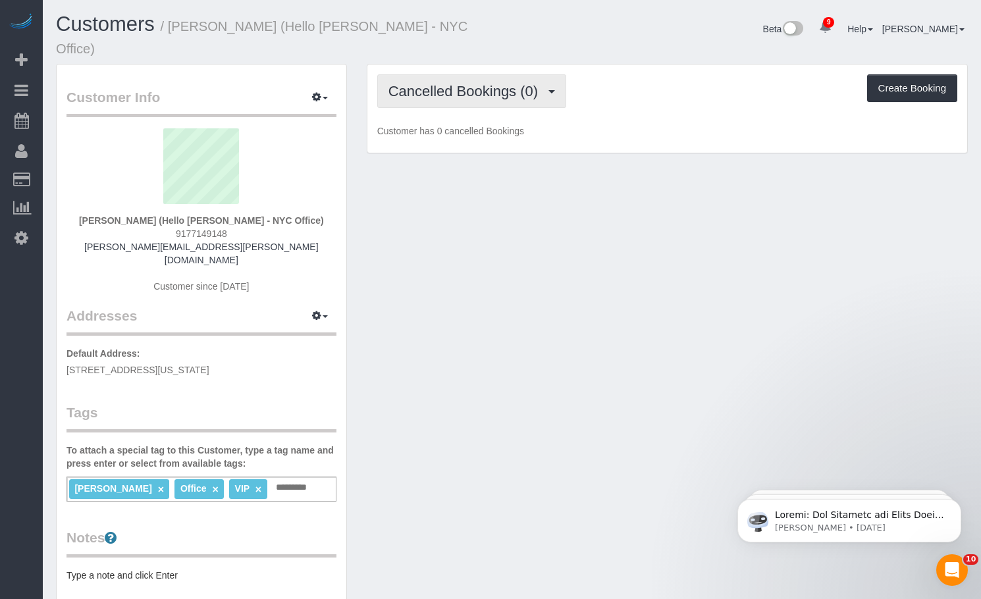
click at [504, 83] on span "Cancelled Bookings (0)" at bounding box center [467, 91] width 156 height 16
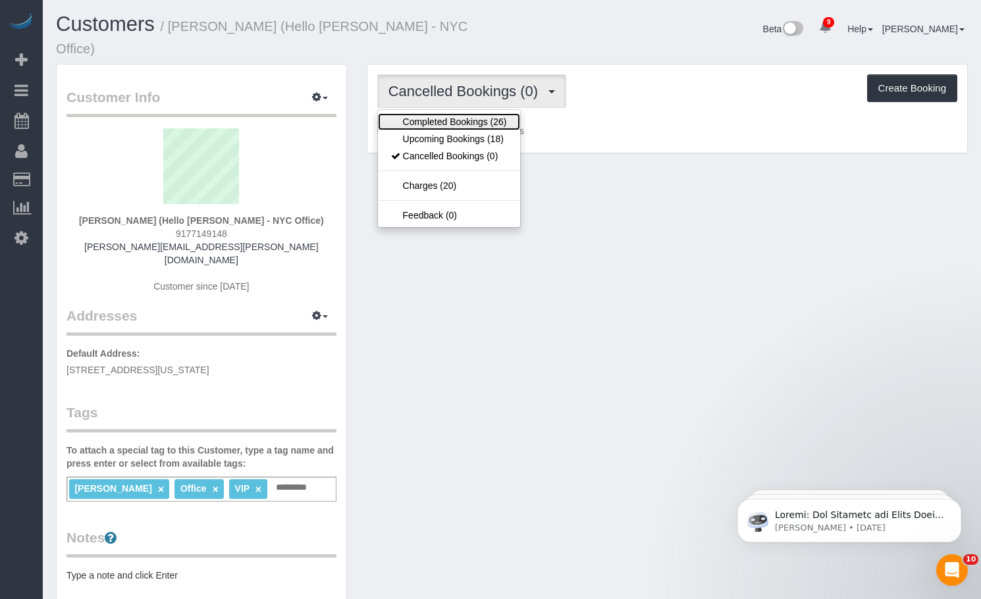
click at [497, 113] on link "Completed Bookings (26)" at bounding box center [449, 121] width 142 height 17
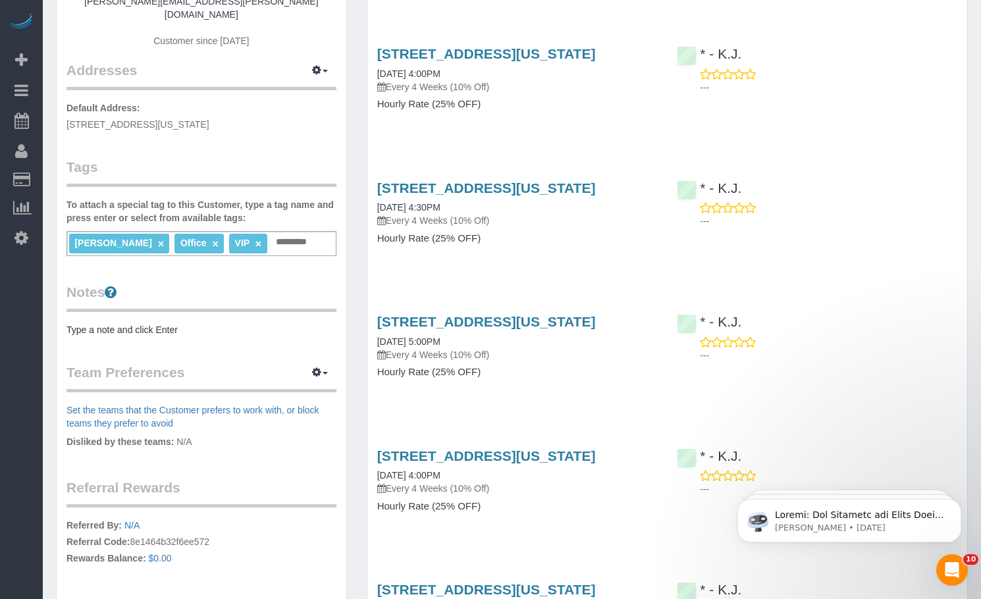
scroll to position [263, 0]
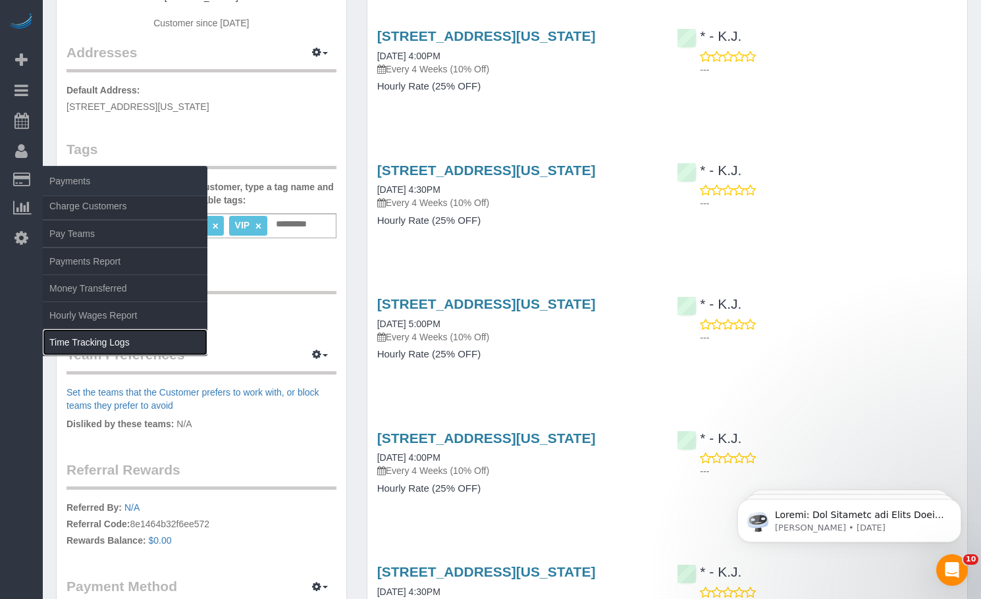
click at [85, 338] on link "Time Tracking Logs" at bounding box center [125, 342] width 165 height 26
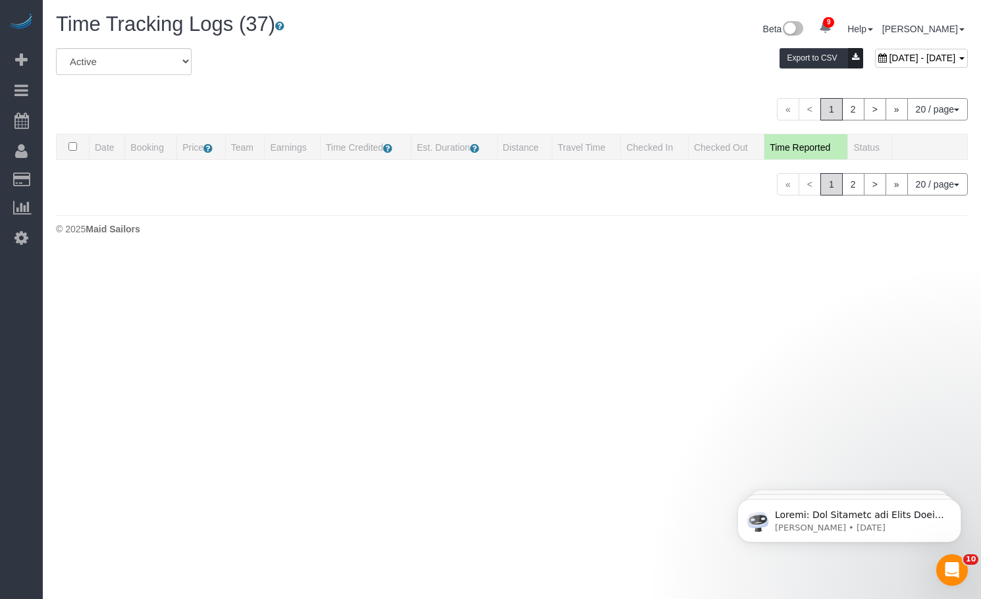
click at [889, 59] on span "September 01, 2025 - September 01, 2025" at bounding box center [922, 58] width 67 height 11
type input "**********"
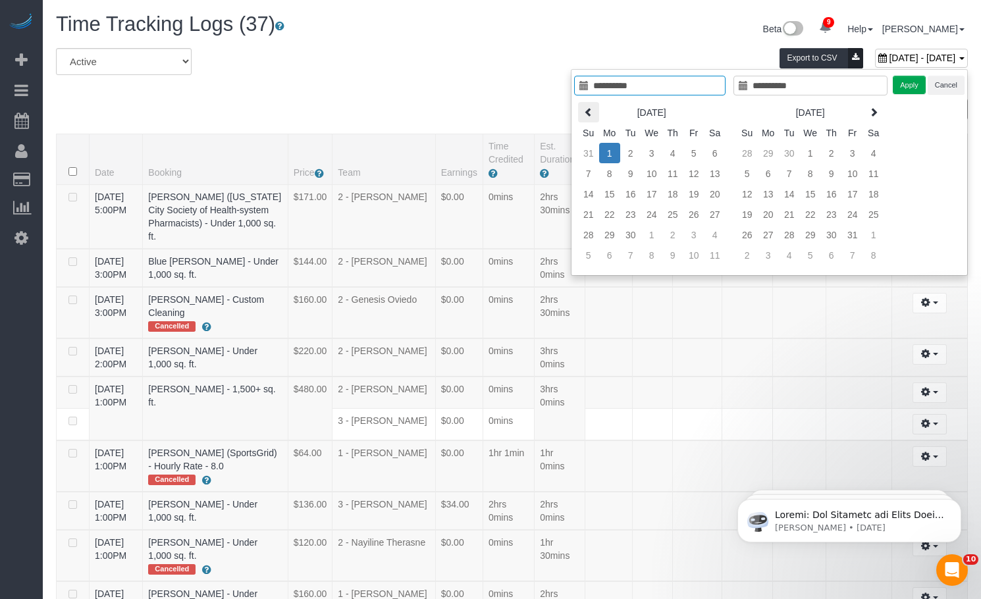
click at [595, 111] on th at bounding box center [588, 112] width 21 height 20
type input "**********"
click at [693, 151] on td "1" at bounding box center [694, 153] width 21 height 20
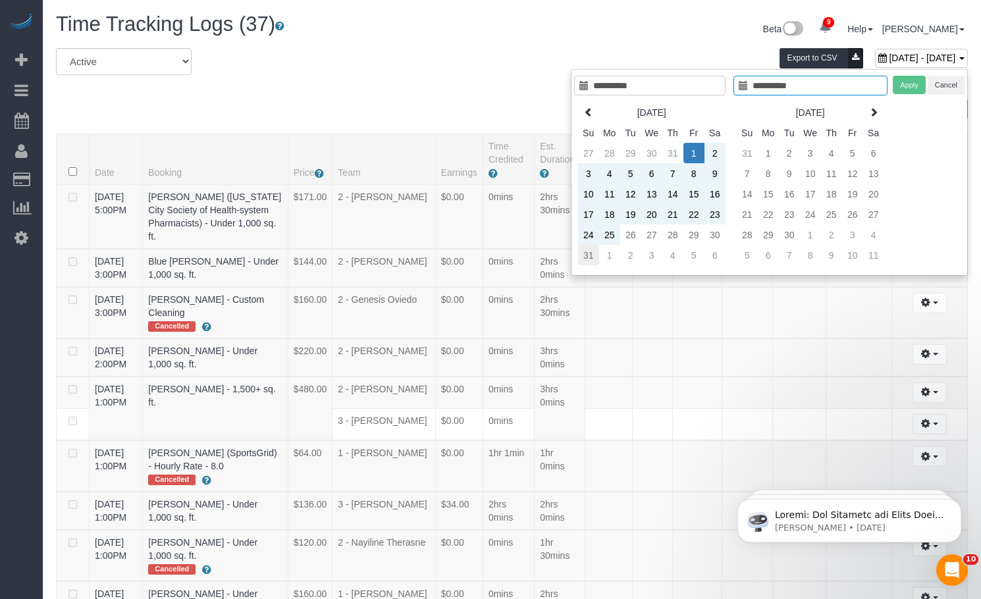
type input "**********"
click at [597, 256] on td "31" at bounding box center [588, 255] width 21 height 20
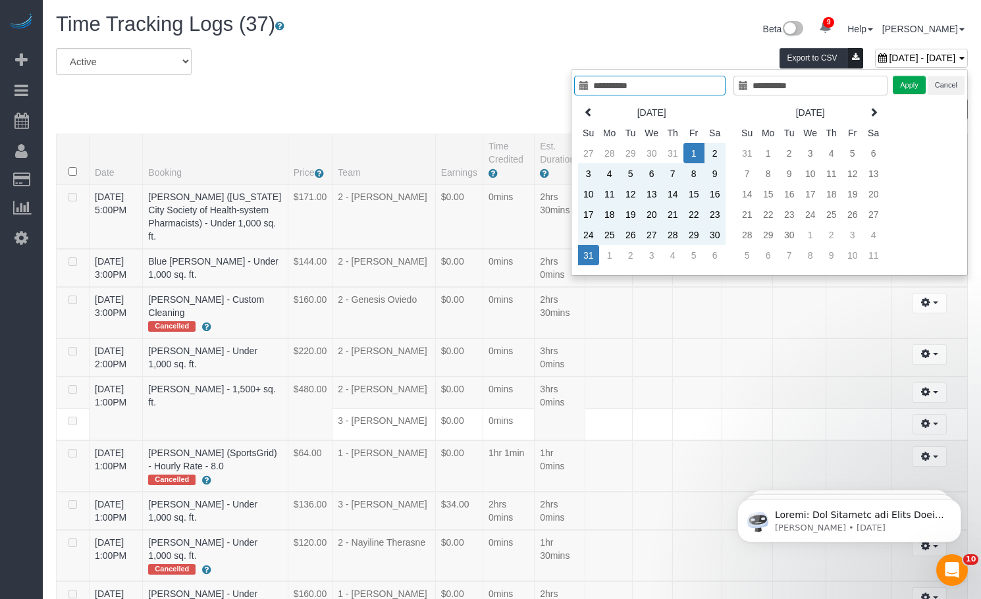
type input "**********"
click at [911, 94] on button "Apply" at bounding box center [909, 85] width 33 height 19
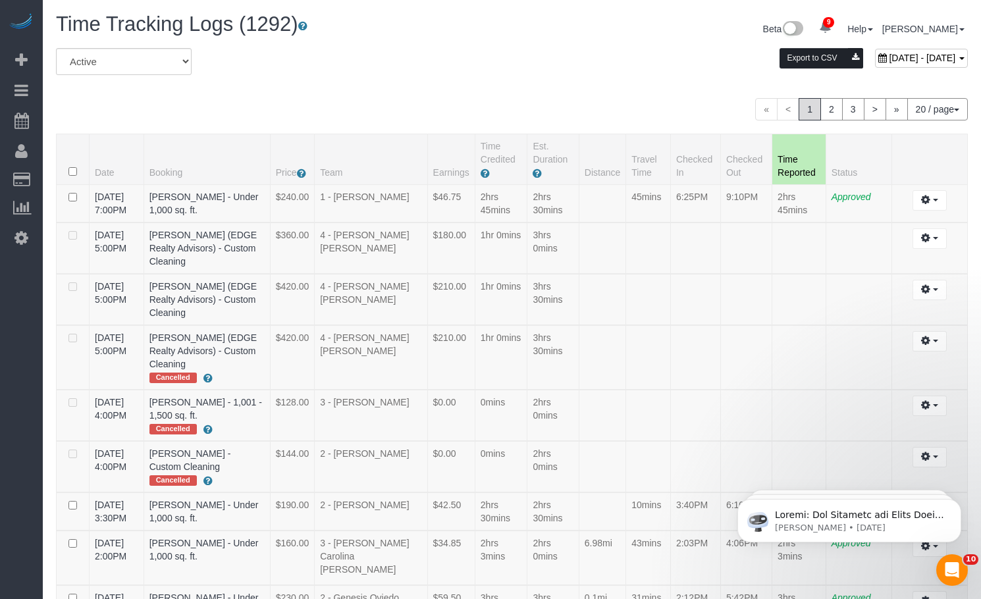
click at [780, 60] on button "Export to CSV" at bounding box center [822, 58] width 84 height 20
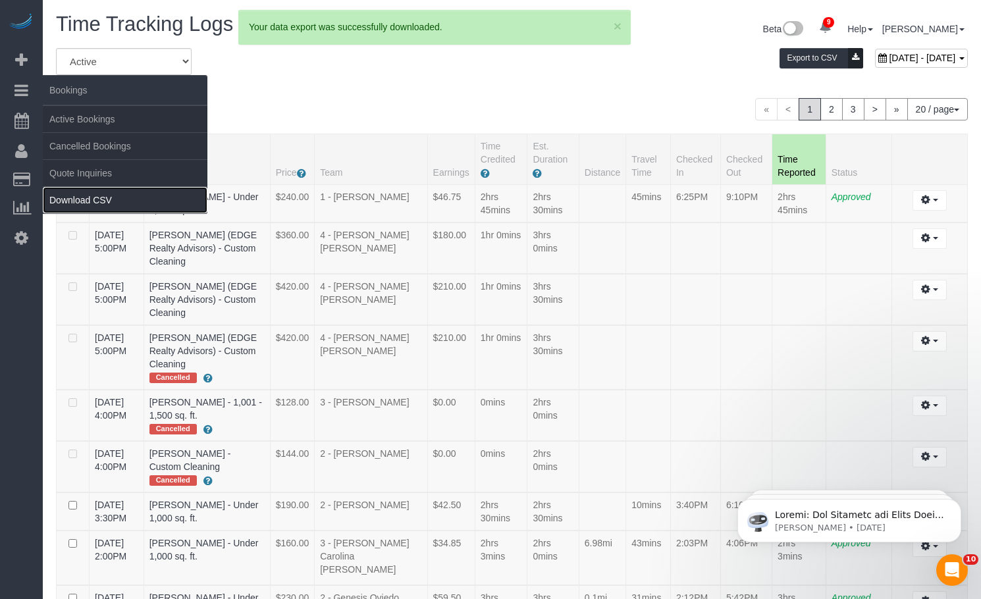
click at [97, 194] on link "Download CSV" at bounding box center [125, 200] width 165 height 26
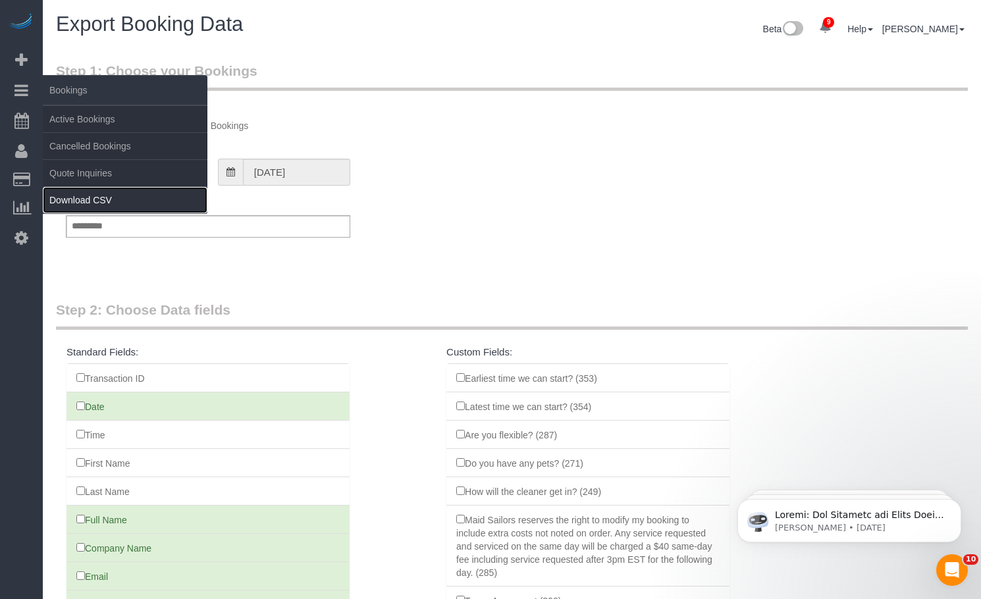
click at [70, 203] on link "Download CSV" at bounding box center [125, 200] width 165 height 26
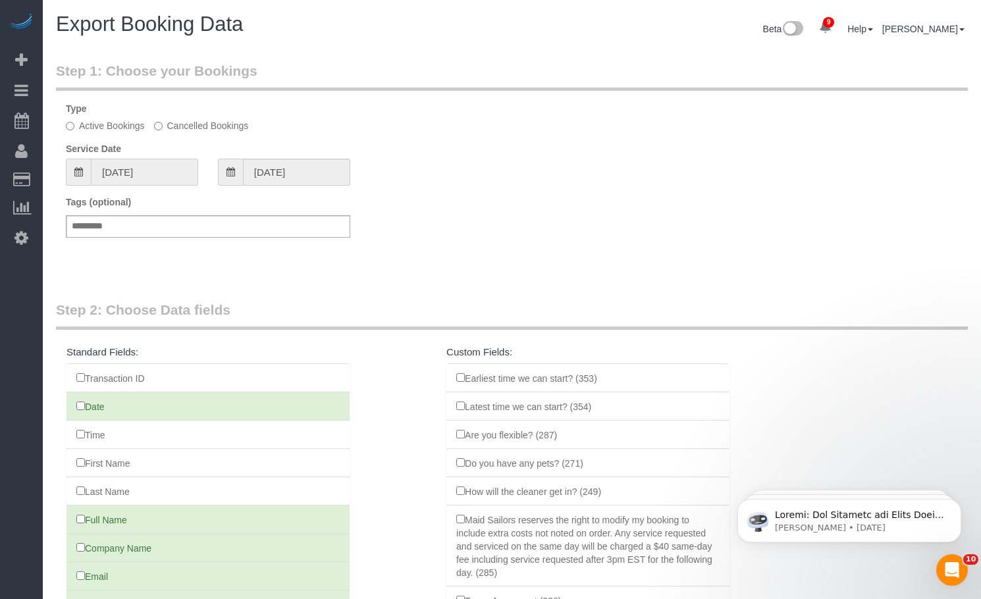
click at [148, 169] on input "08/02/2025" at bounding box center [144, 172] width 107 height 27
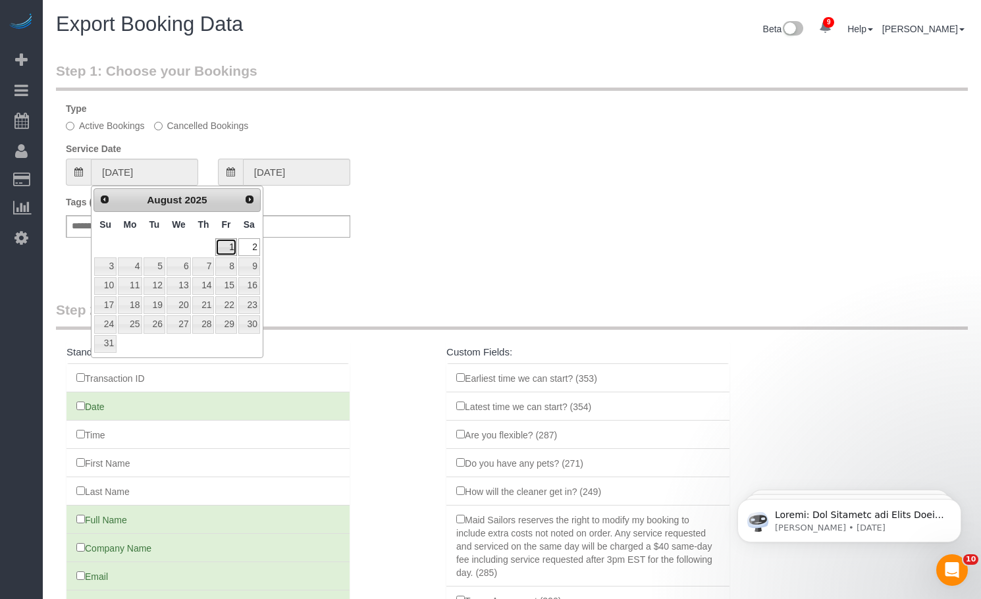
click at [232, 246] on link "1" at bounding box center [225, 247] width 21 height 18
type input "08/01/2025"
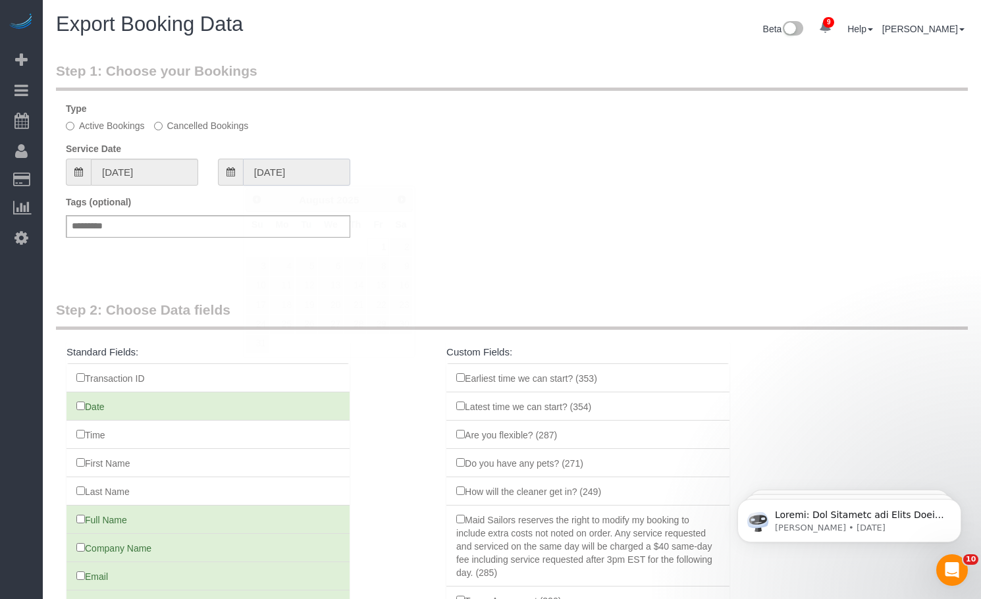
click at [268, 173] on input "08/01/2025" at bounding box center [296, 172] width 107 height 27
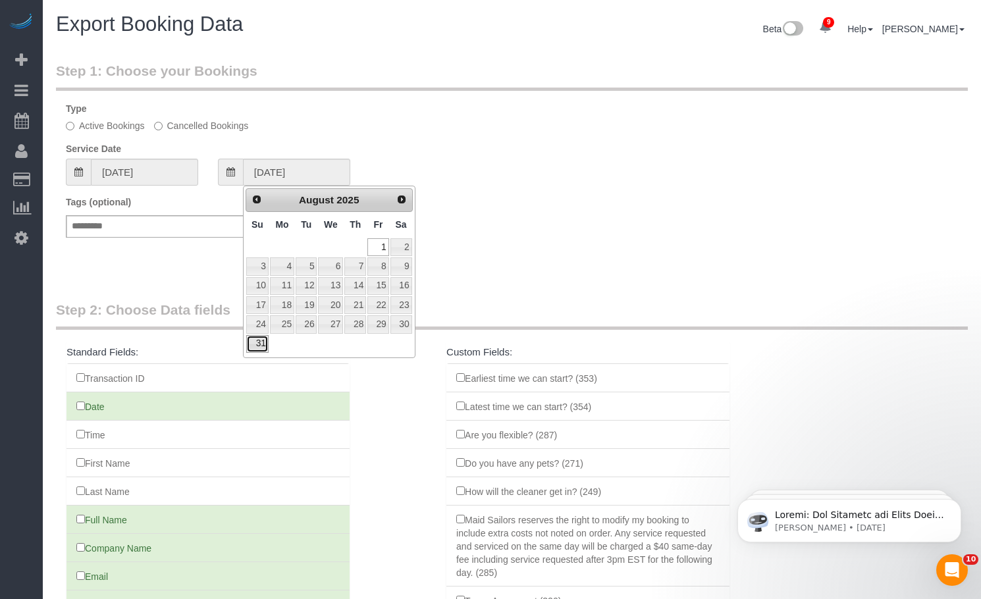
click at [257, 348] on link "31" at bounding box center [257, 344] width 22 height 18
type input "08/31/2025"
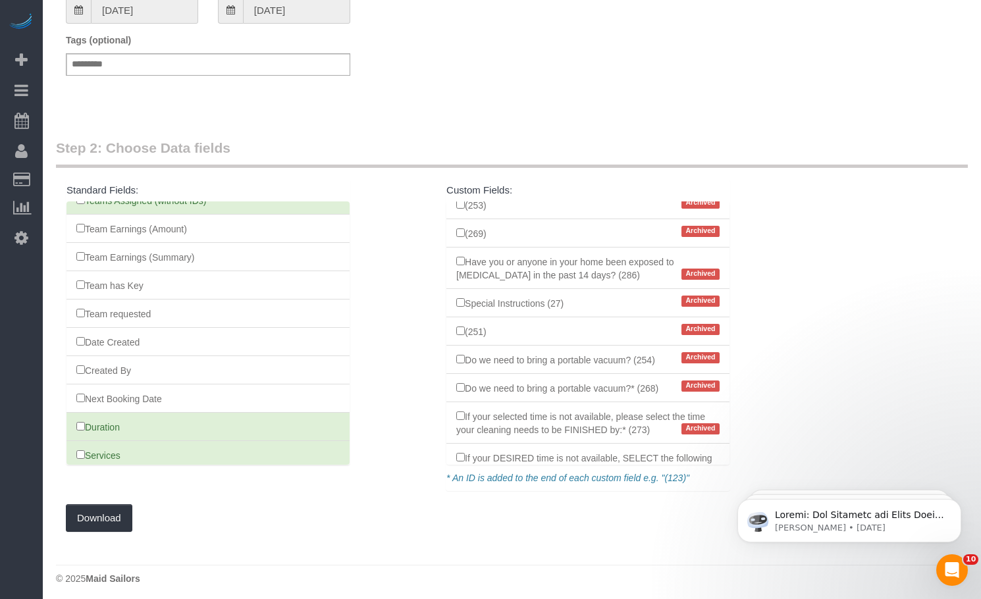
scroll to position [167, 0]
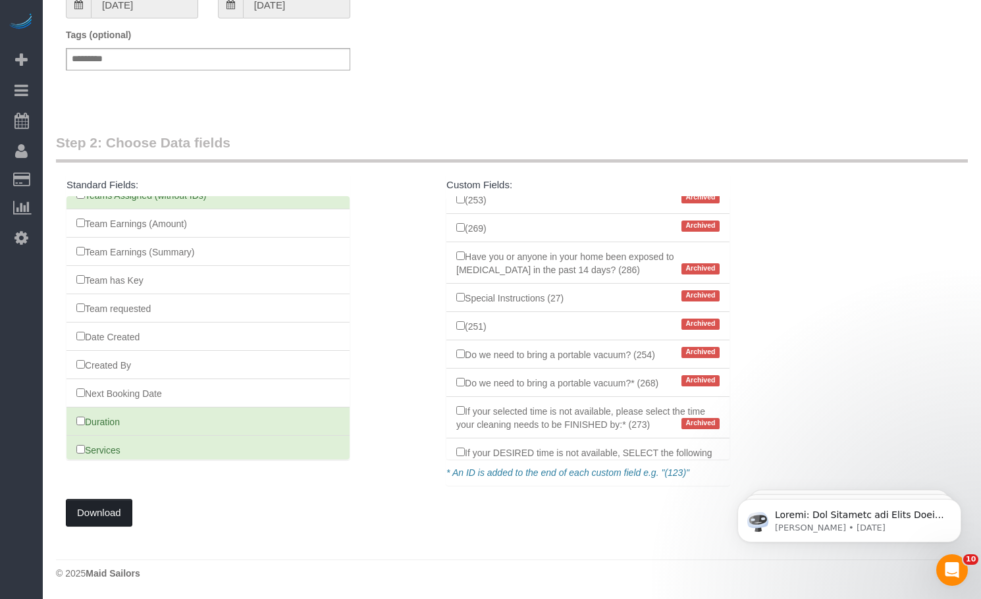
click at [119, 507] on button "Download" at bounding box center [99, 513] width 67 height 28
click at [840, 70] on div "Tags (optional) Add a tag" at bounding box center [512, 55] width 912 height 55
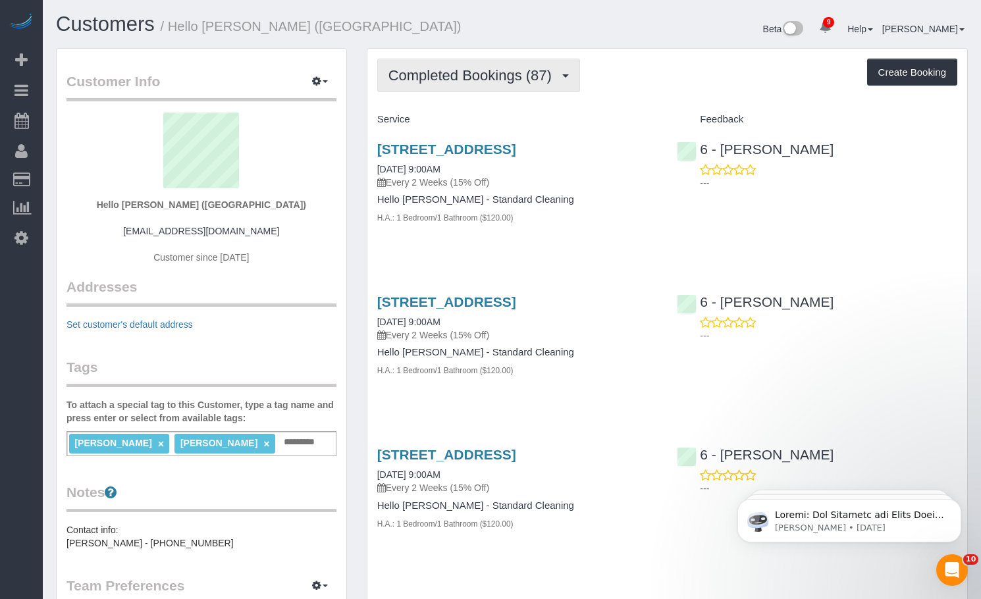
click at [541, 63] on button "Completed Bookings (87)" at bounding box center [478, 76] width 203 height 34
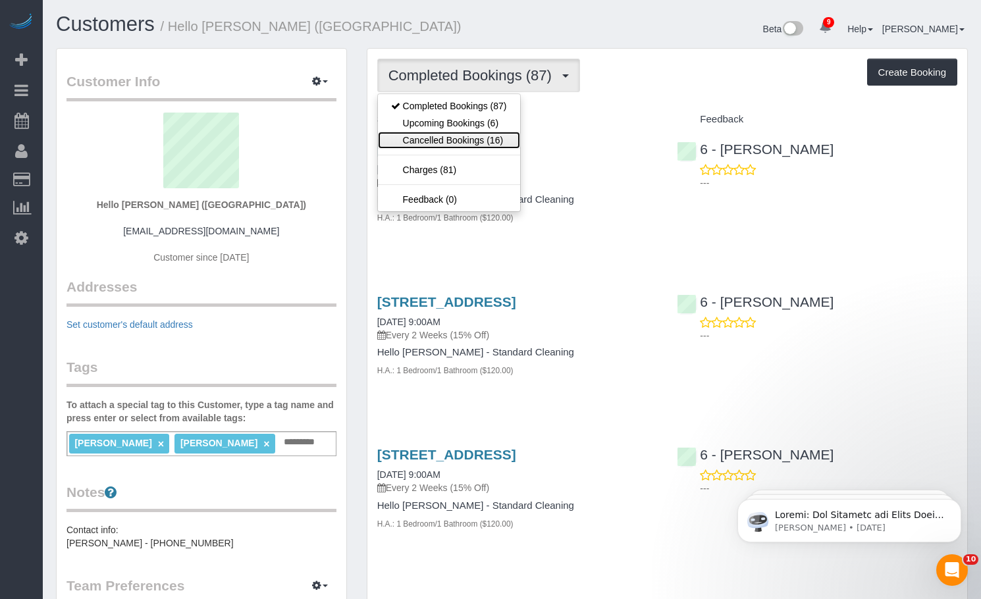
click at [501, 133] on link "Cancelled Bookings (16)" at bounding box center [449, 140] width 142 height 17
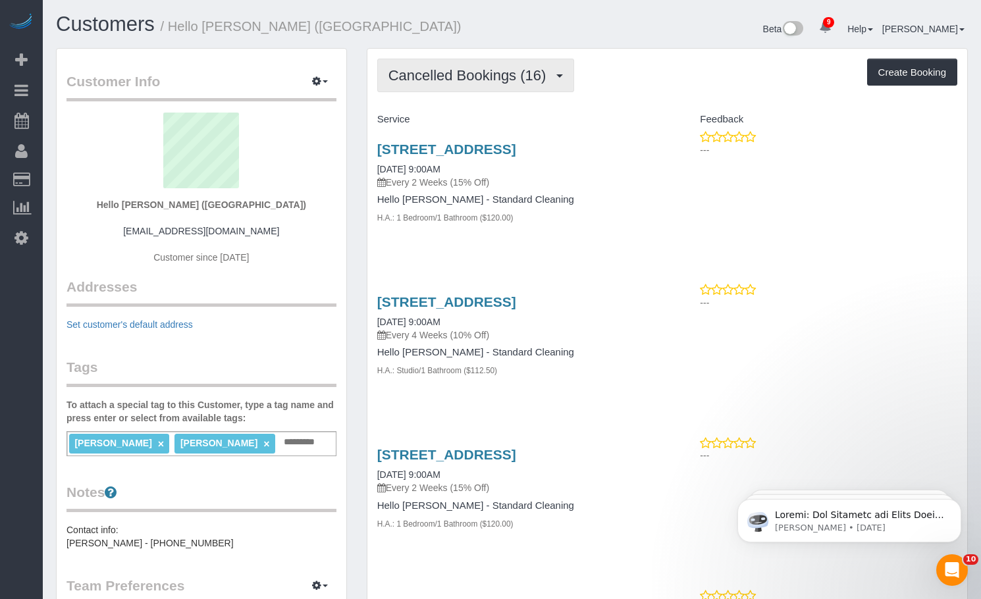
click at [522, 86] on button "Cancelled Bookings (16)" at bounding box center [476, 76] width 198 height 34
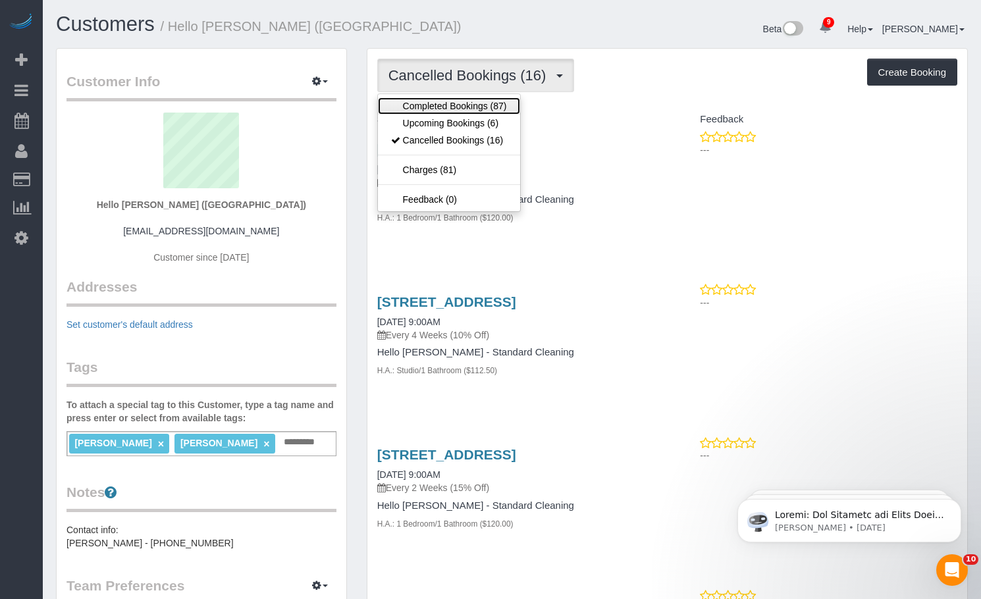
click at [510, 107] on link "Completed Bookings (87)" at bounding box center [449, 105] width 142 height 17
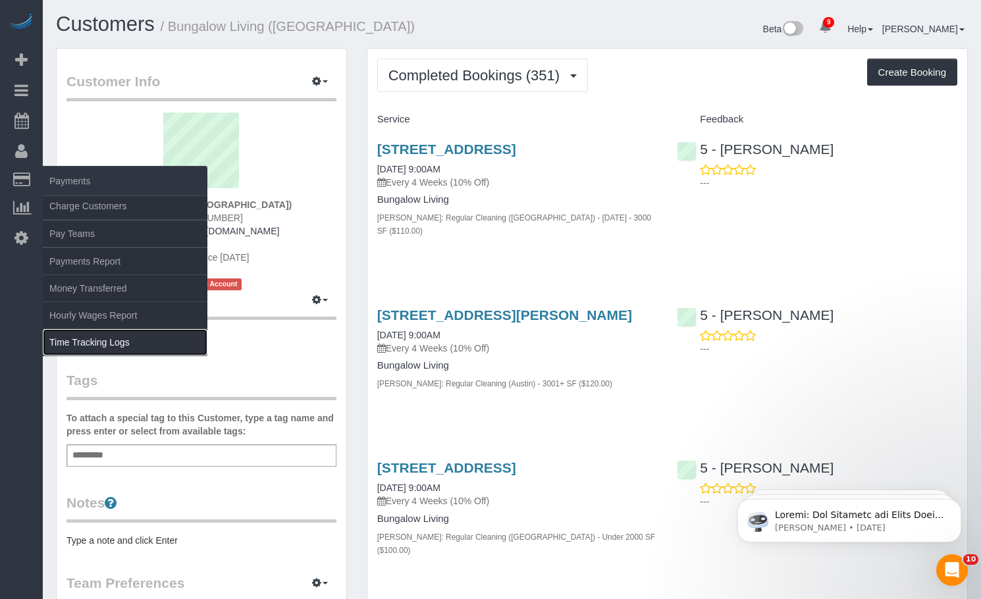
click at [86, 348] on link "Time Tracking Logs" at bounding box center [125, 342] width 165 height 26
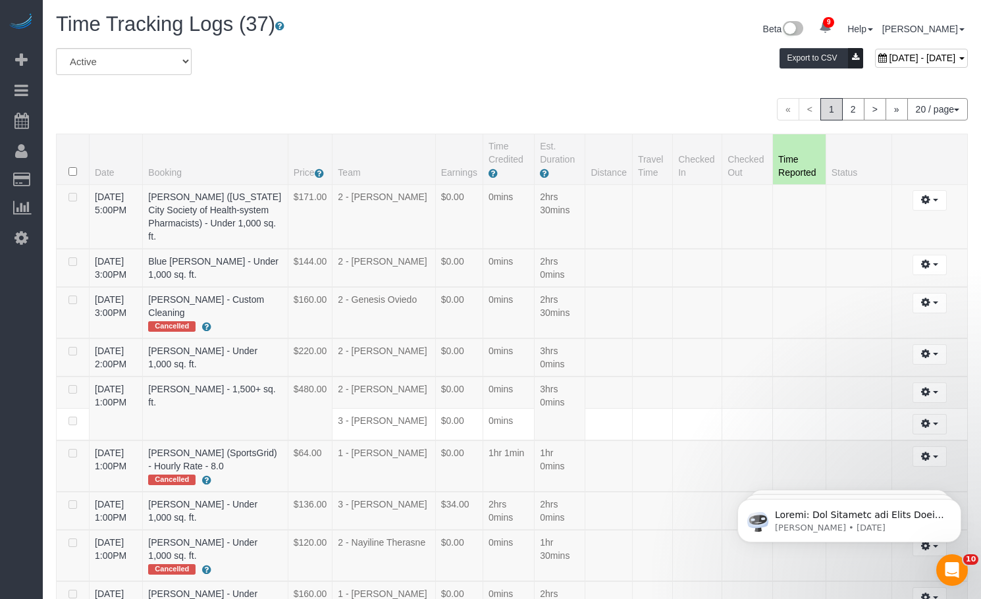
click at [875, 66] on div "September 01, 2025 - September 01, 2025" at bounding box center [921, 58] width 93 height 19
type input "**********"
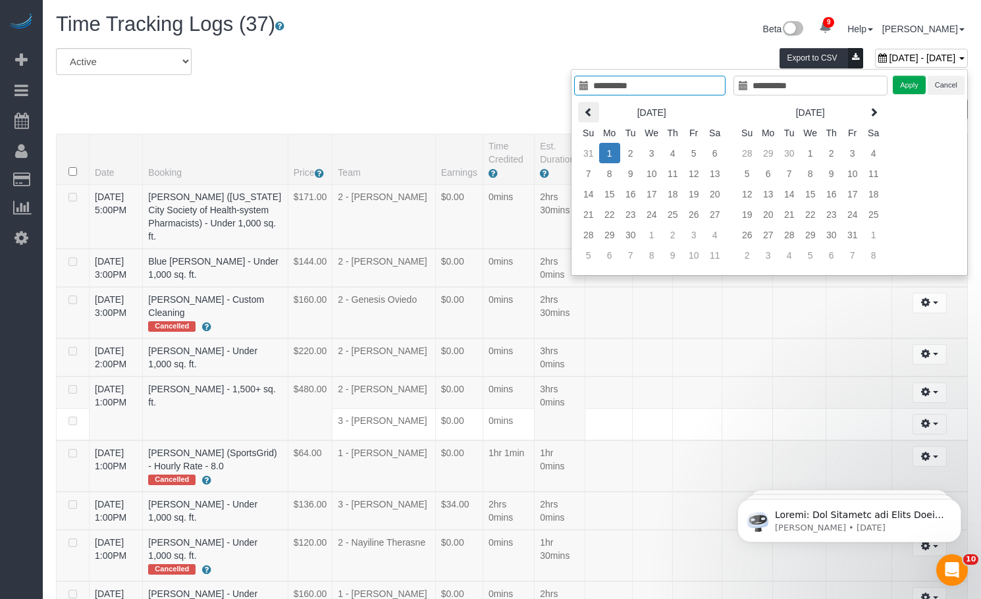
click at [585, 110] on icon at bounding box center [588, 111] width 9 height 9
type input "**********"
click at [691, 159] on td "1" at bounding box center [694, 153] width 21 height 20
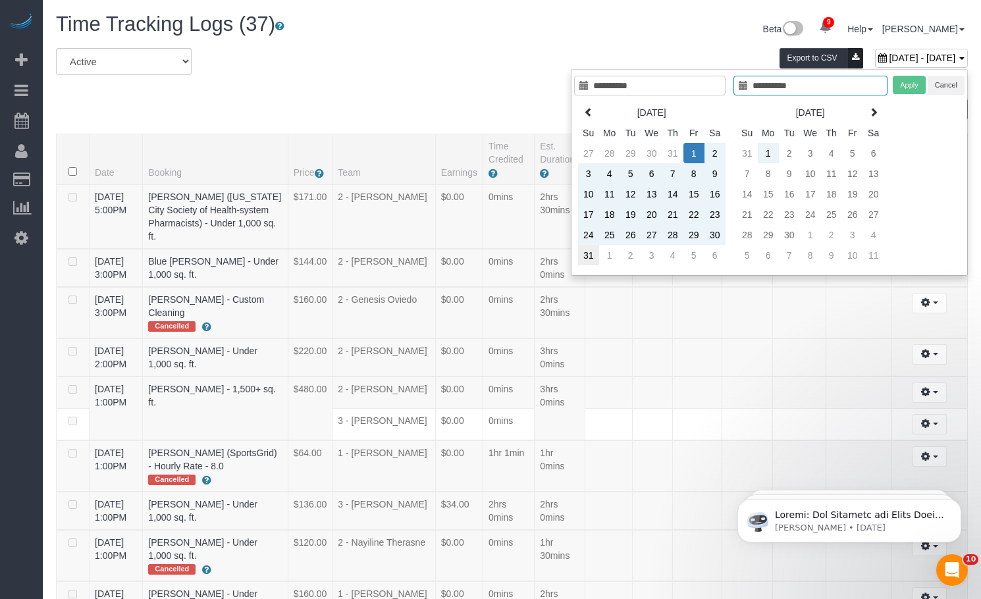
type input "**********"
click at [589, 256] on td "31" at bounding box center [588, 255] width 21 height 20
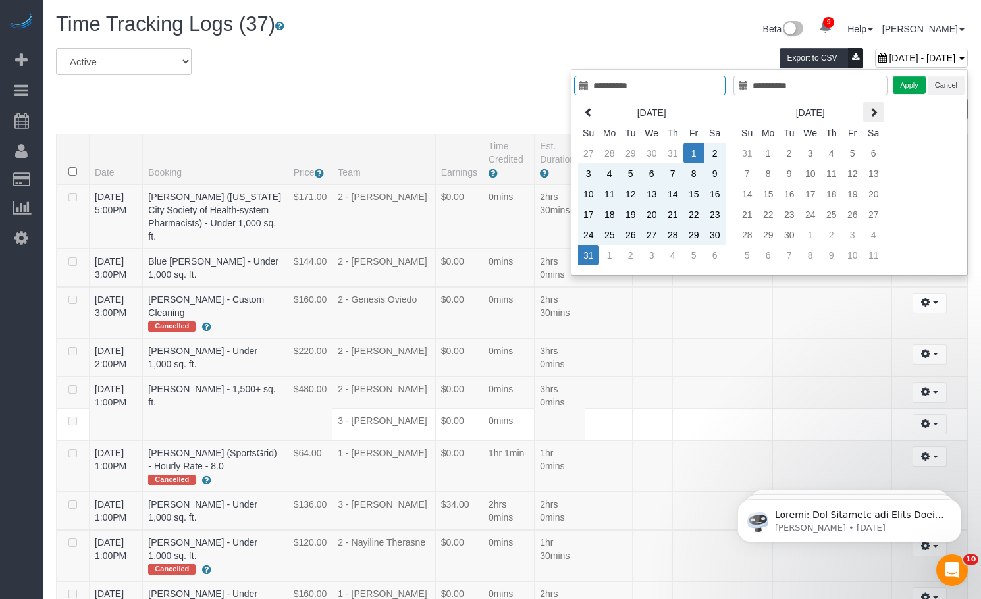
type input "**********"
click at [909, 82] on button "Apply" at bounding box center [909, 85] width 33 height 19
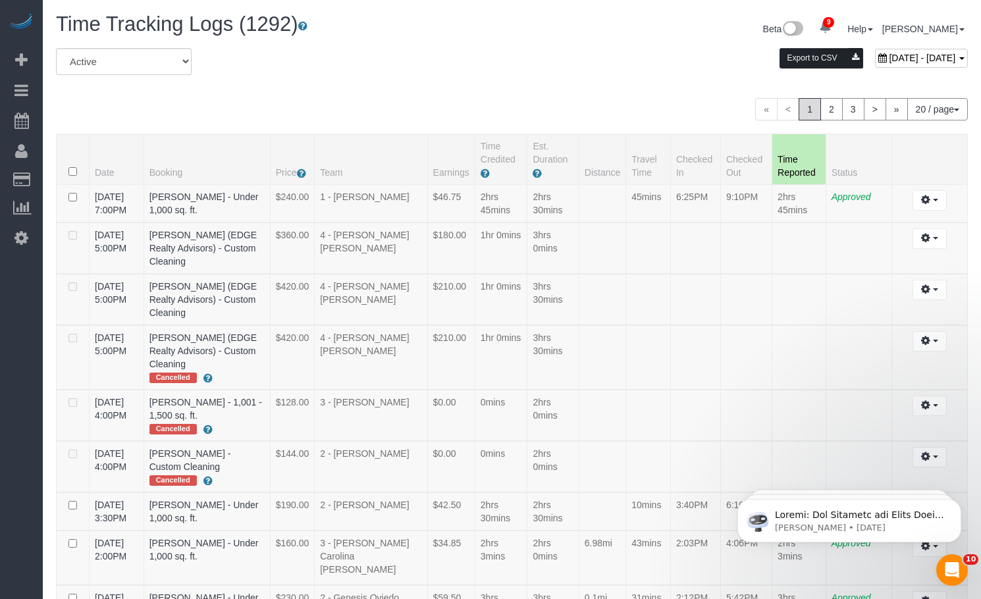
click at [780, 58] on button "Export to CSV" at bounding box center [822, 58] width 84 height 20
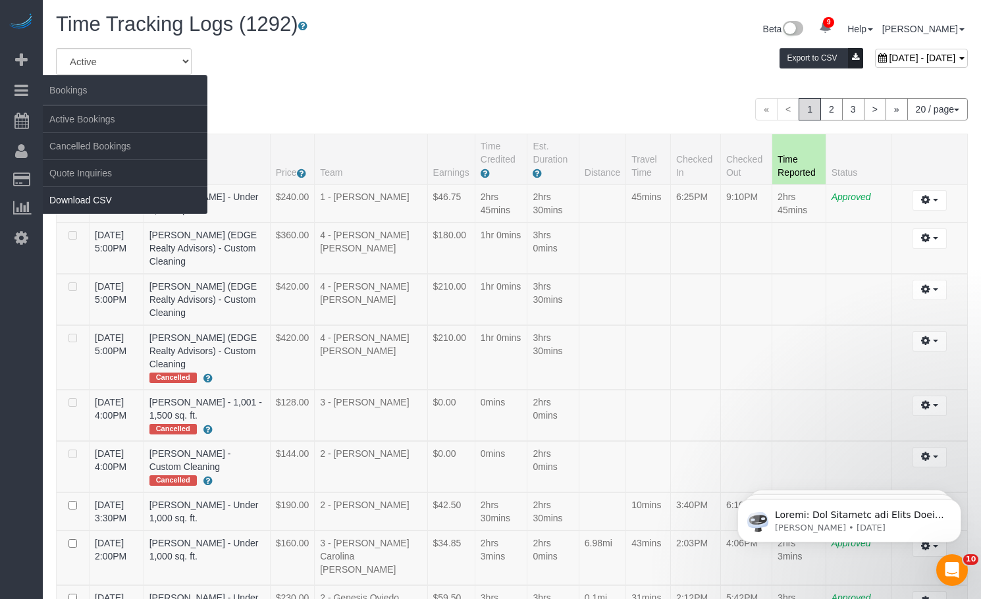
click at [92, 199] on link "Download CSV" at bounding box center [125, 200] width 165 height 26
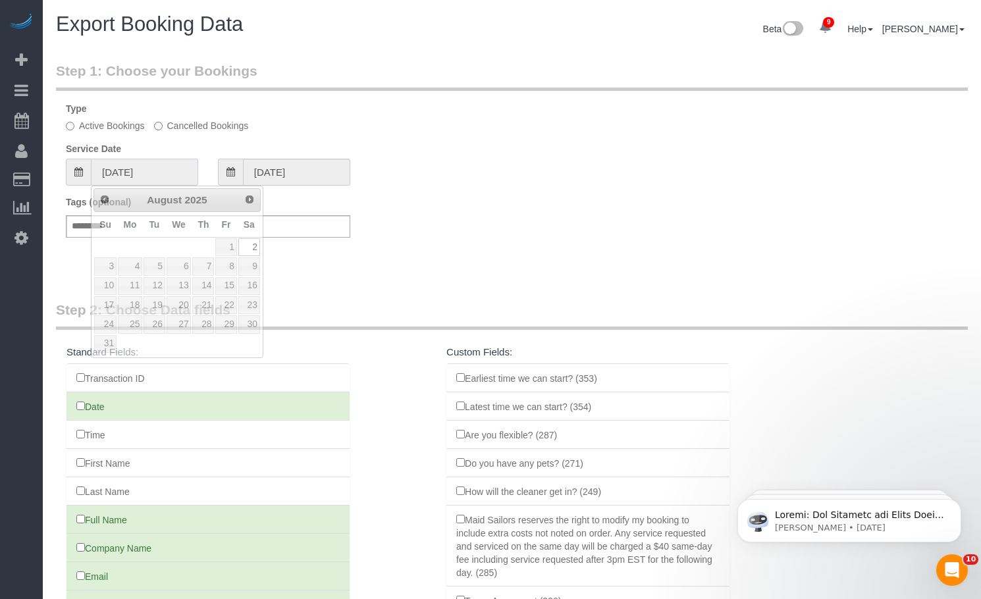
click at [151, 174] on input "[DATE]" at bounding box center [144, 172] width 107 height 27
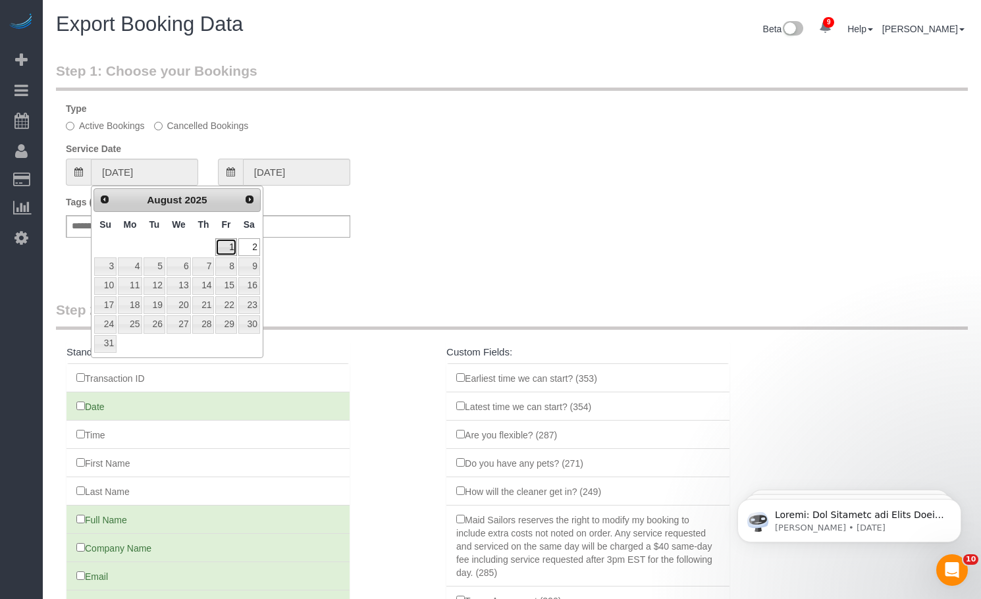
click at [226, 249] on link "1" at bounding box center [225, 247] width 21 height 18
type input "[DATE]"
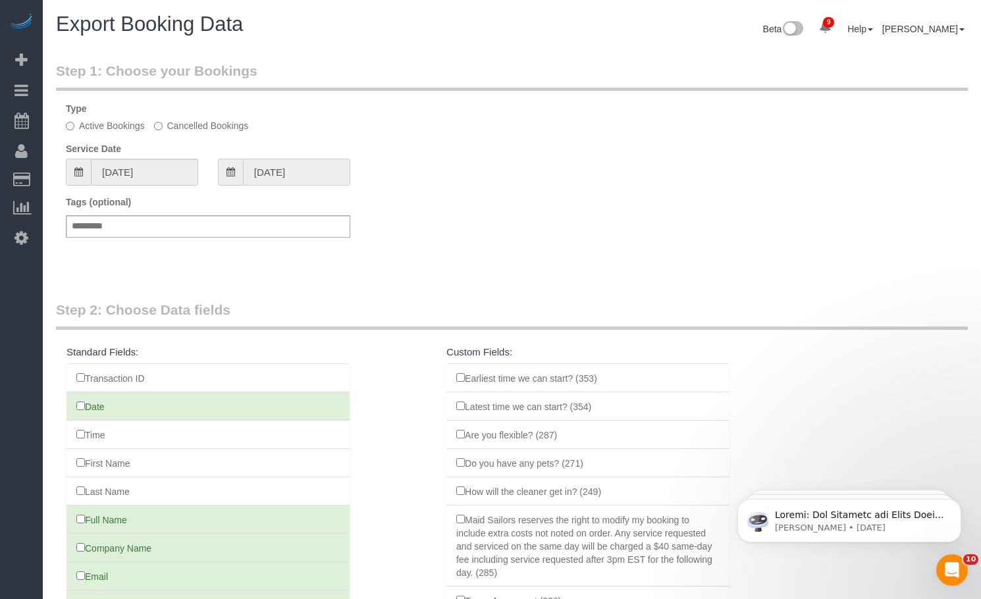
click at [273, 180] on input "[DATE]" at bounding box center [296, 172] width 107 height 27
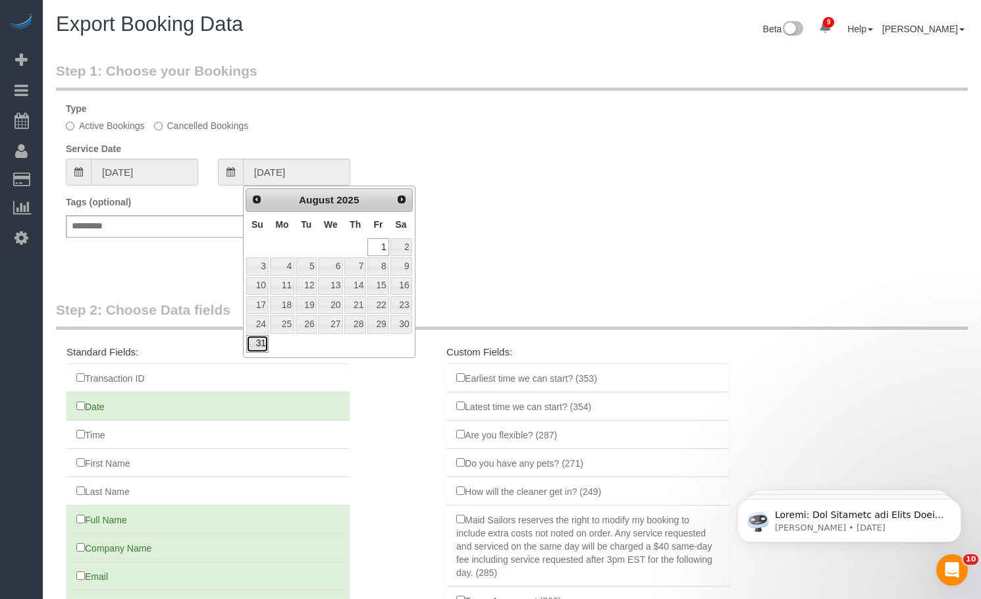
click at [253, 352] on link "31" at bounding box center [257, 344] width 22 height 18
type input "[DATE]"
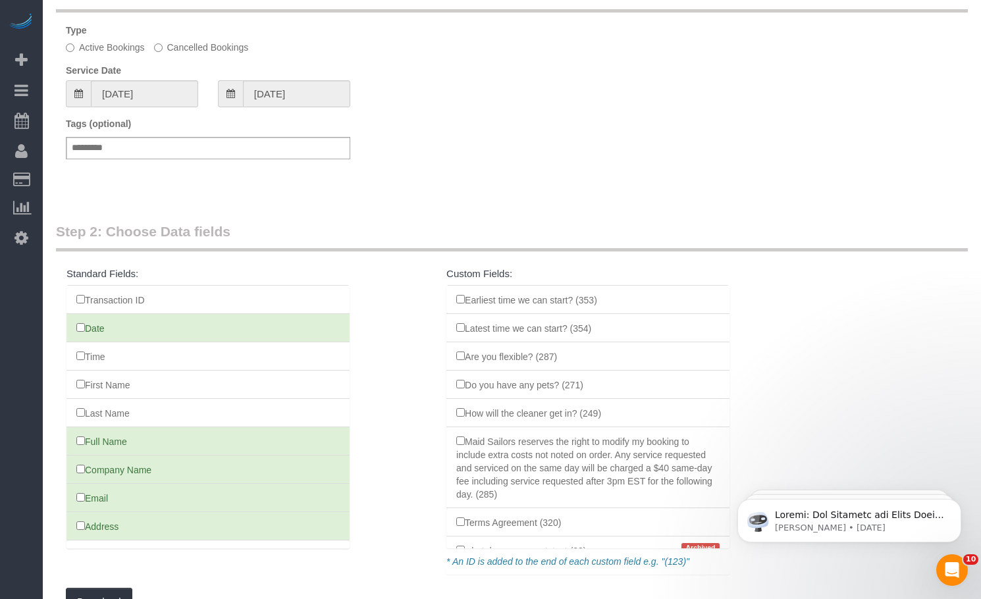
scroll to position [167, 0]
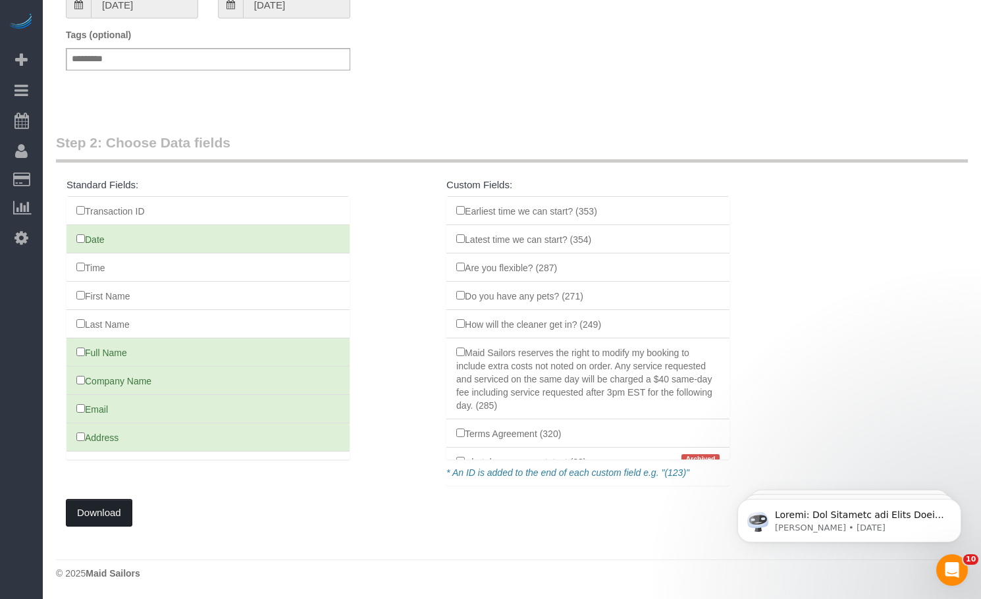
click at [110, 518] on button "Download" at bounding box center [99, 513] width 67 height 28
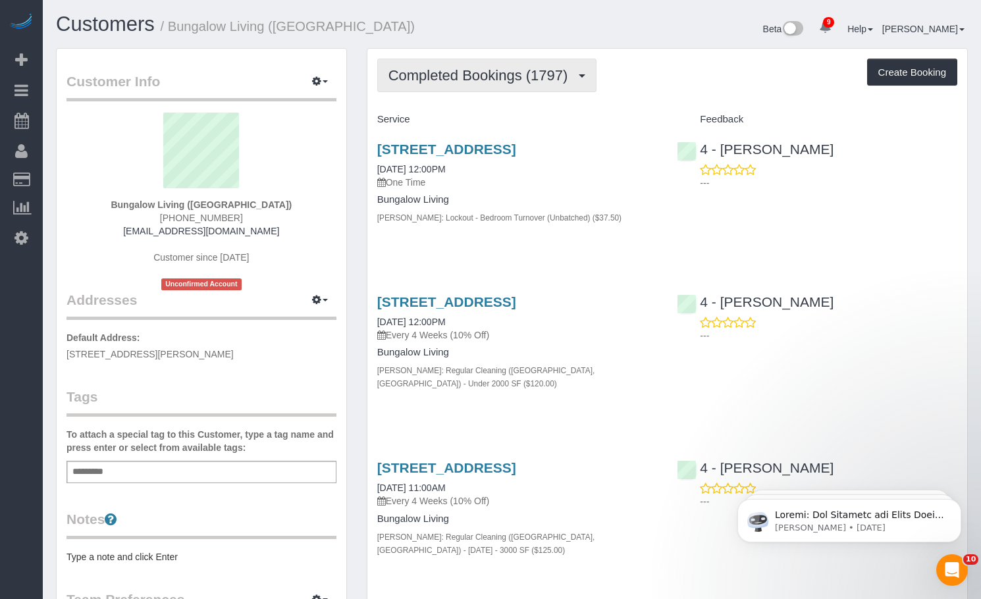
click at [445, 72] on span "Completed Bookings (1797)" at bounding box center [482, 75] width 186 height 16
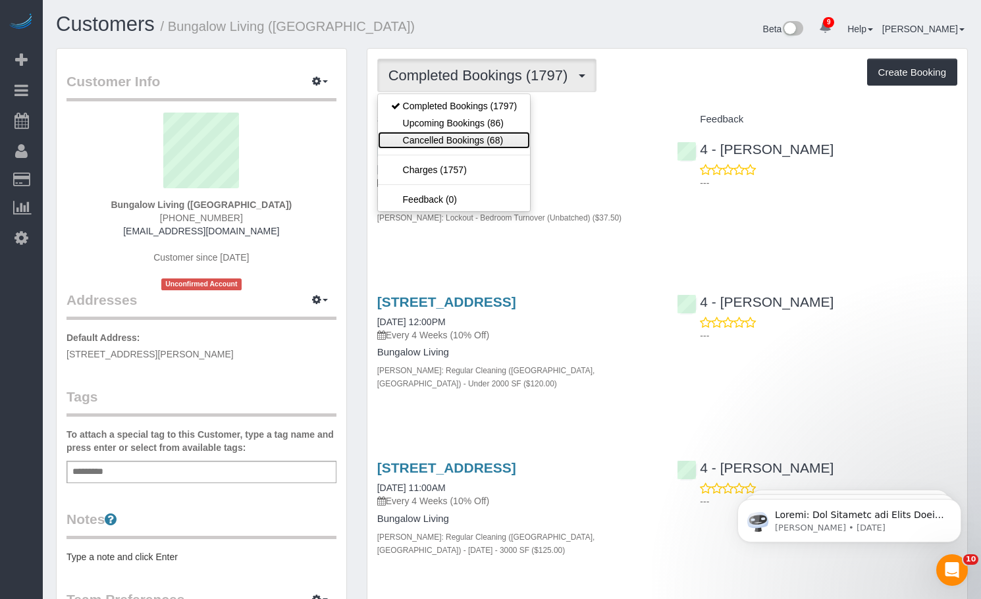
click at [447, 137] on link "Cancelled Bookings (68)" at bounding box center [454, 140] width 152 height 17
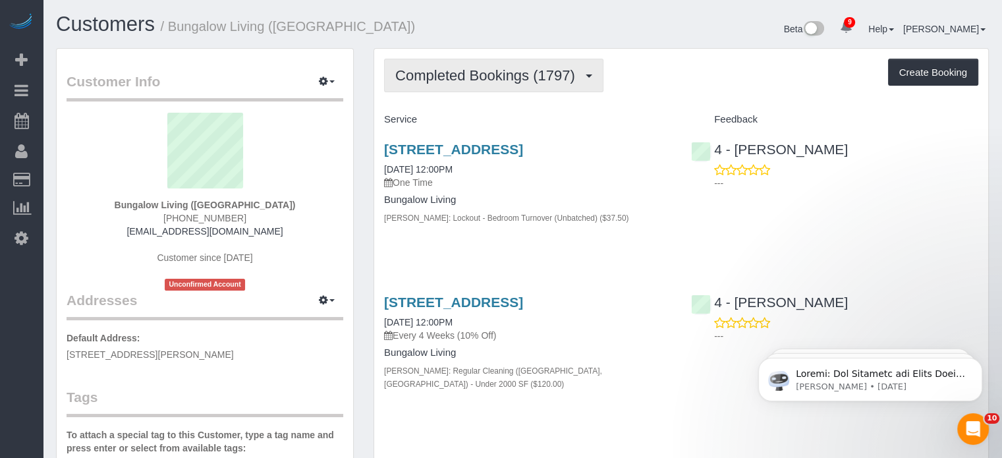
click at [524, 69] on span "Completed Bookings (1797)" at bounding box center [488, 75] width 186 height 16
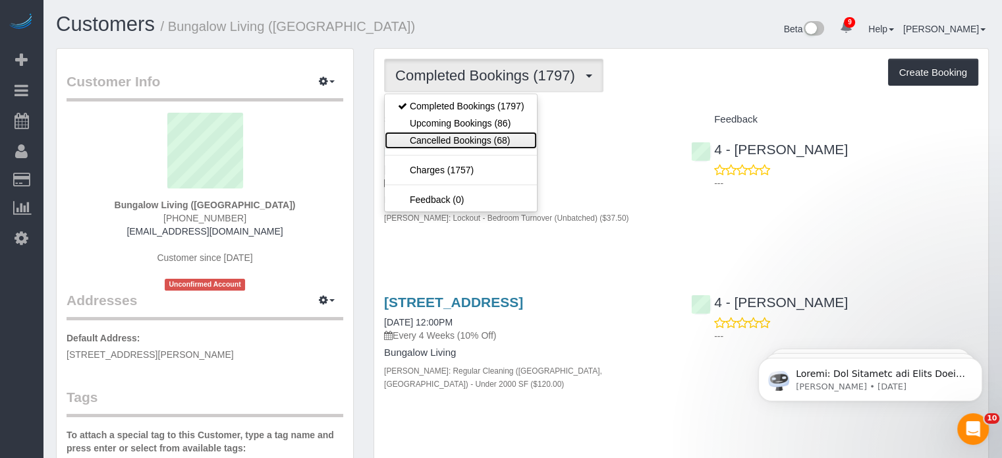
click at [474, 136] on link "Cancelled Bookings (68)" at bounding box center [461, 140] width 152 height 17
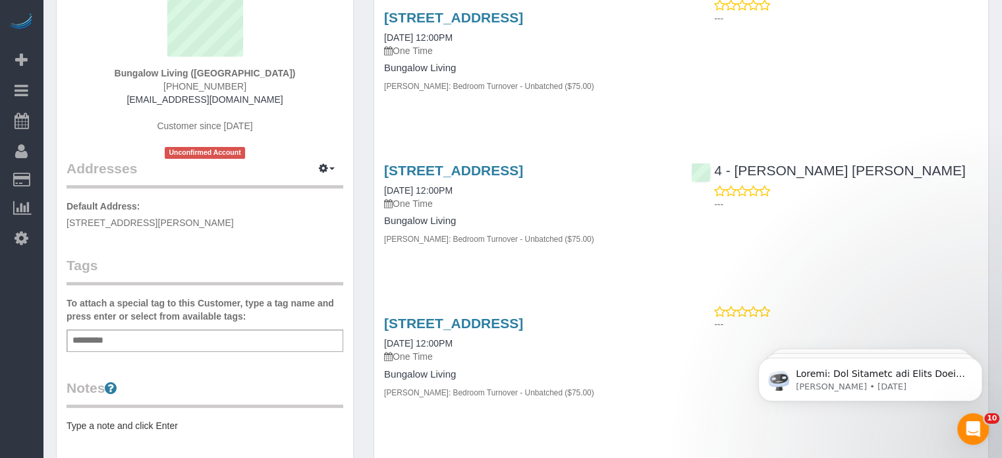
scroll to position [66, 0]
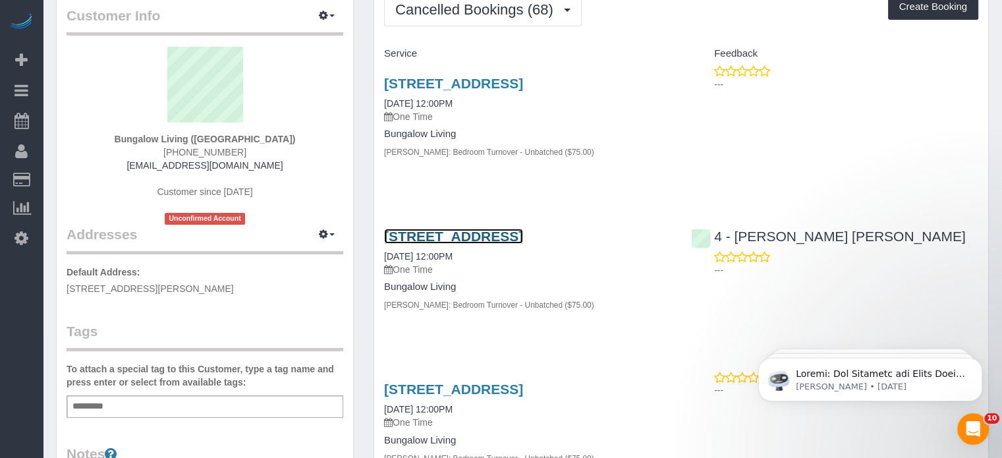
click at [523, 244] on link "[STREET_ADDRESS]" at bounding box center [453, 236] width 139 height 15
drag, startPoint x: 476, startPoint y: 92, endPoint x: 498, endPoint y: 94, distance: 21.9
click at [476, 91] on h3 "1729 Commonwealth Avenue, 2, Boston, MA 02135" at bounding box center [527, 83] width 287 height 15
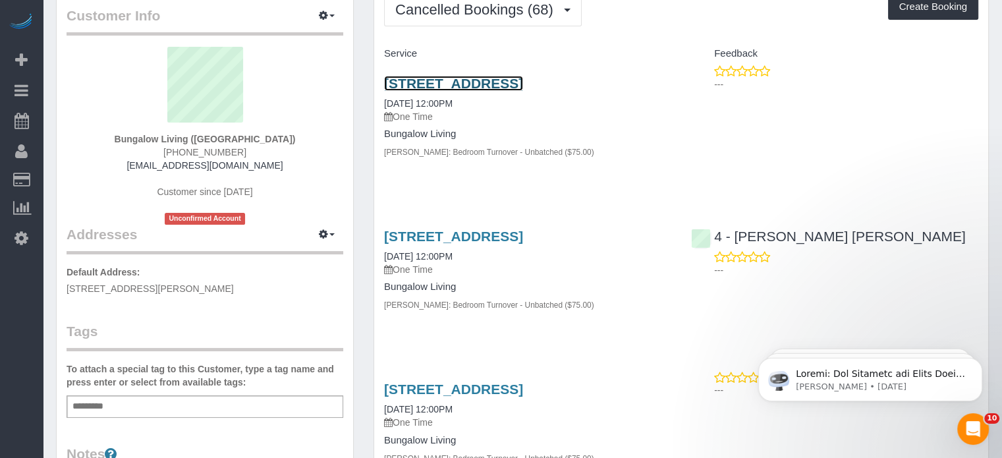
click at [499, 88] on link "1729 Commonwealth Avenue, 2, Boston, MA 02135" at bounding box center [453, 83] width 139 height 15
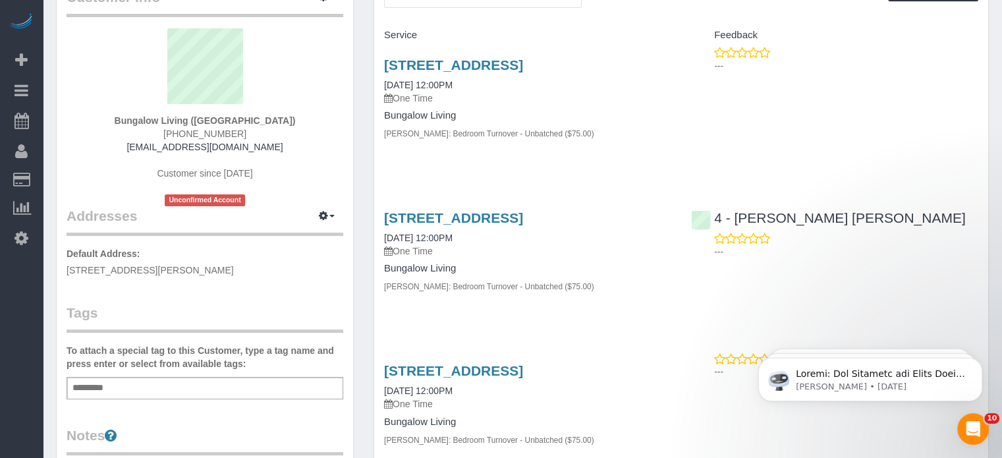
scroll to position [0, 0]
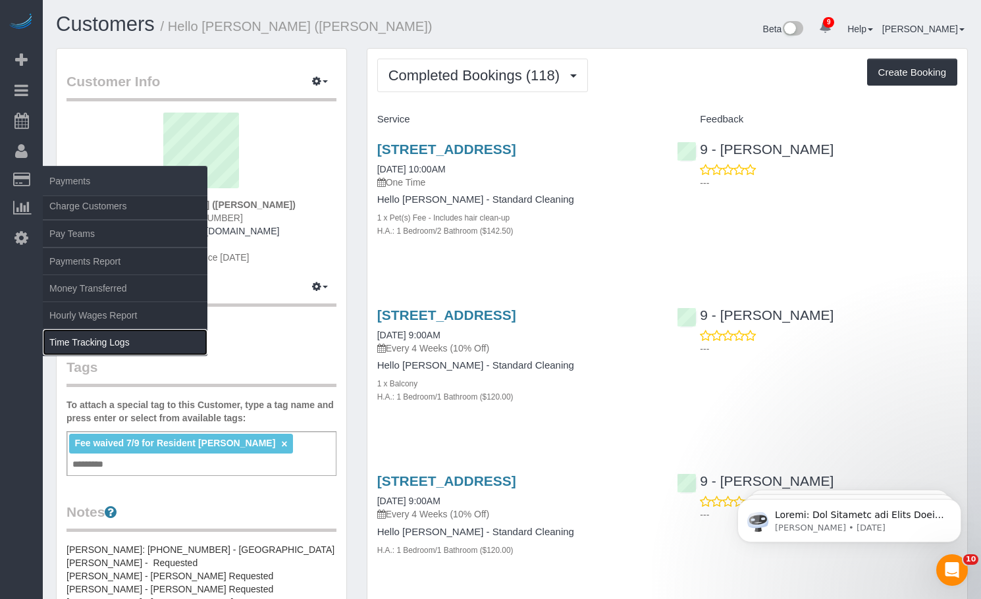
click at [111, 345] on link "Time Tracking Logs" at bounding box center [125, 342] width 165 height 26
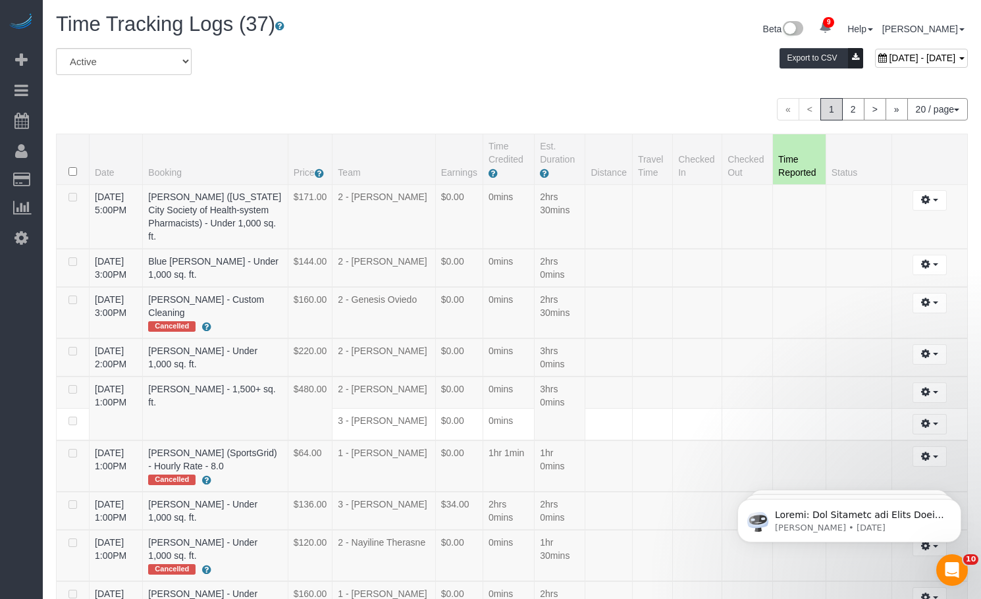
click at [875, 66] on div "[DATE] - [DATE]" at bounding box center [921, 58] width 93 height 19
type input "**********"
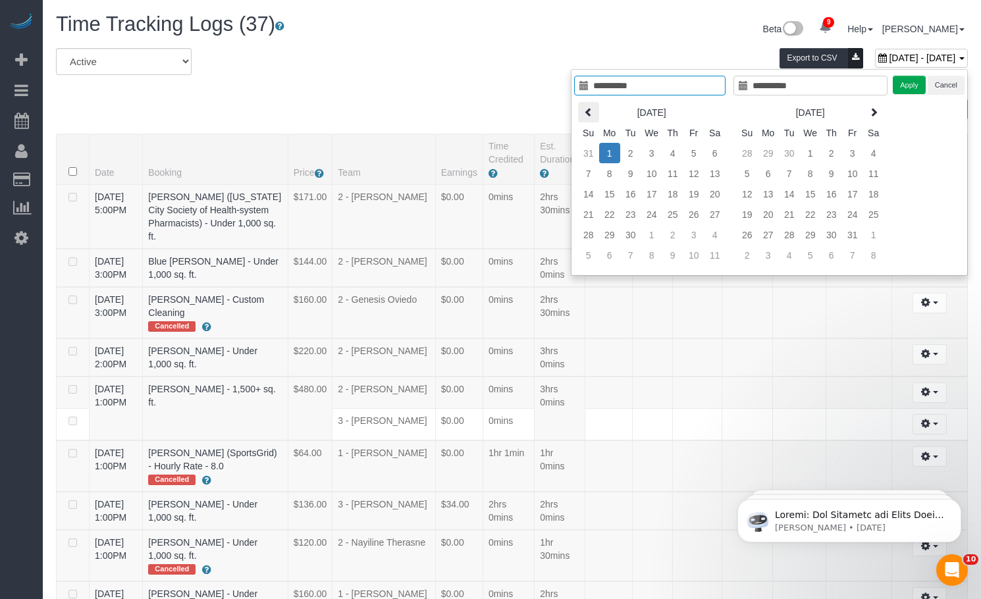
click at [593, 113] on icon at bounding box center [588, 111] width 9 height 9
type input "**********"
click at [689, 156] on td "1" at bounding box center [694, 153] width 21 height 20
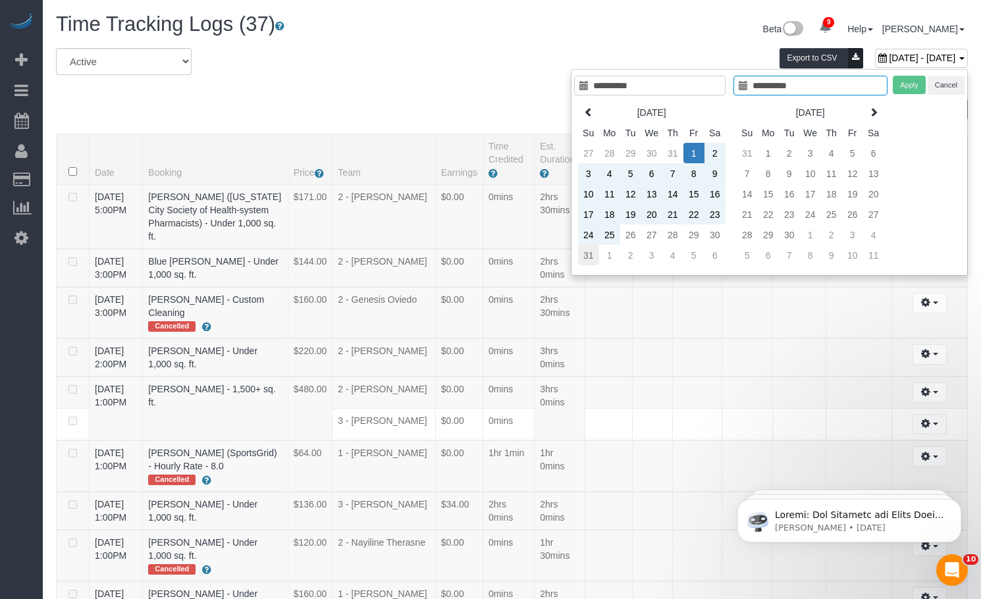
type input "**********"
click at [582, 256] on td "31" at bounding box center [588, 255] width 21 height 20
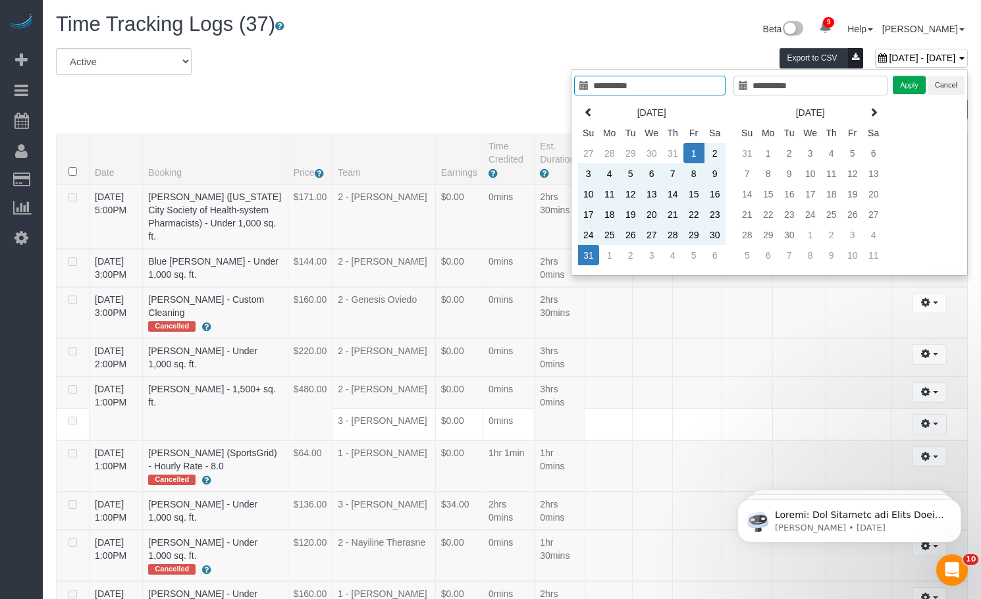
type input "**********"
click at [898, 88] on button "Apply" at bounding box center [909, 85] width 33 height 19
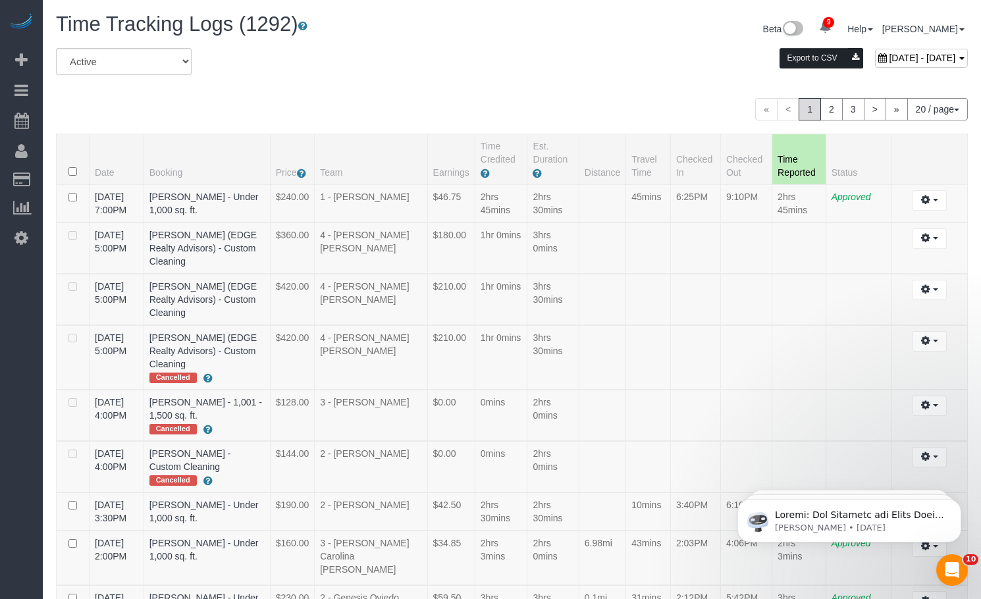
click at [780, 59] on button "Export to CSV" at bounding box center [822, 58] width 84 height 20
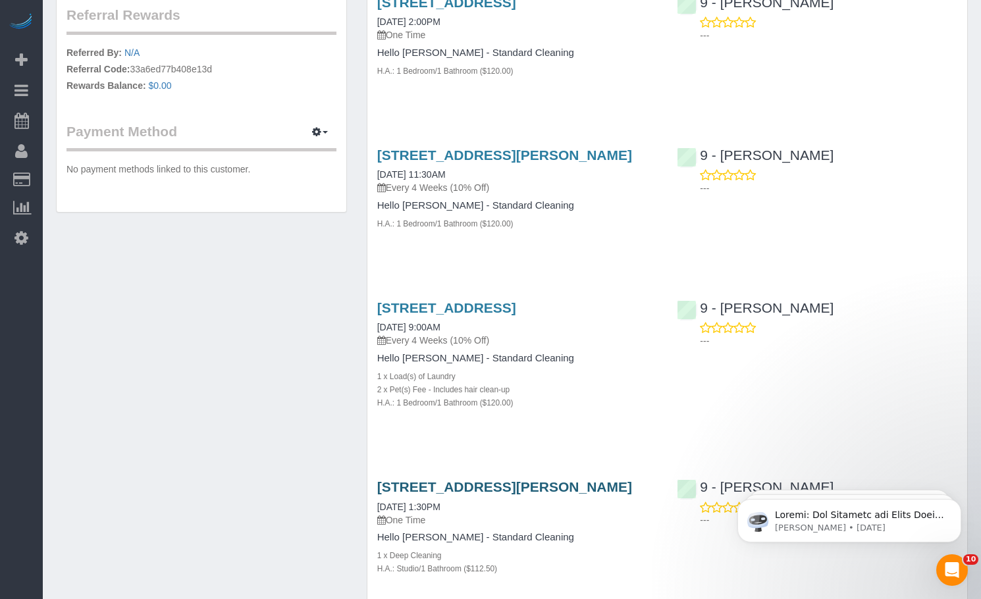
scroll to position [790, 0]
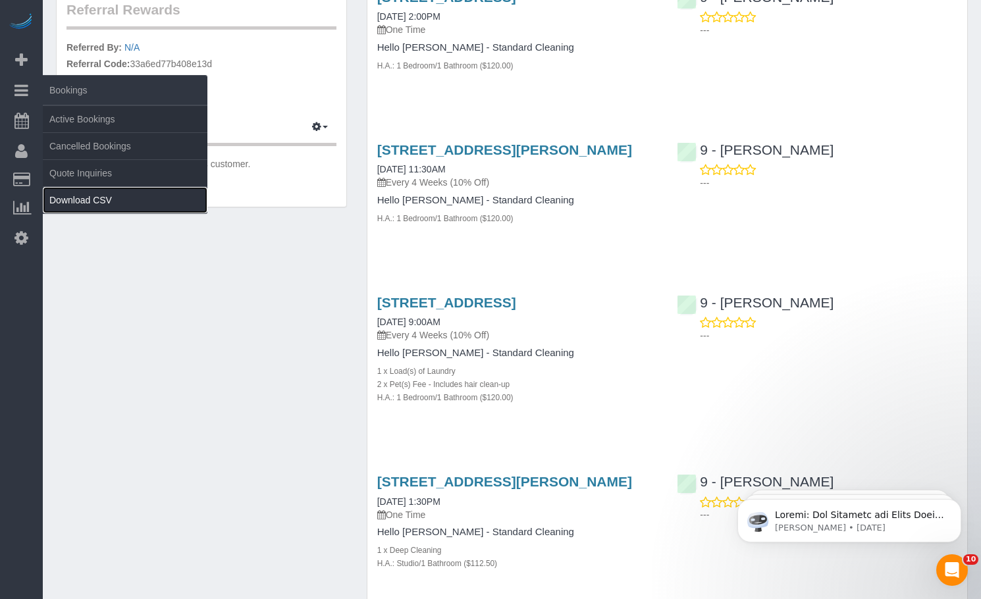
click at [71, 204] on link "Download CSV" at bounding box center [125, 200] width 165 height 26
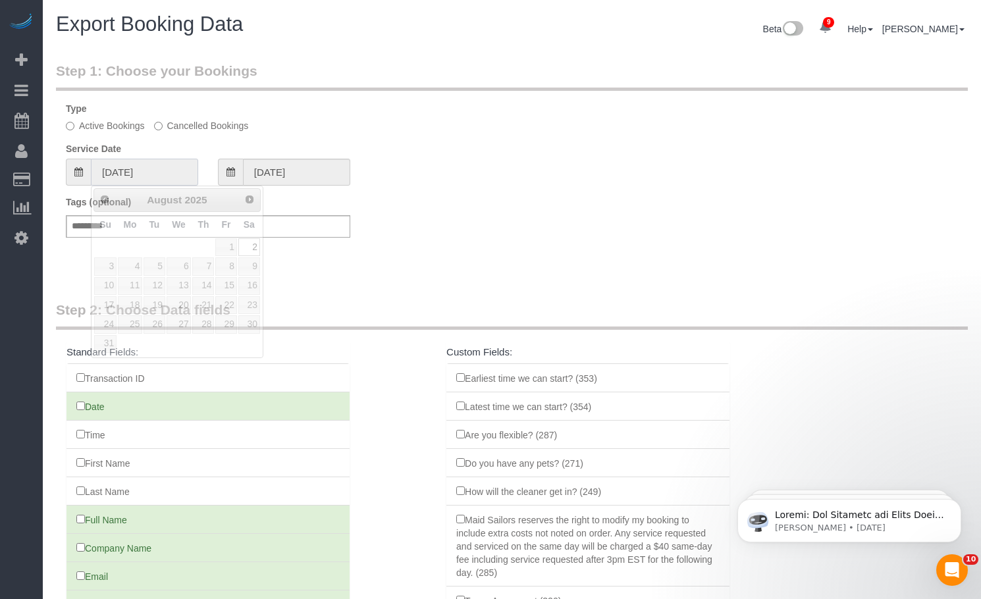
click at [164, 175] on input "[DATE]" at bounding box center [144, 172] width 107 height 27
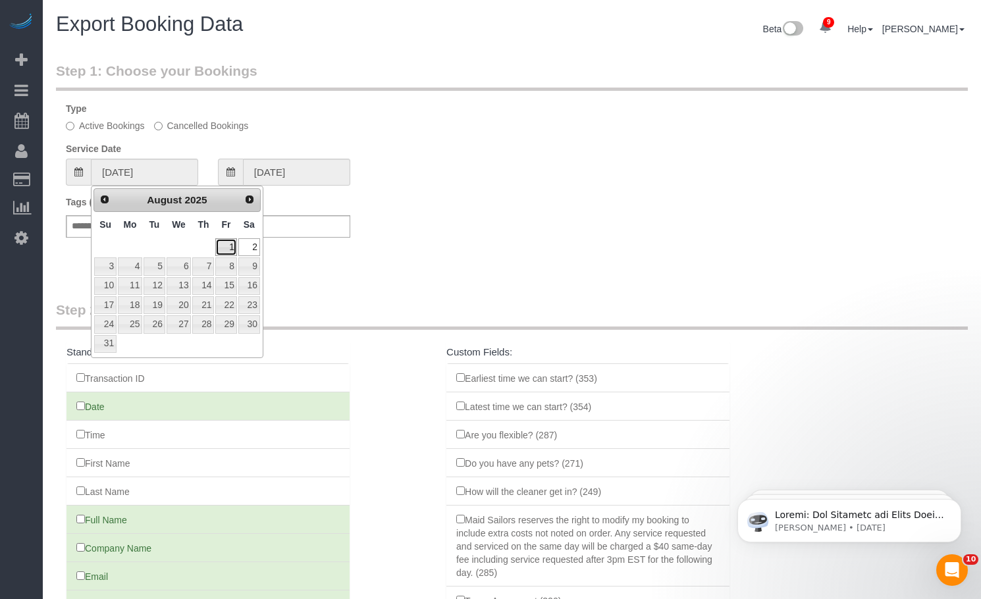
click at [224, 252] on link "1" at bounding box center [225, 247] width 21 height 18
type input "[DATE]"
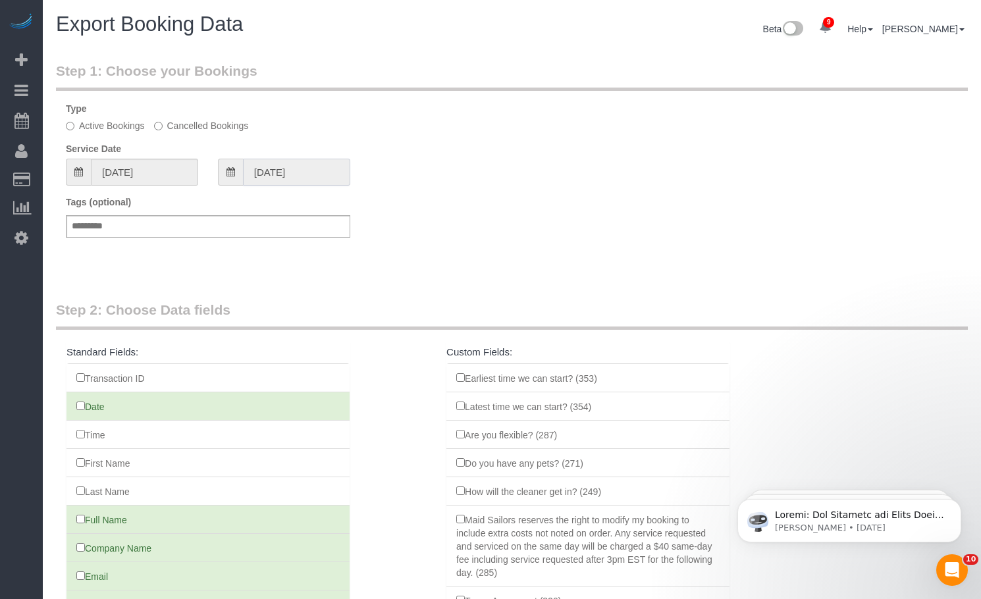
click at [287, 175] on input "[DATE]" at bounding box center [296, 172] width 107 height 27
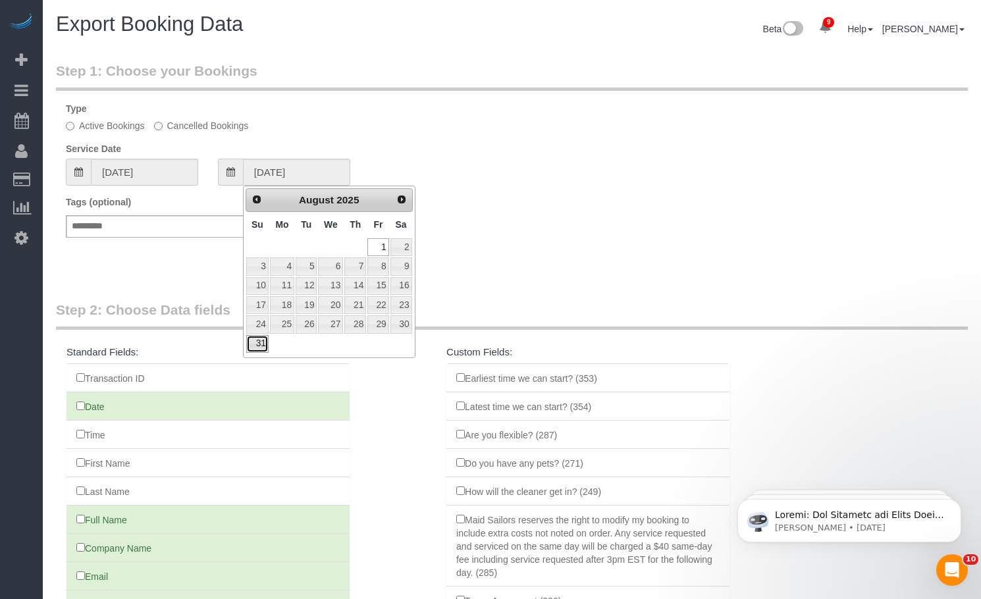
click at [255, 346] on link "31" at bounding box center [257, 344] width 22 height 18
type input "[DATE]"
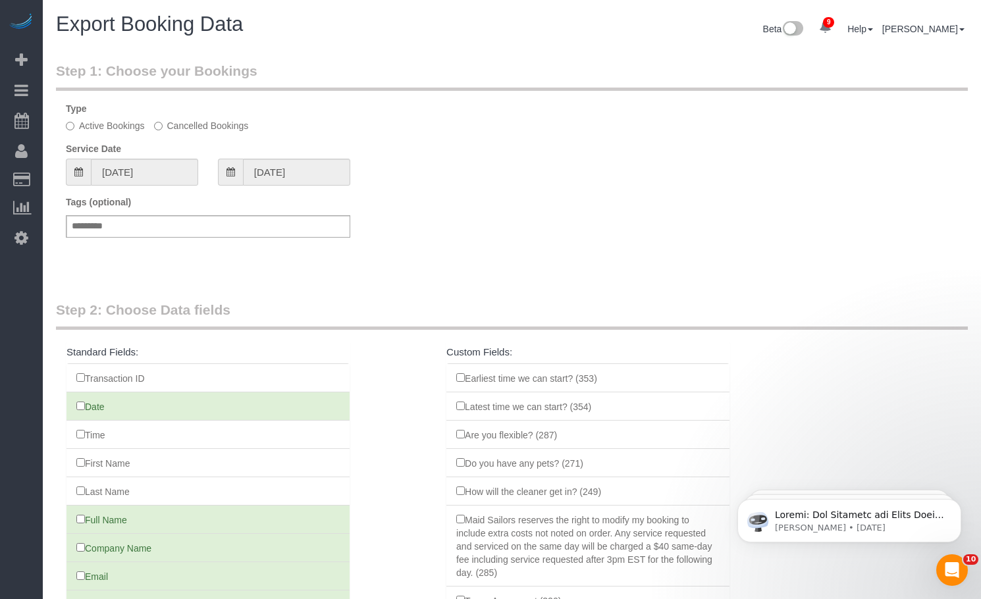
click at [457, 247] on div "Tags (optional) Add a tag" at bounding box center [512, 223] width 912 height 55
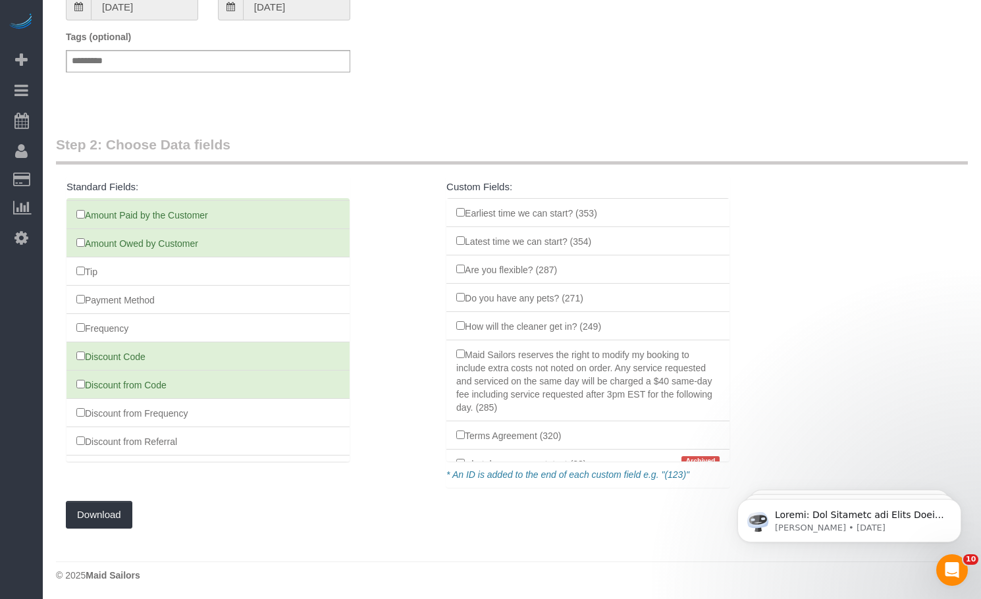
scroll to position [167, 0]
click at [92, 483] on fieldset "Step 2: Choose Data fields Standard Fields: Transaction ID Date Time First Name…" at bounding box center [512, 330] width 912 height 394
click at [89, 508] on button "Download" at bounding box center [99, 513] width 67 height 28
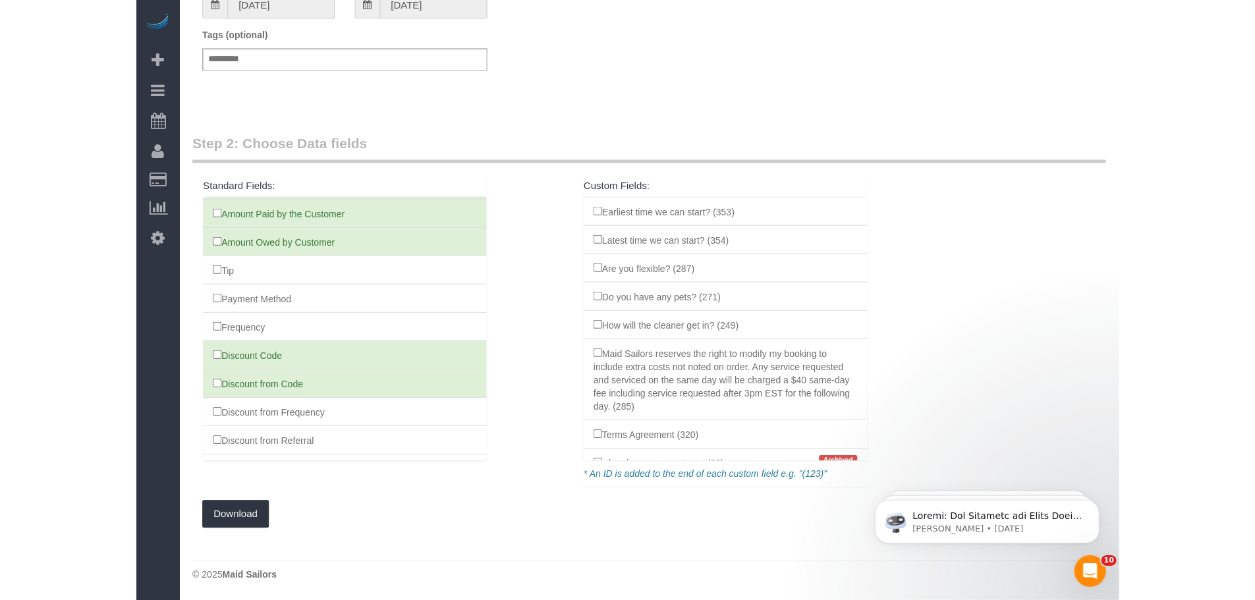
scroll to position [167, 0]
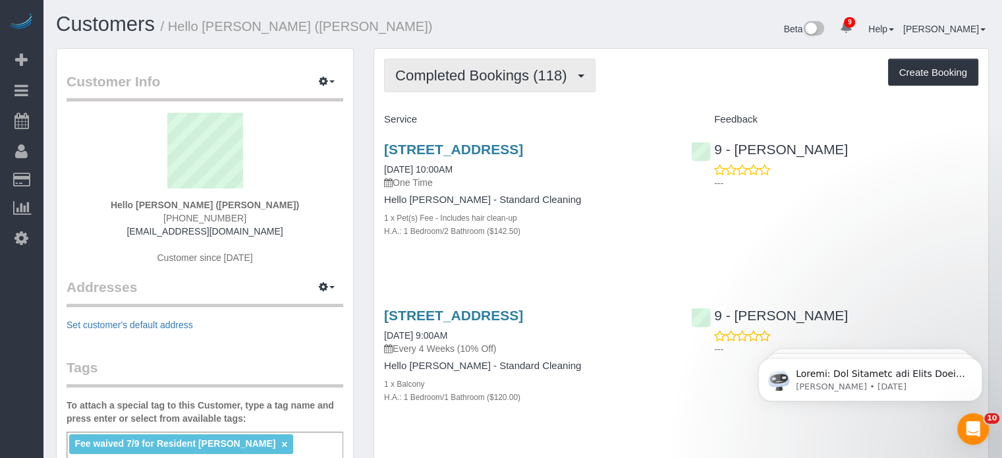
click at [500, 70] on span "Completed Bookings (118)" at bounding box center [484, 75] width 178 height 16
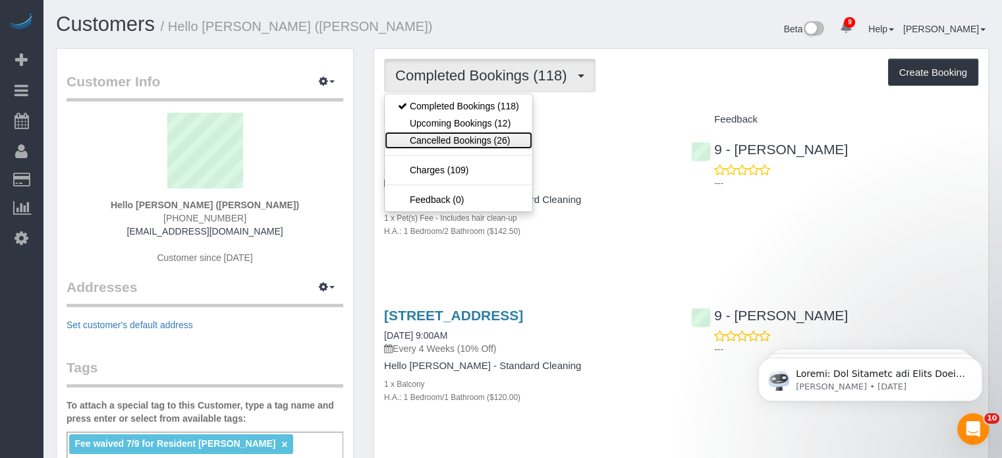
click at [472, 134] on link "Cancelled Bookings (26)" at bounding box center [459, 140] width 148 height 17
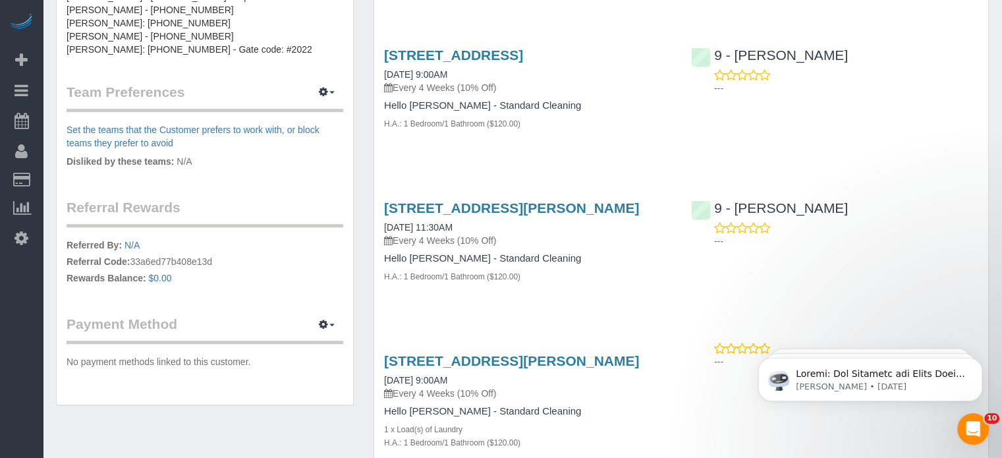
scroll to position [395, 0]
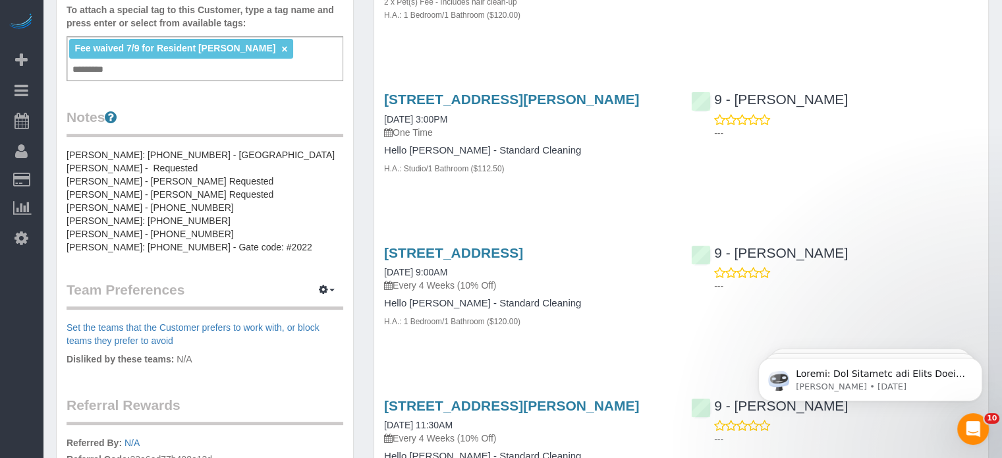
click at [502, 200] on div "1133 Harding Place, Apt. 358, Charlotte, NC 28204 08/21/2025 3:00PM One Time He…" at bounding box center [527, 140] width 307 height 120
